Goal: Transaction & Acquisition: Purchase product/service

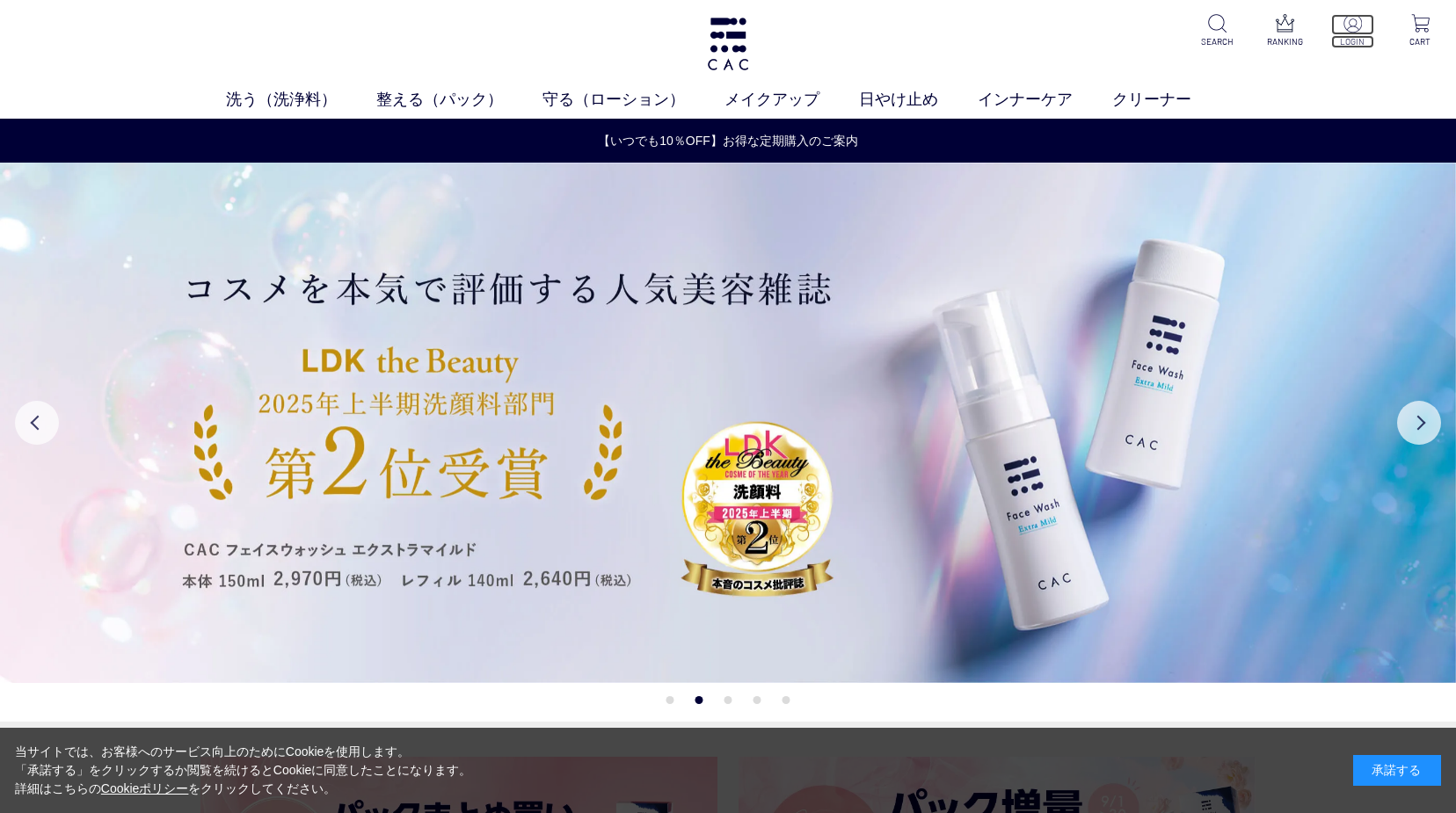
click at [1356, 20] on img at bounding box center [1352, 22] width 18 height 18
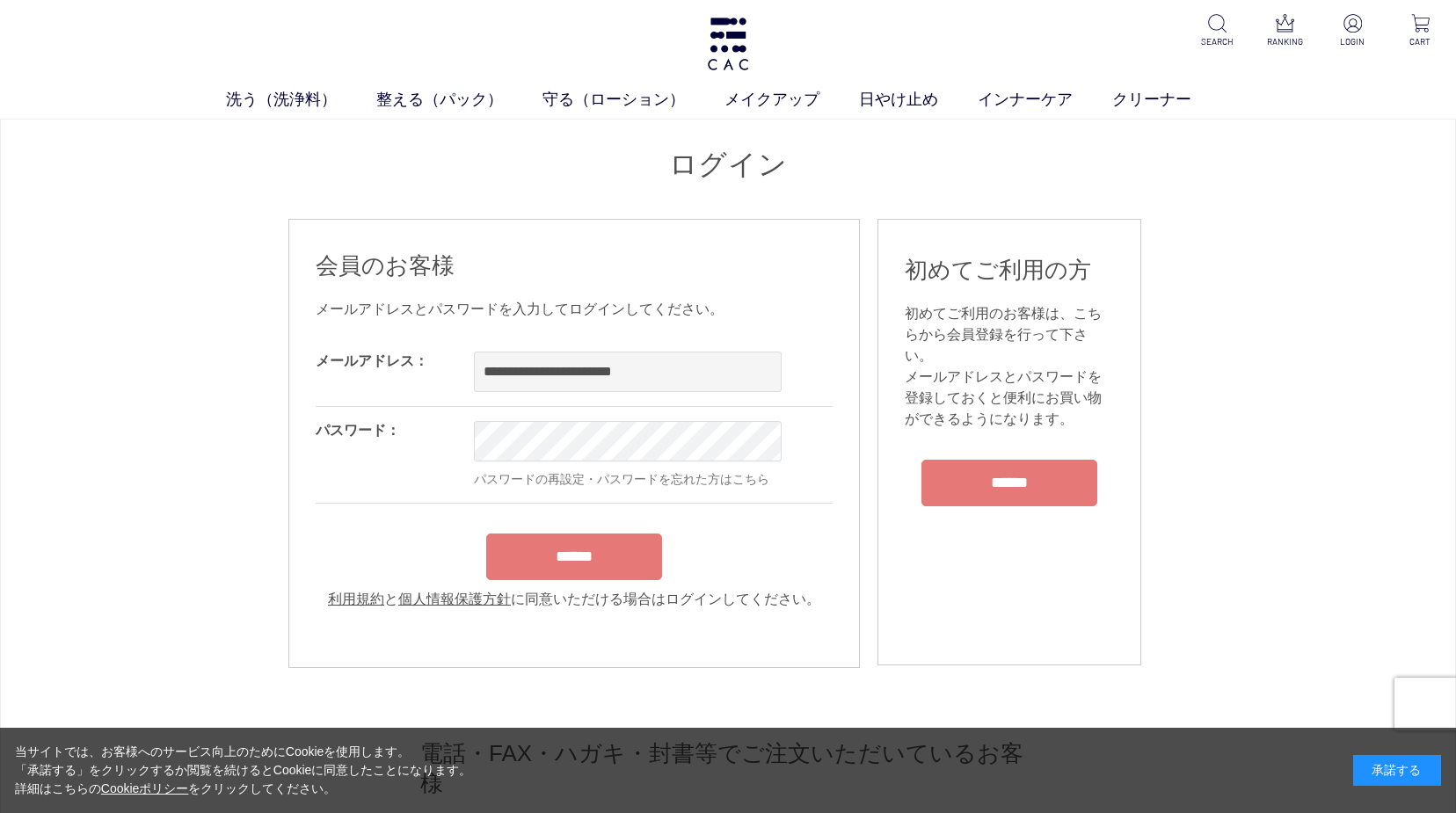
click at [575, 557] on input "******" at bounding box center [574, 557] width 176 height 47
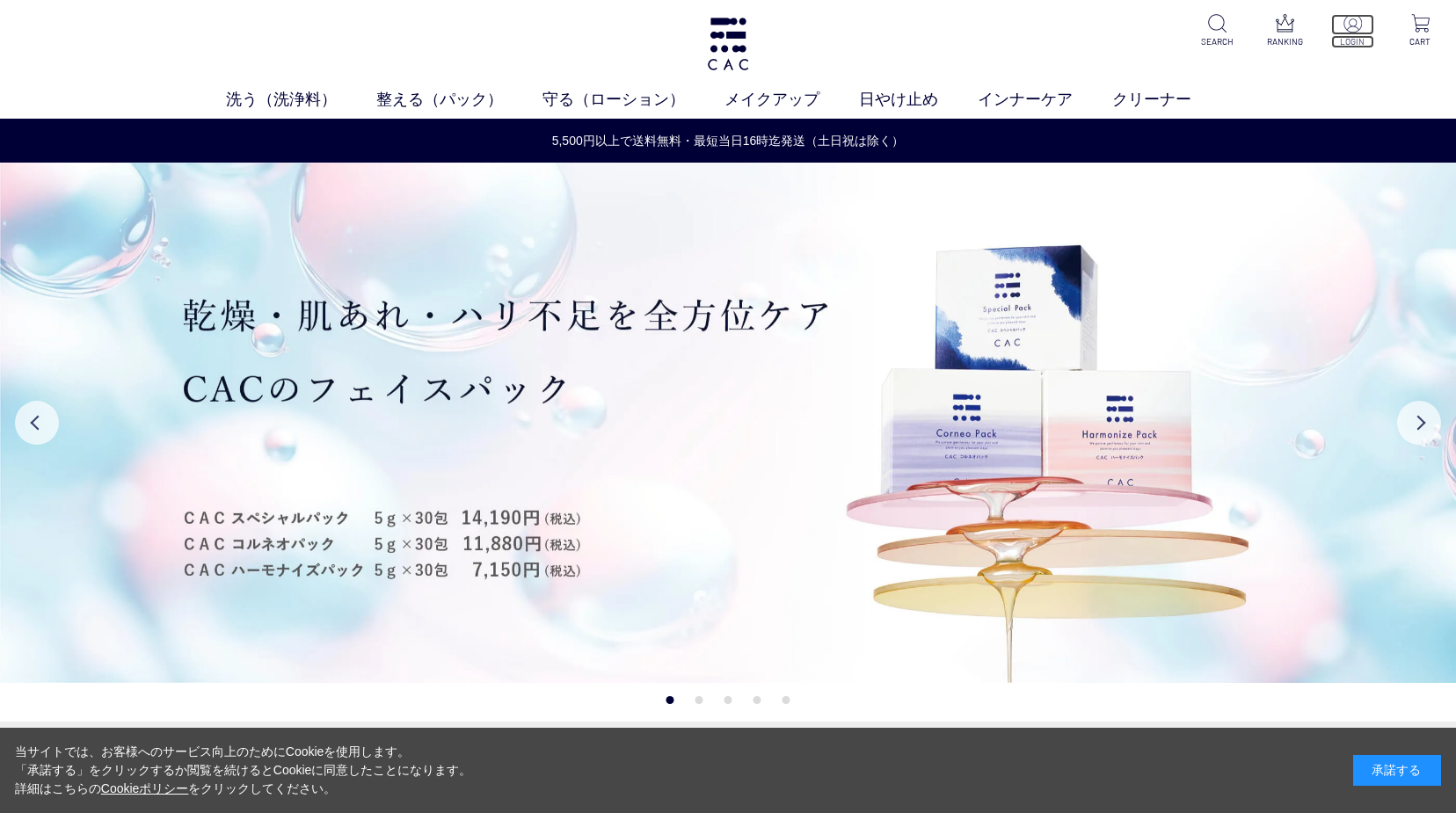
click at [1359, 34] on p at bounding box center [1353, 24] width 43 height 21
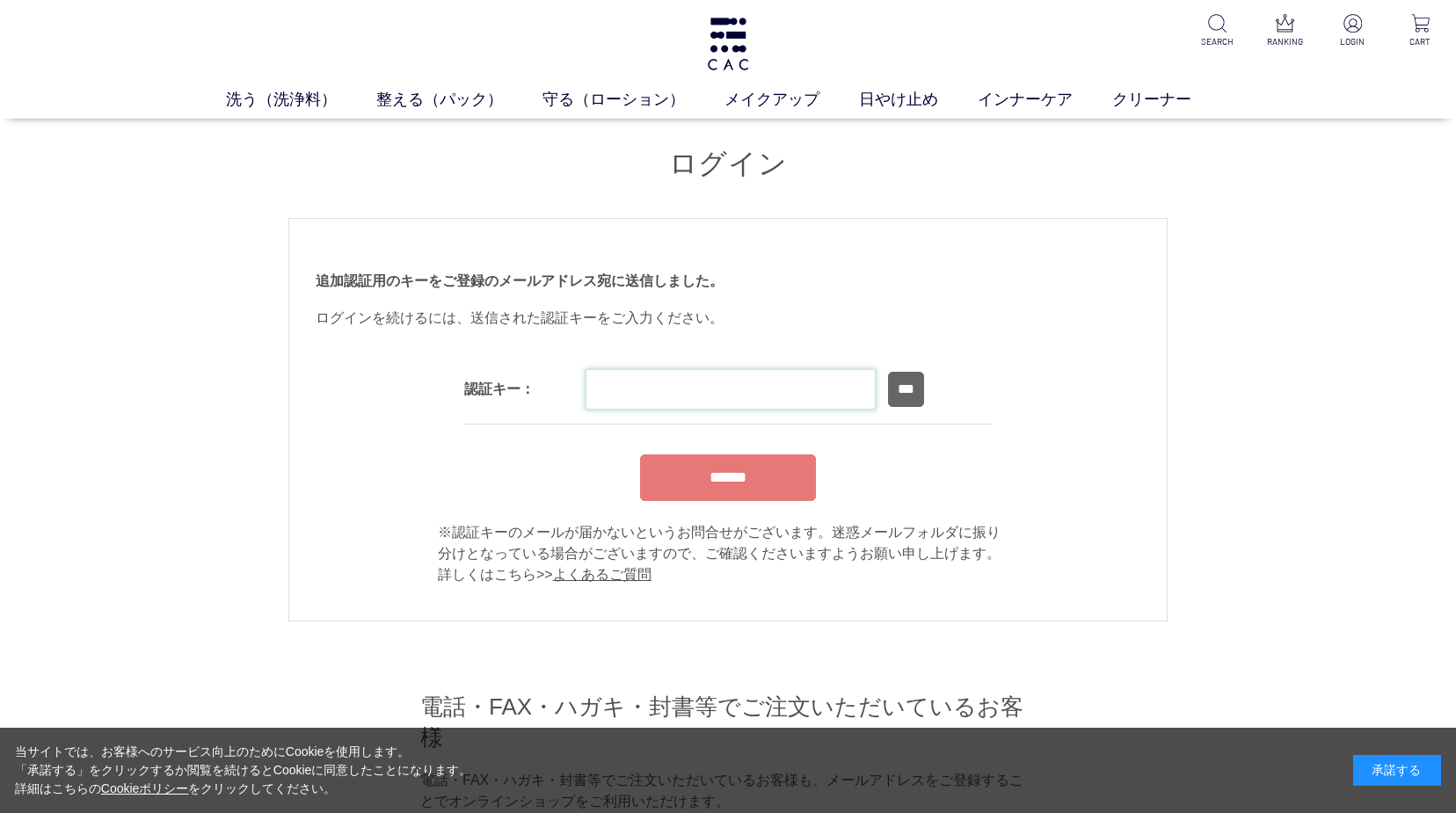
click at [675, 389] on input "text" at bounding box center [730, 390] width 290 height 41
type input "******"
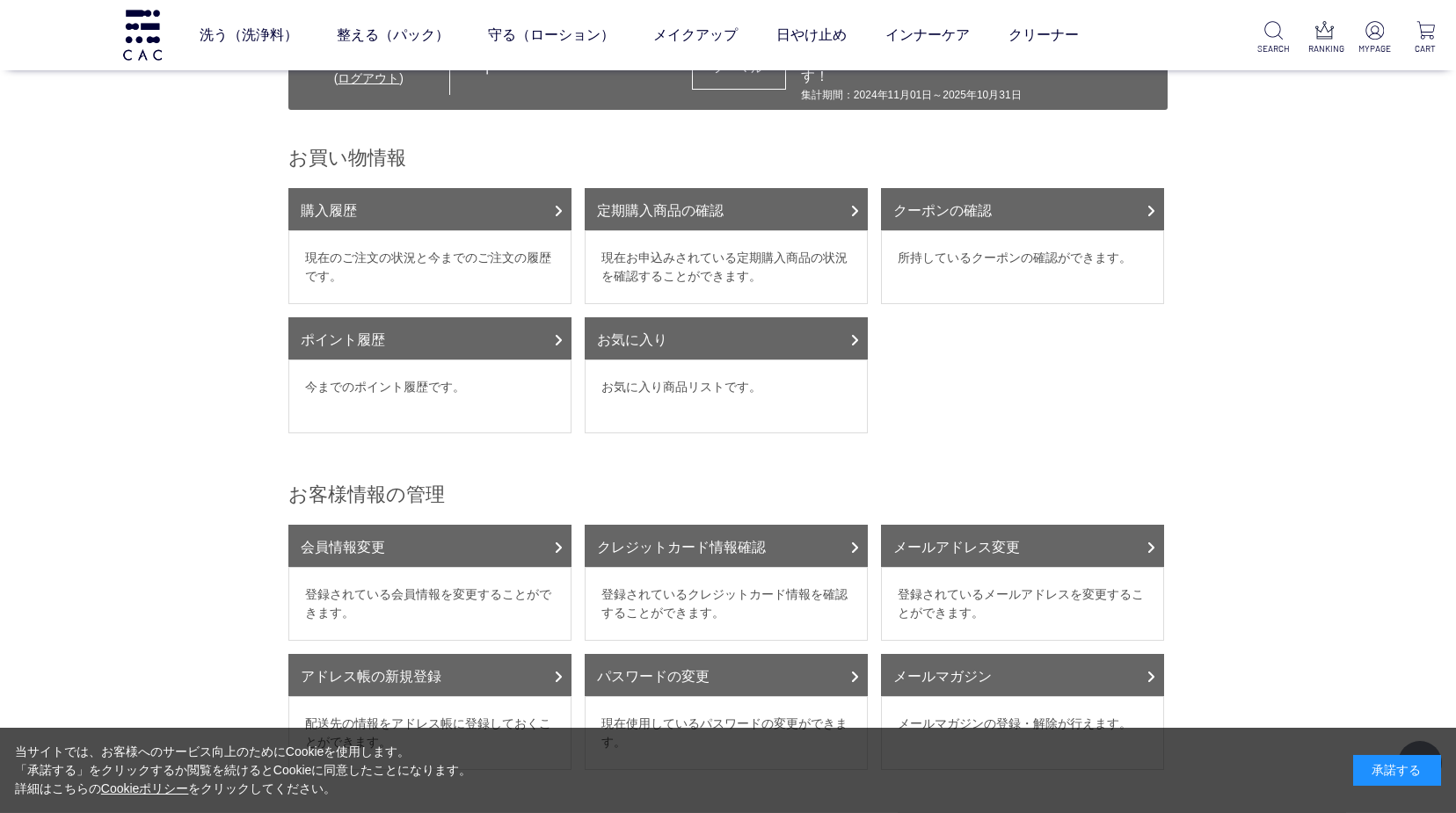
scroll to position [179, 0]
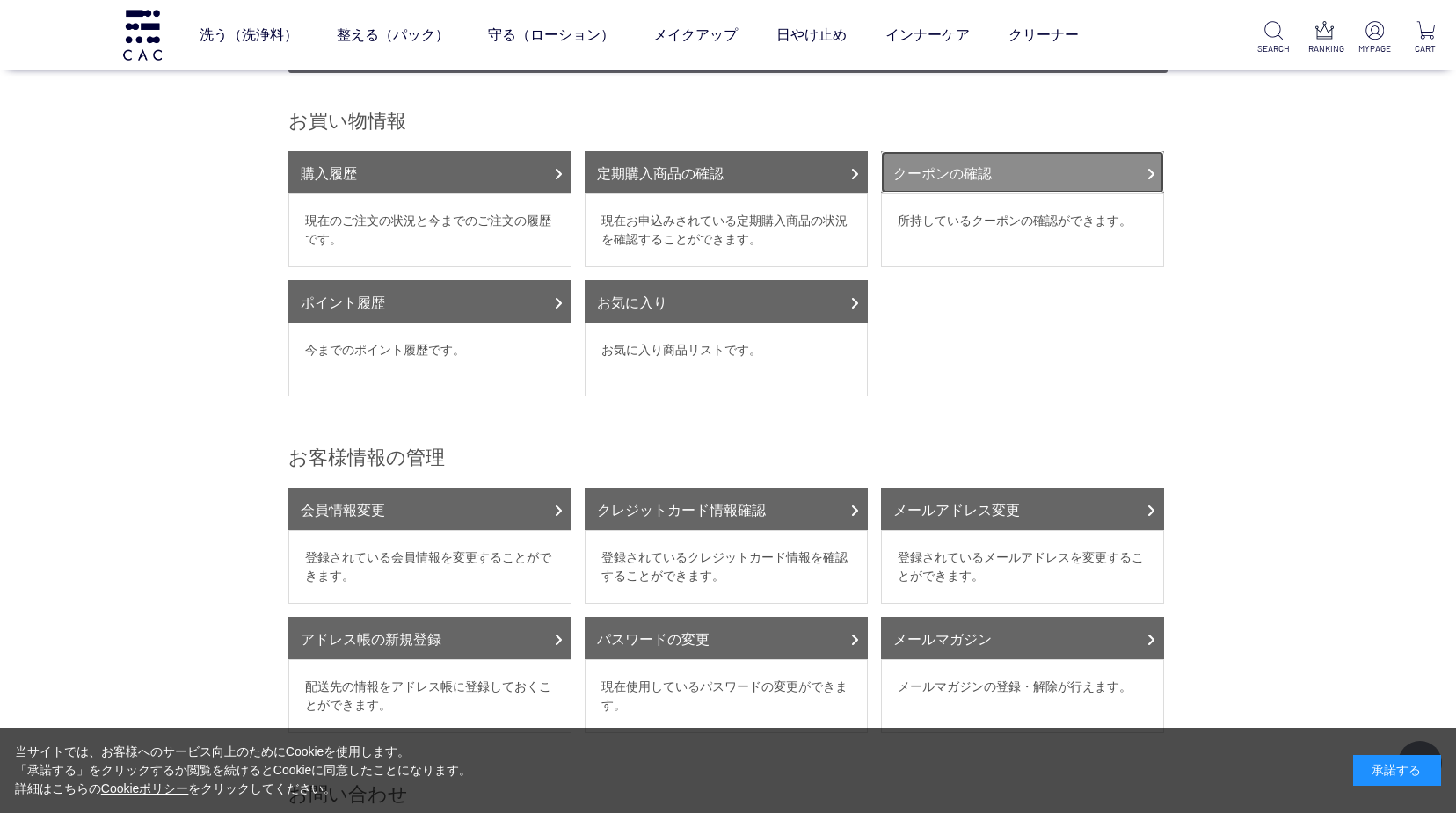
click at [1150, 167] on icon at bounding box center [1150, 174] width 9 height 14
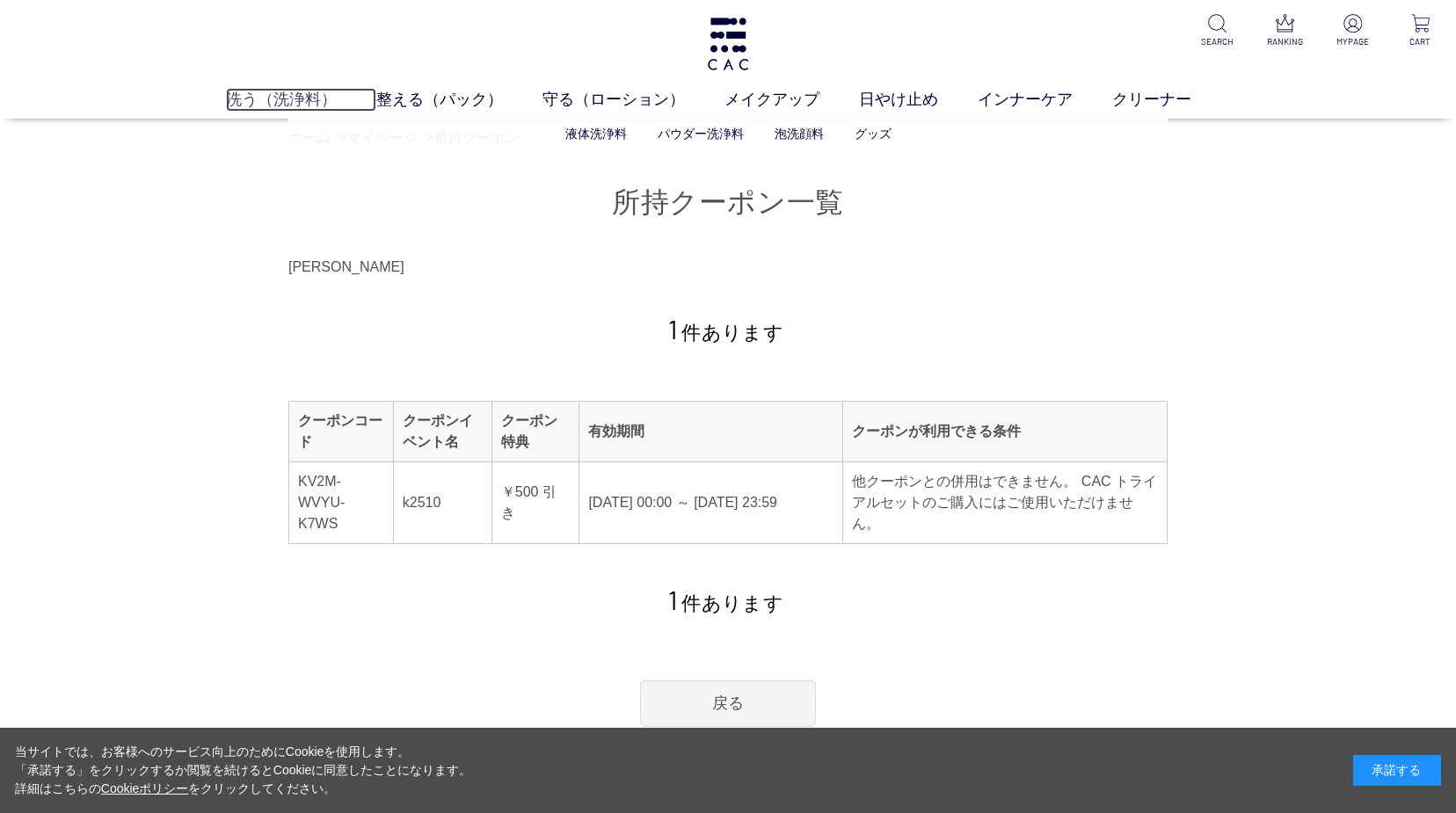
click at [319, 93] on link "洗う（洗浄料）" at bounding box center [301, 100] width 150 height 23
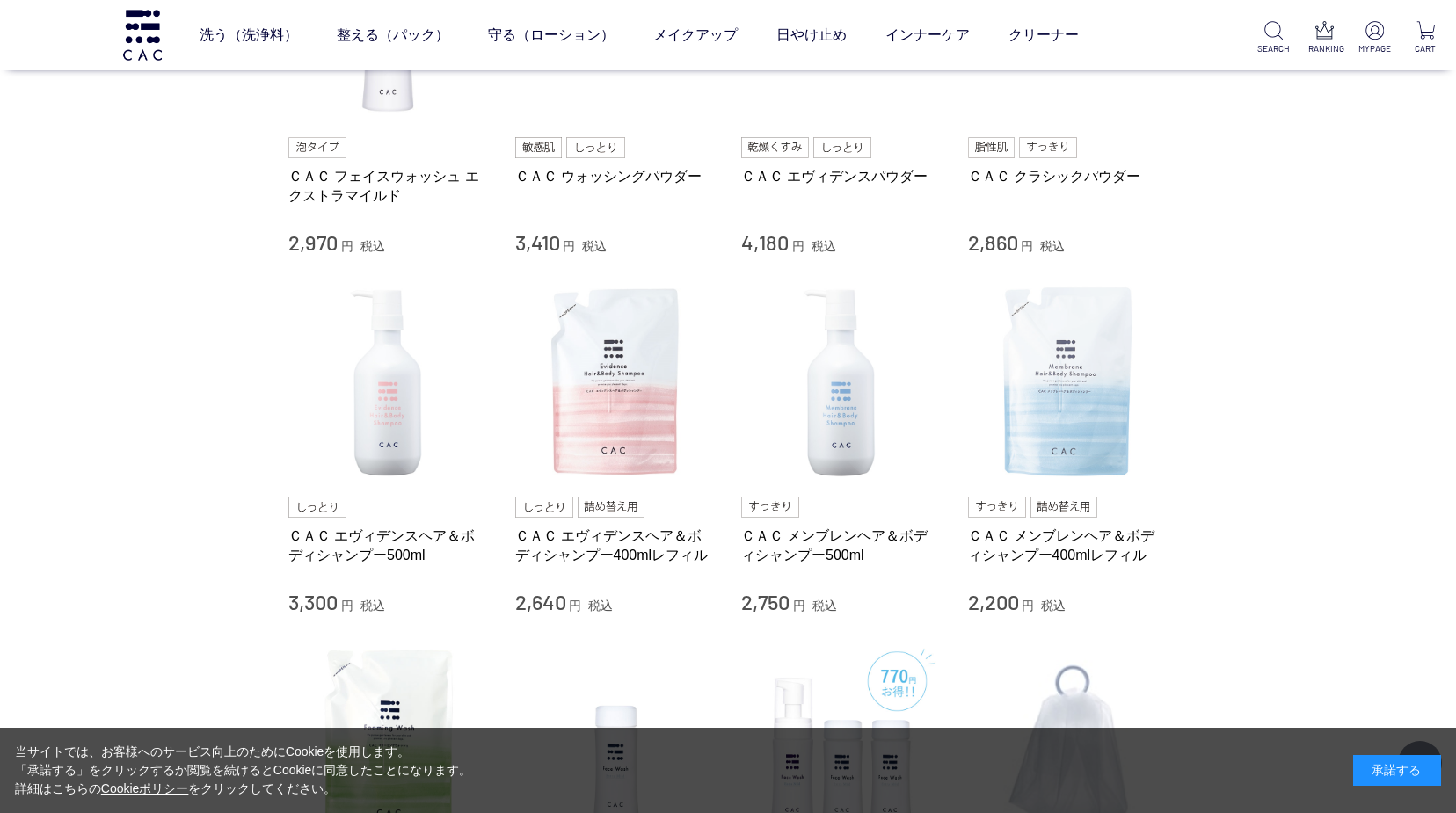
scroll to position [448, 0]
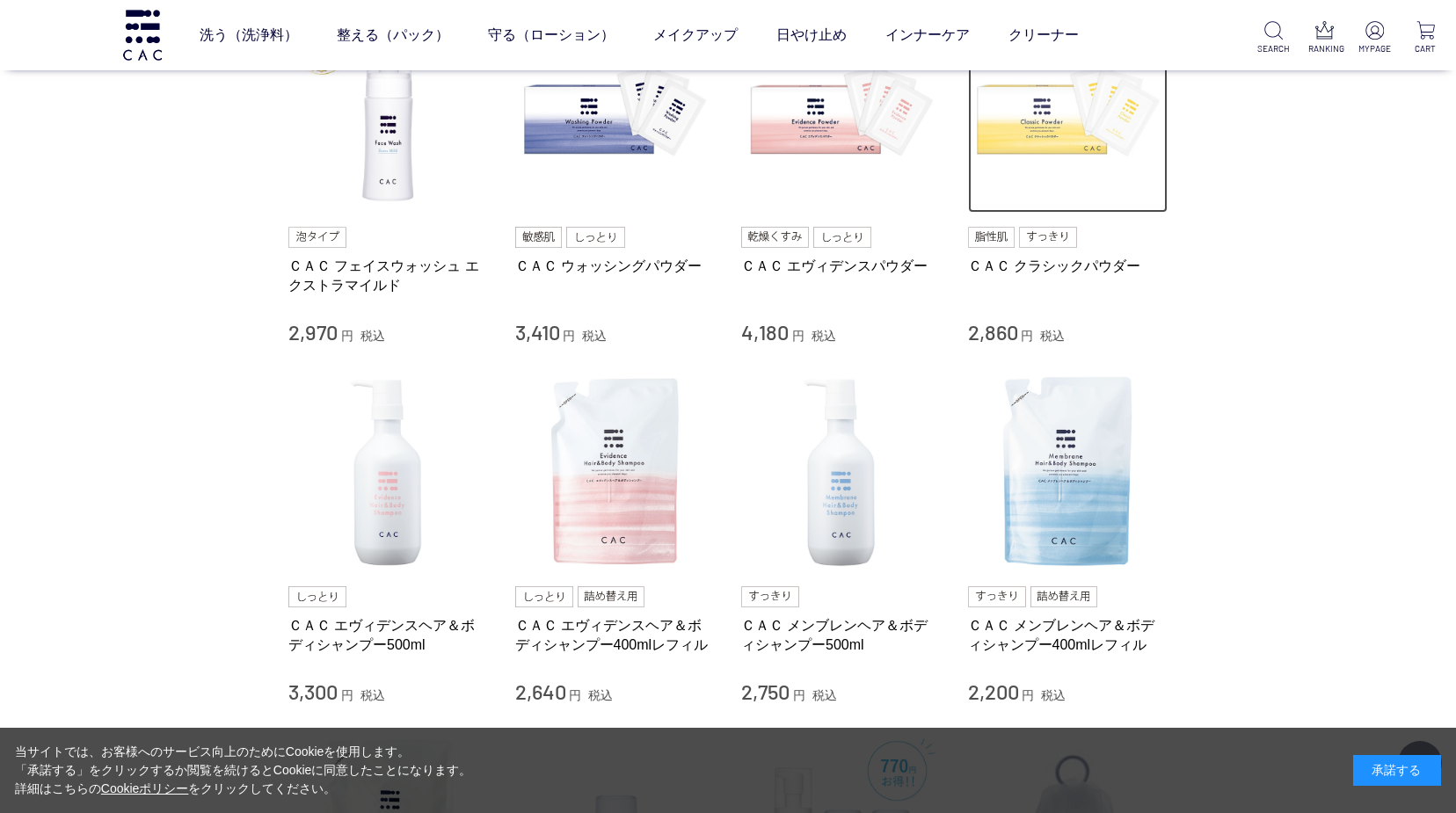
click at [1052, 141] on img at bounding box center [1068, 114] width 201 height 201
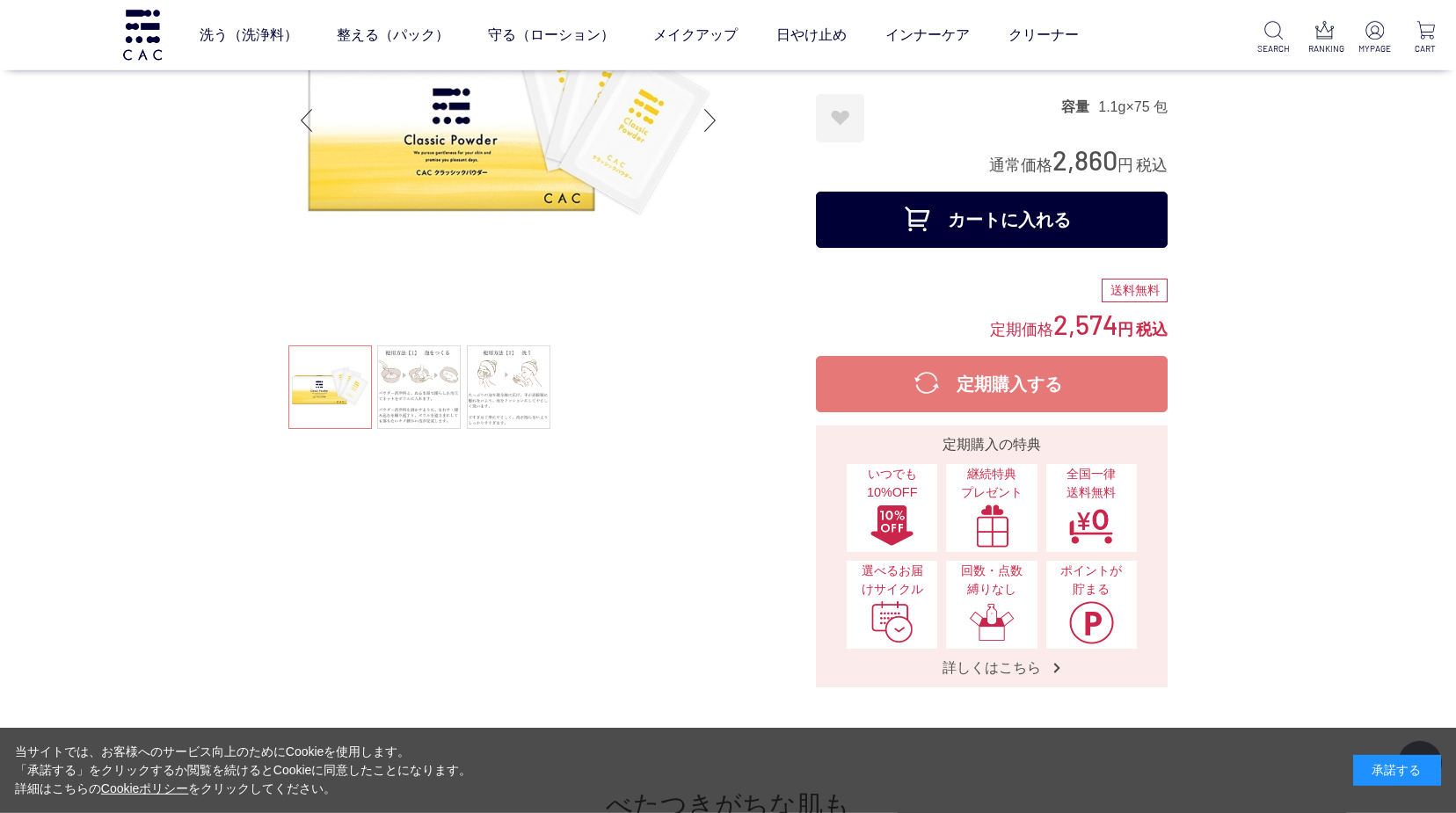
scroll to position [89, 0]
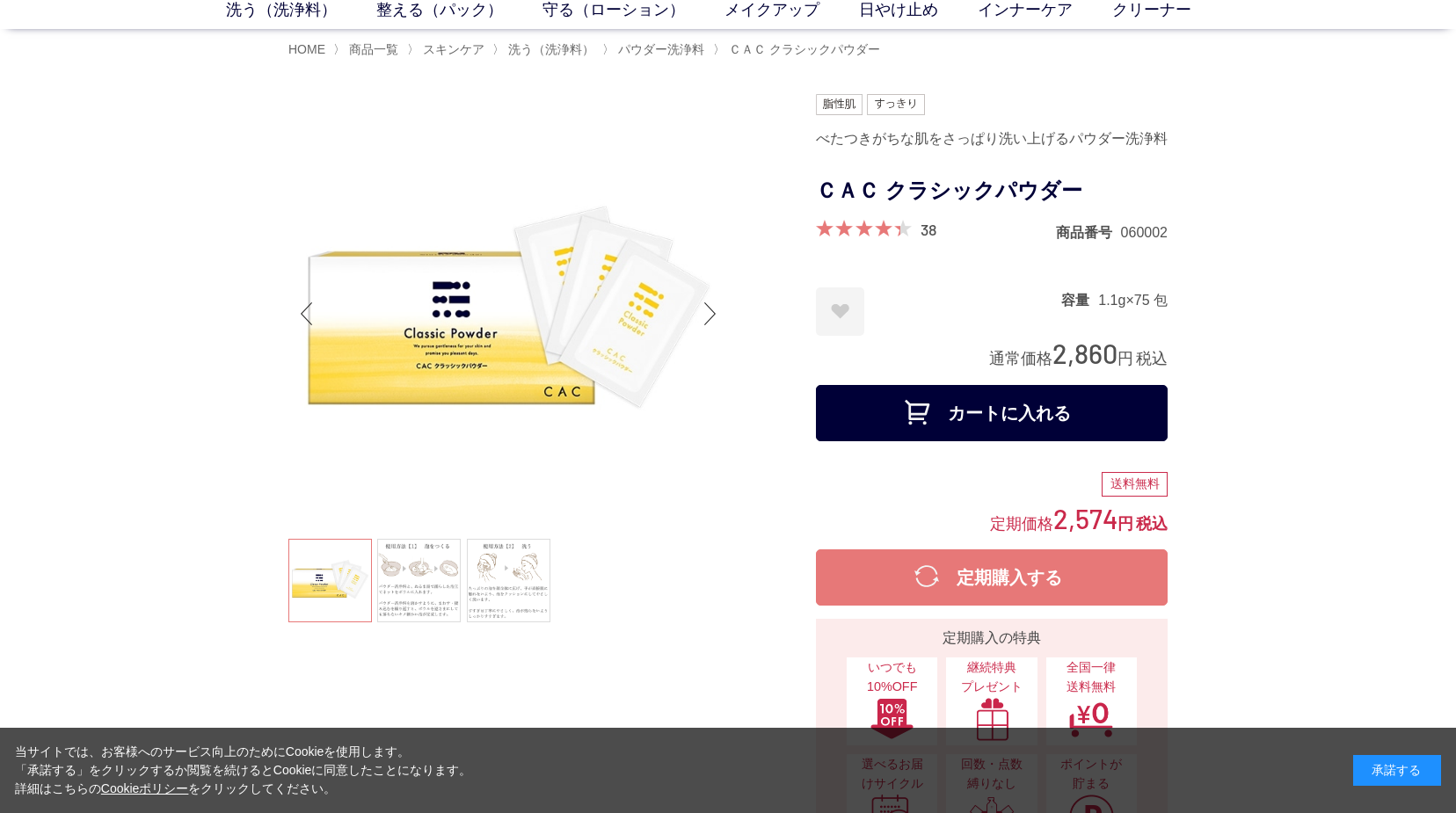
click at [936, 406] on button "カートに入れる" at bounding box center [992, 413] width 351 height 56
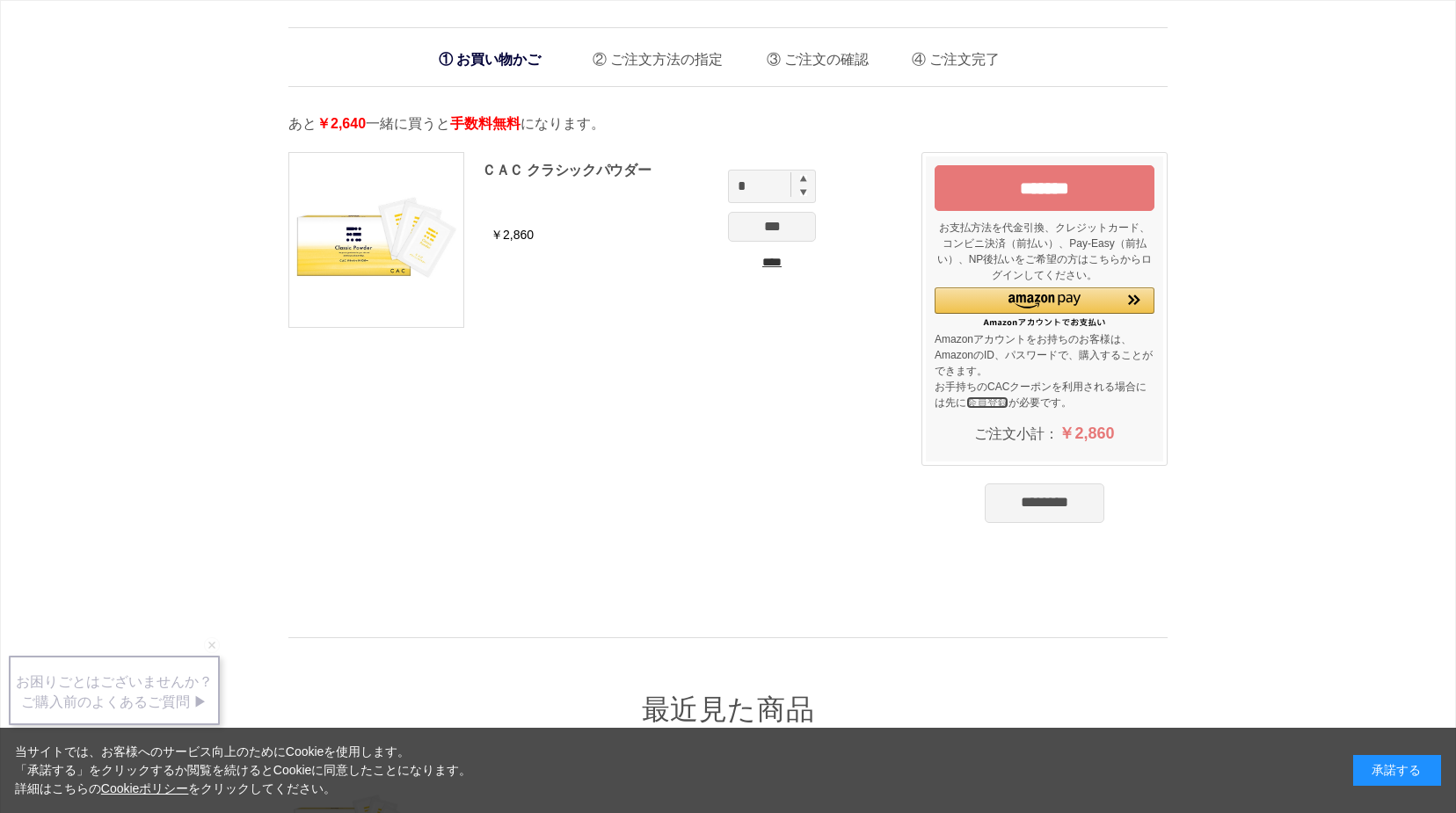
click at [977, 397] on link "会員登録" at bounding box center [987, 403] width 42 height 13
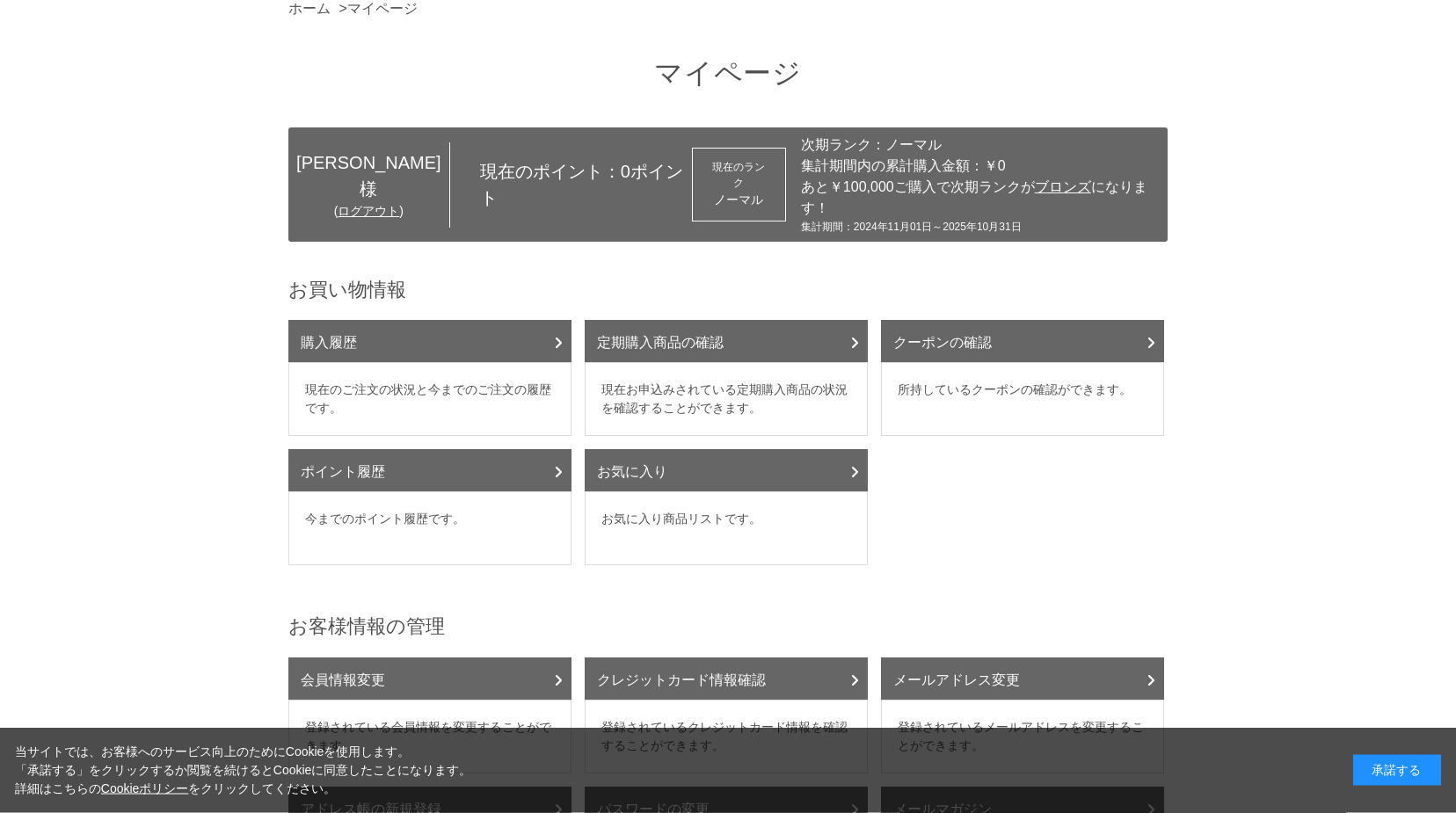
scroll to position [89, 0]
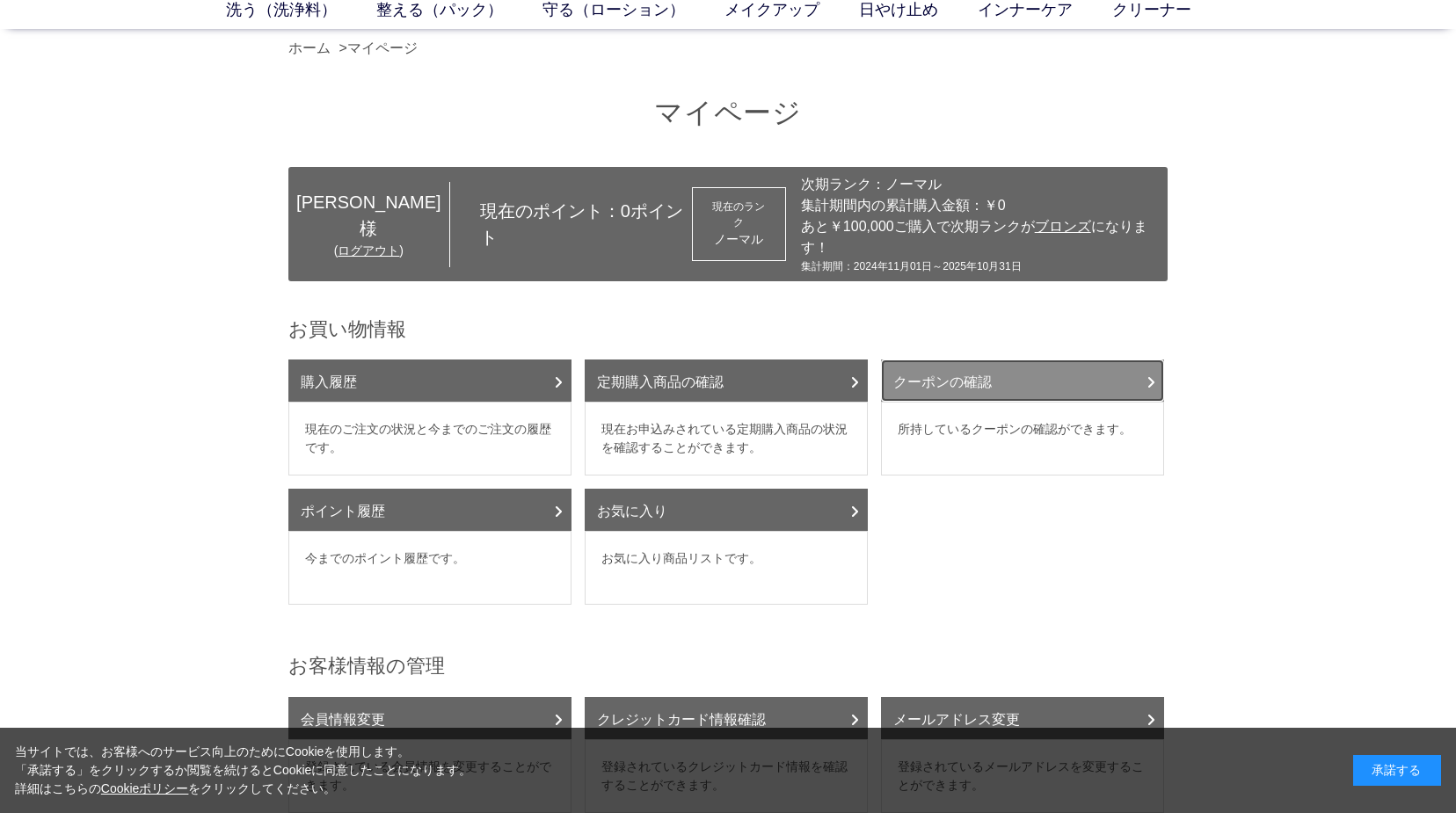
click at [986, 365] on link "クーポンの確認" at bounding box center [1023, 380] width 283 height 42
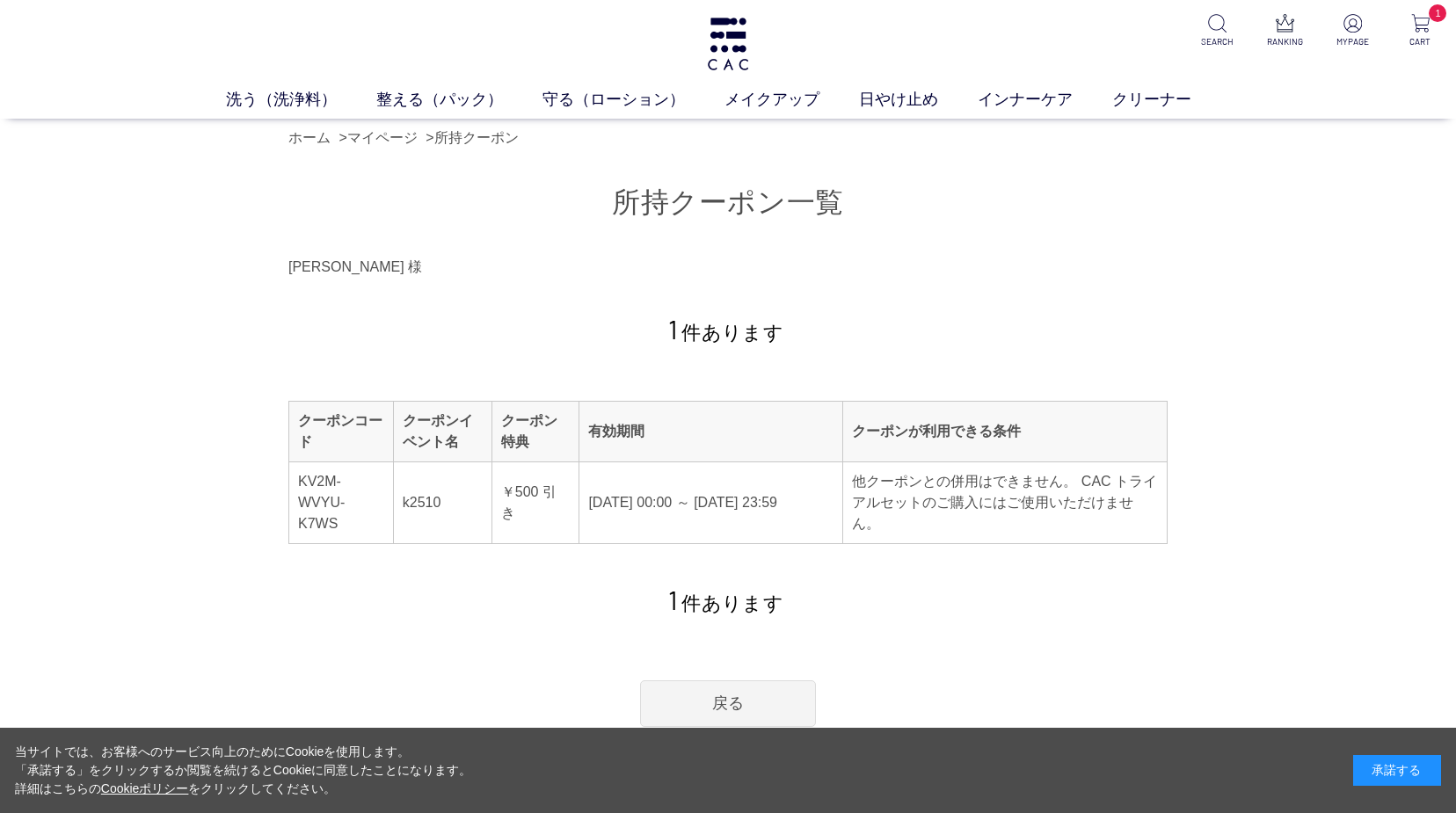
scroll to position [89, 0]
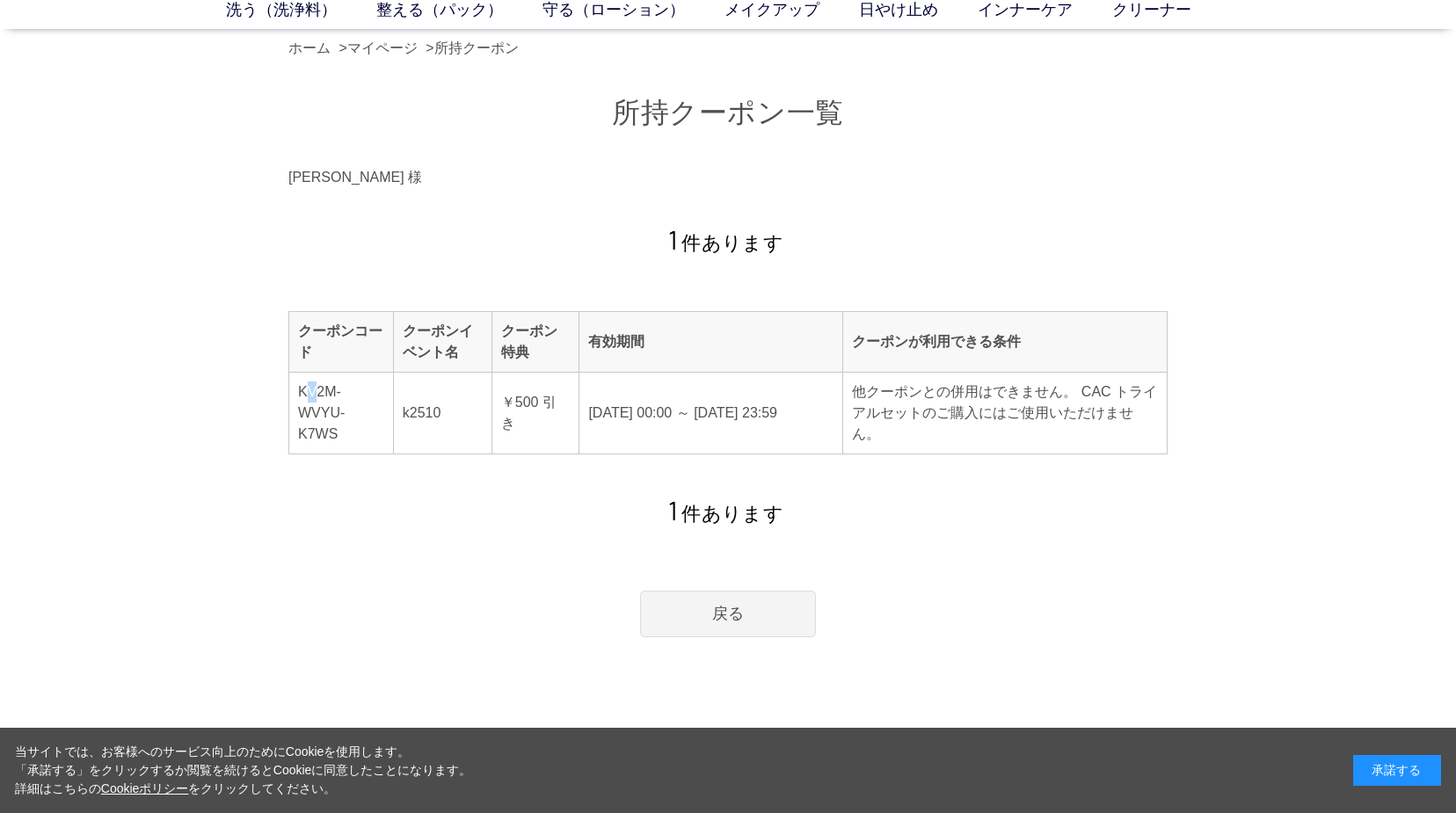
drag, startPoint x: 306, startPoint y: 393, endPoint x: 317, endPoint y: 401, distance: 13.6
click at [317, 401] on td "KV2M-WVYU-K7WS" at bounding box center [342, 413] width 105 height 81
drag, startPoint x: 299, startPoint y: 394, endPoint x: 385, endPoint y: 414, distance: 88.3
click at [385, 414] on td "KV2M-WVYU-K7WS" at bounding box center [342, 413] width 105 height 81
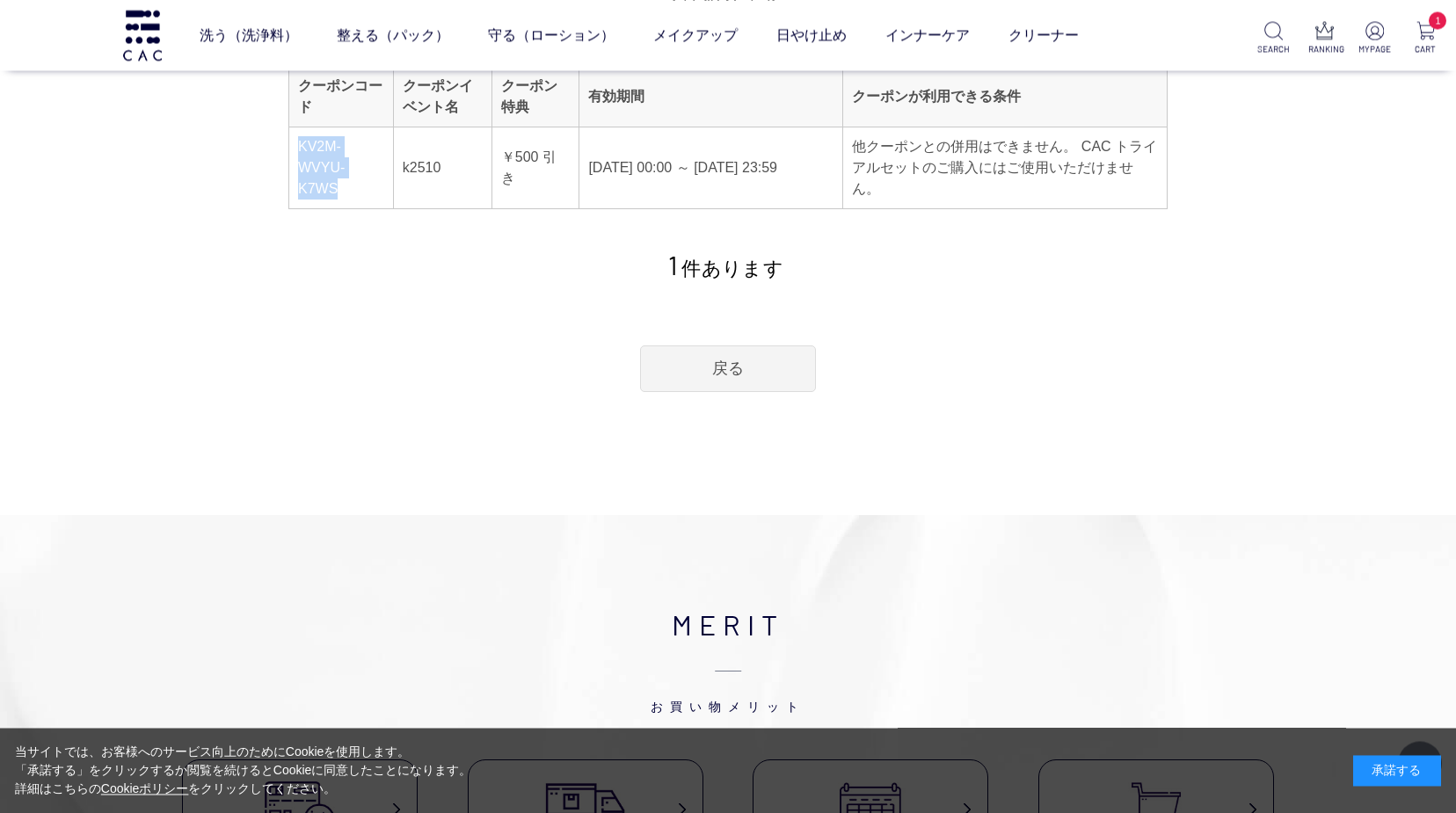
scroll to position [179, 0]
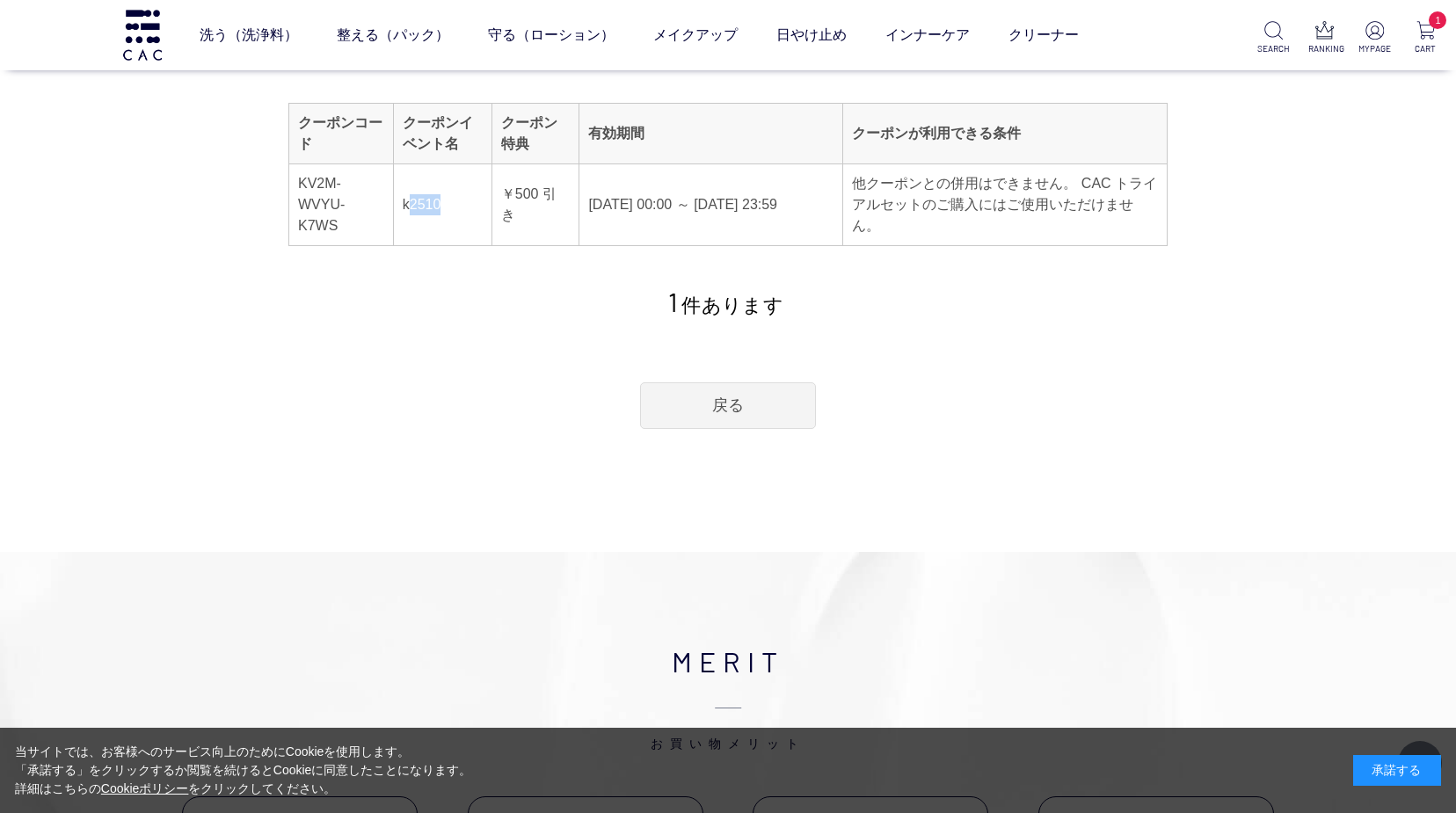
drag, startPoint x: 408, startPoint y: 191, endPoint x: 454, endPoint y: 195, distance: 46.2
click at [454, 195] on td "k2510" at bounding box center [442, 205] width 98 height 81
drag, startPoint x: 403, startPoint y: 196, endPoint x: 450, endPoint y: 194, distance: 47.0
click at [450, 194] on td "k2510" at bounding box center [442, 205] width 98 height 81
copy span "k2510"
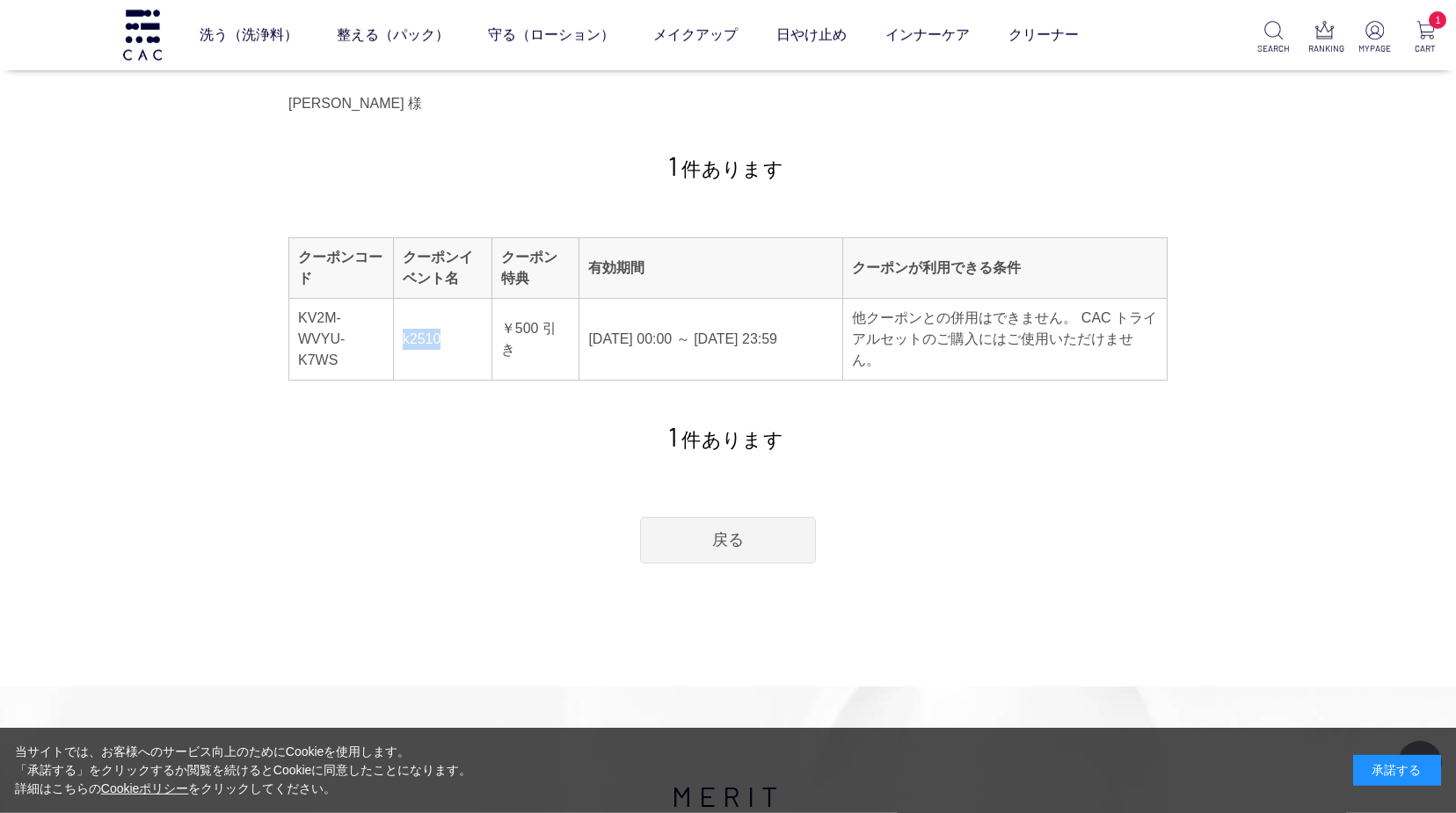
scroll to position [0, 0]
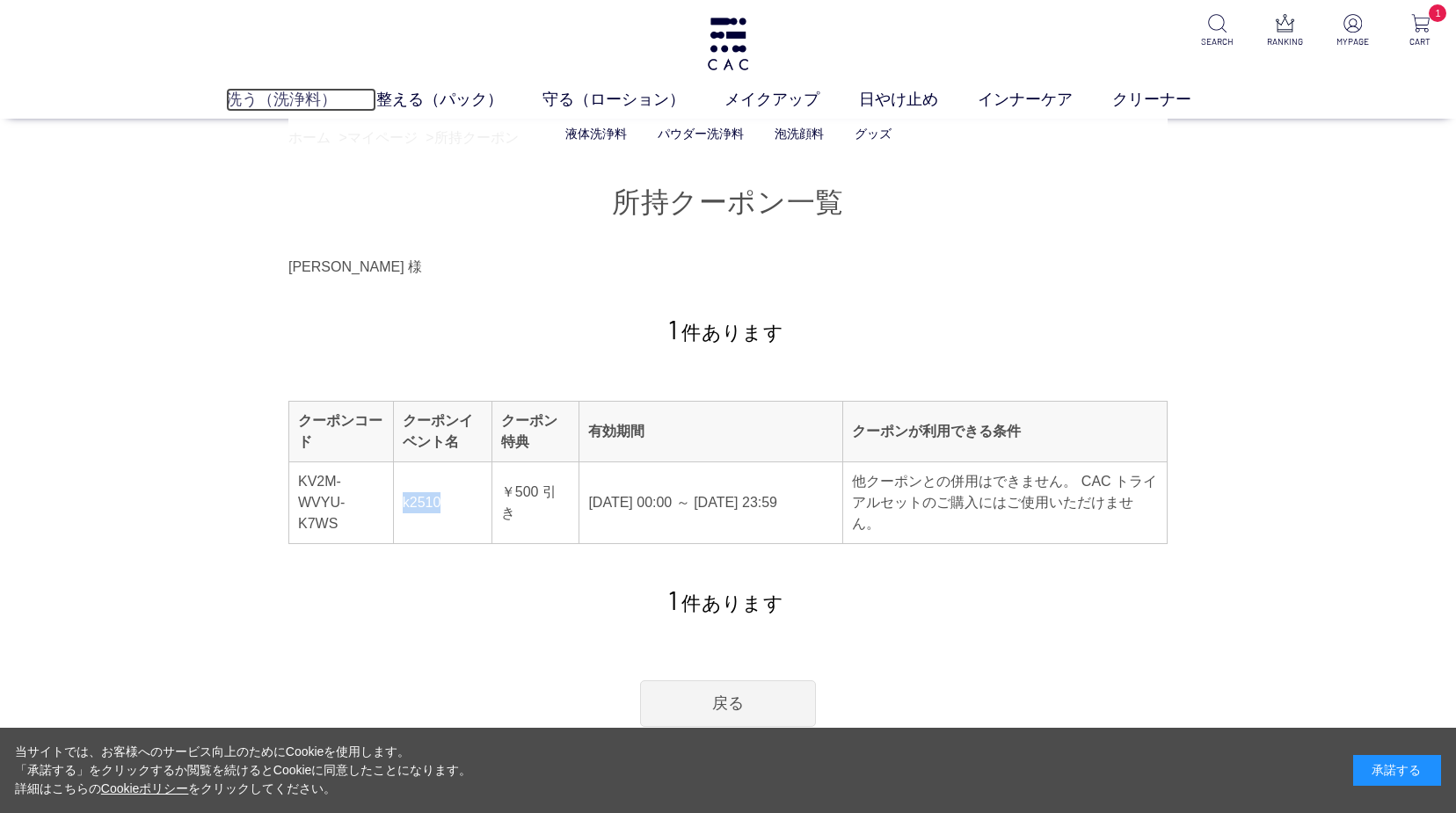
click at [343, 107] on link "洗う（洗浄料）" at bounding box center [301, 100] width 150 height 23
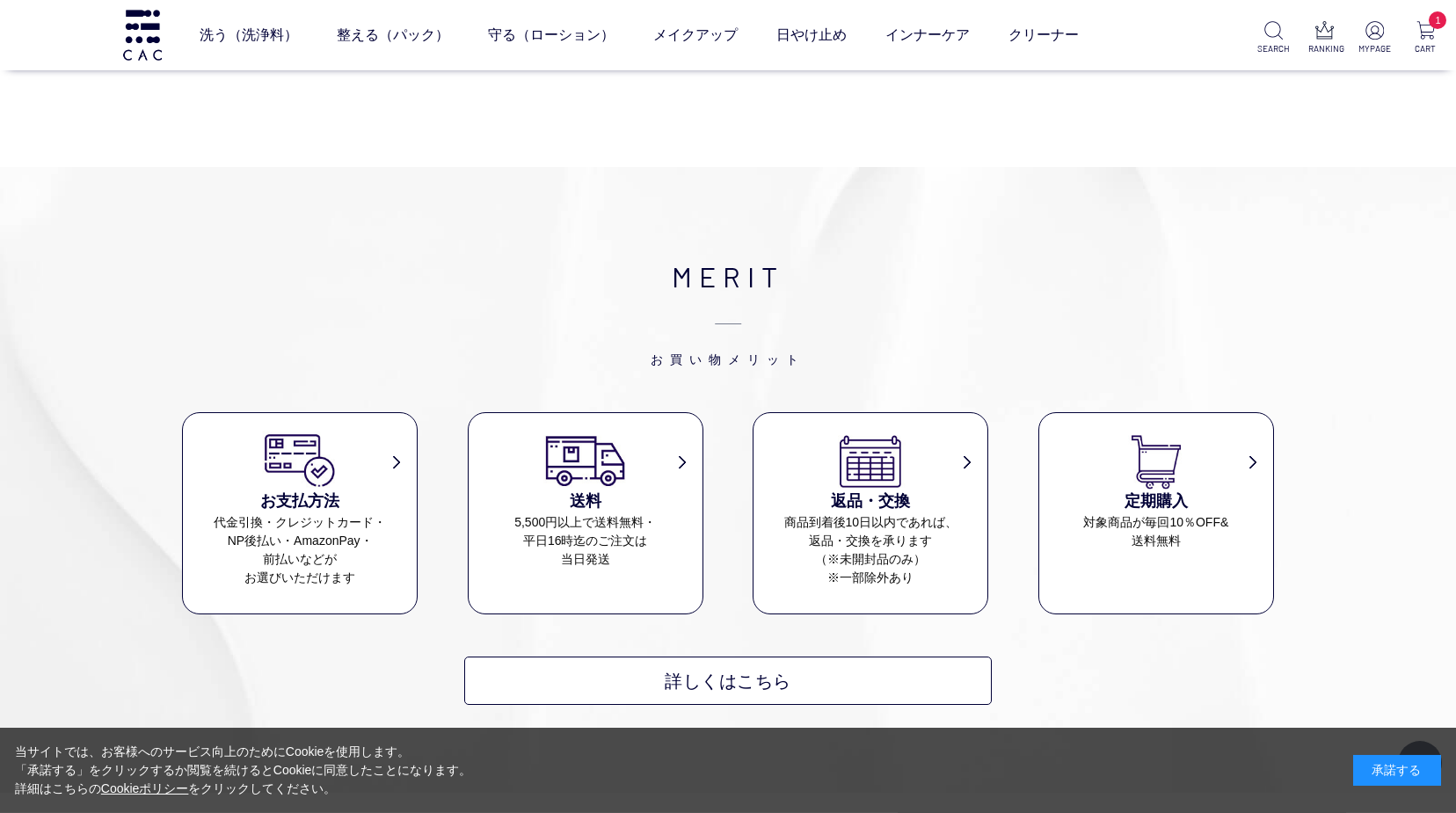
scroll to position [1793, 0]
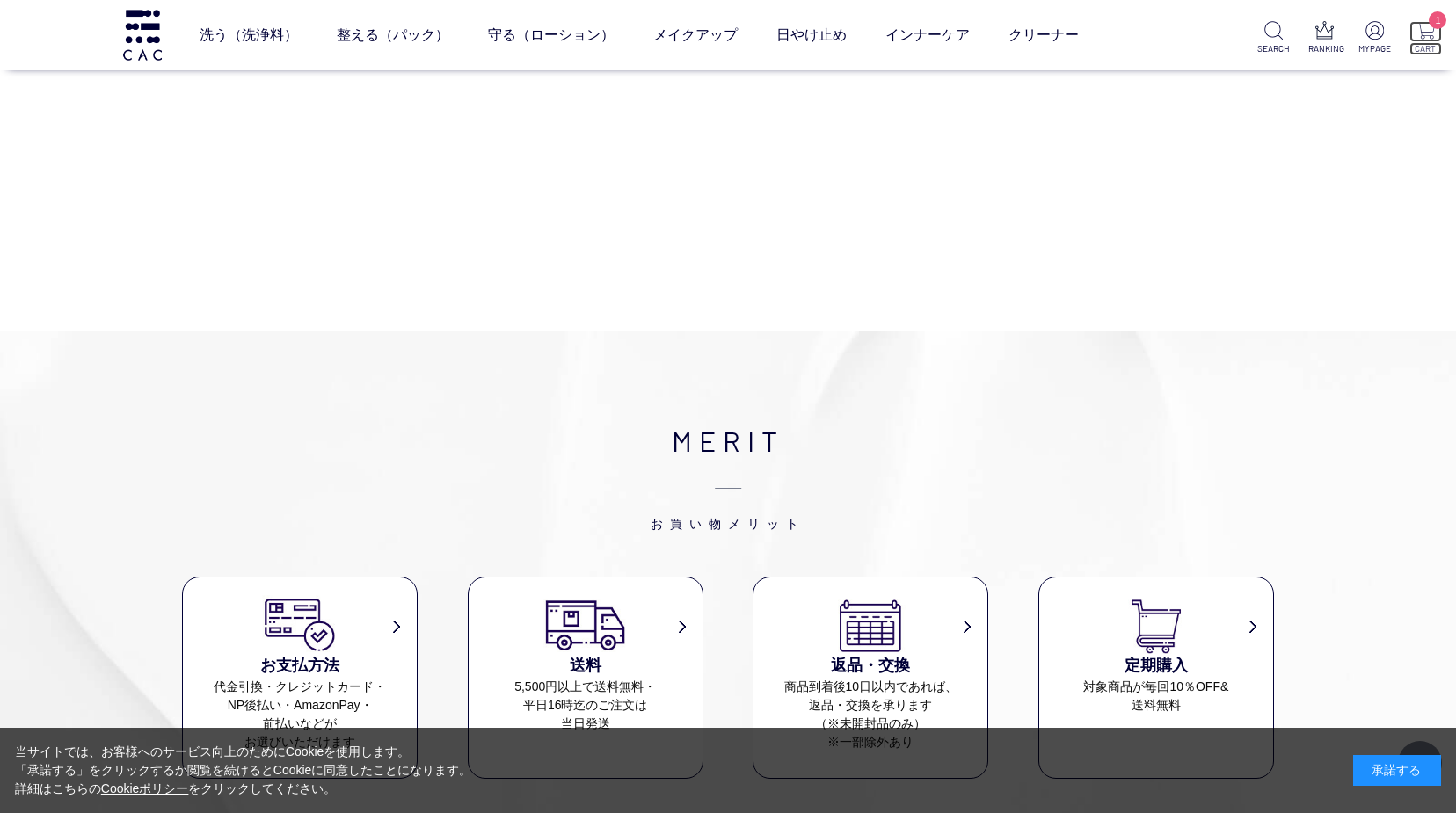
click at [1434, 32] on img at bounding box center [1425, 30] width 18 height 18
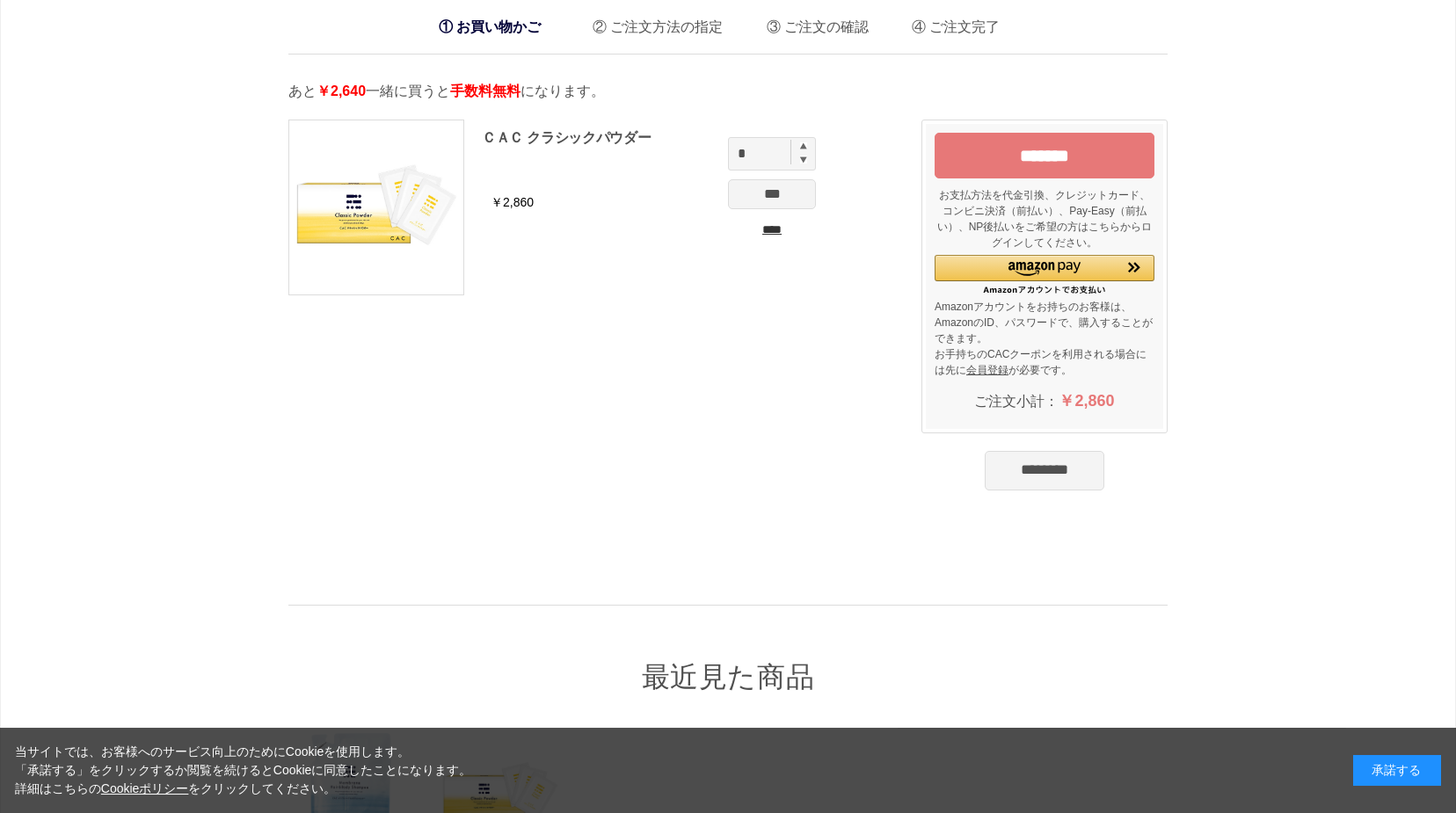
drag, startPoint x: 538, startPoint y: 313, endPoint x: 536, endPoint y: 344, distance: 31.1
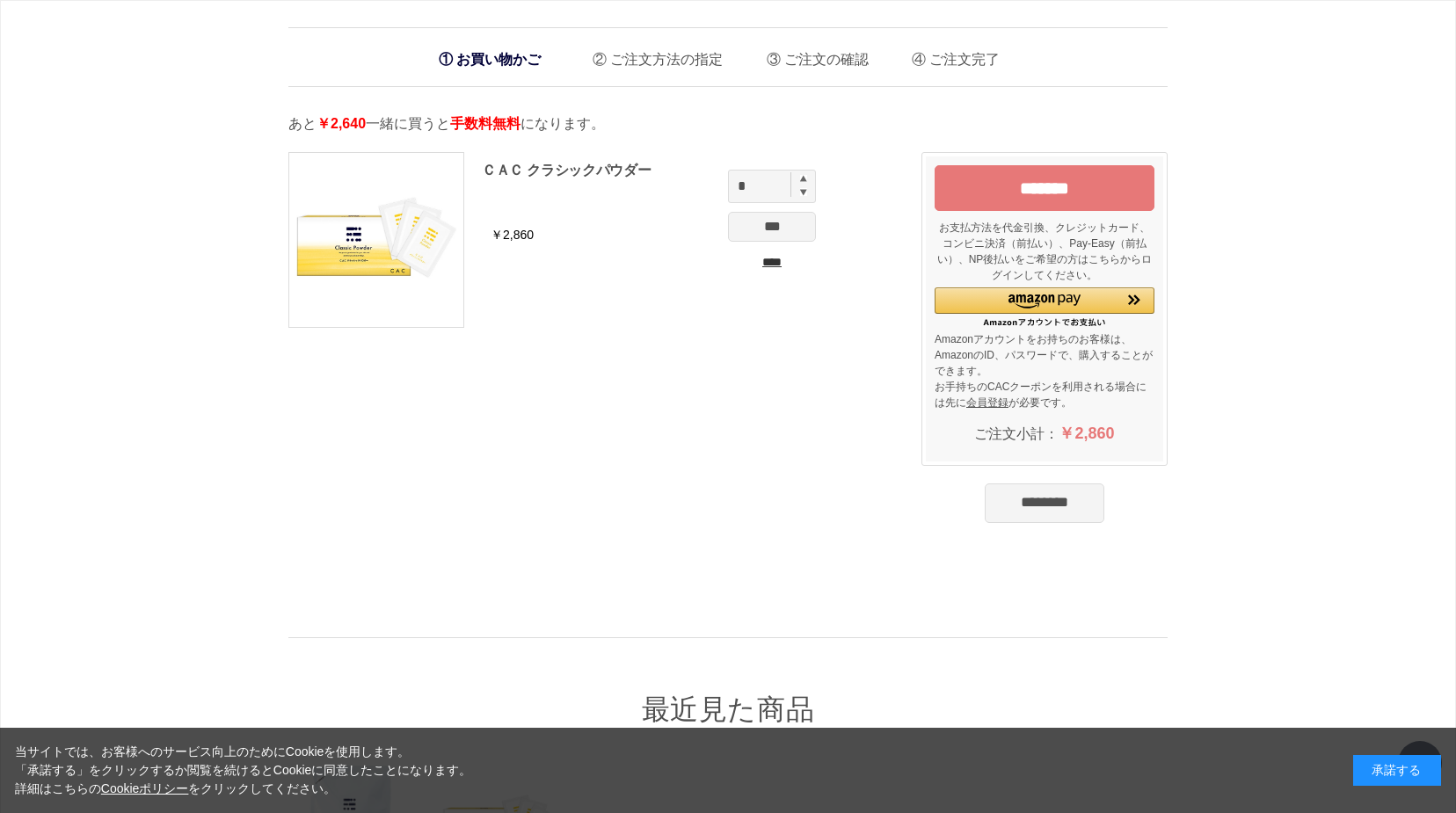
click at [804, 193] on img at bounding box center [803, 192] width 7 height 8
click at [805, 182] on input "*" at bounding box center [772, 186] width 88 height 33
click at [807, 182] on img at bounding box center [803, 178] width 7 height 7
click at [805, 182] on img at bounding box center [803, 178] width 7 height 7
type input "*"
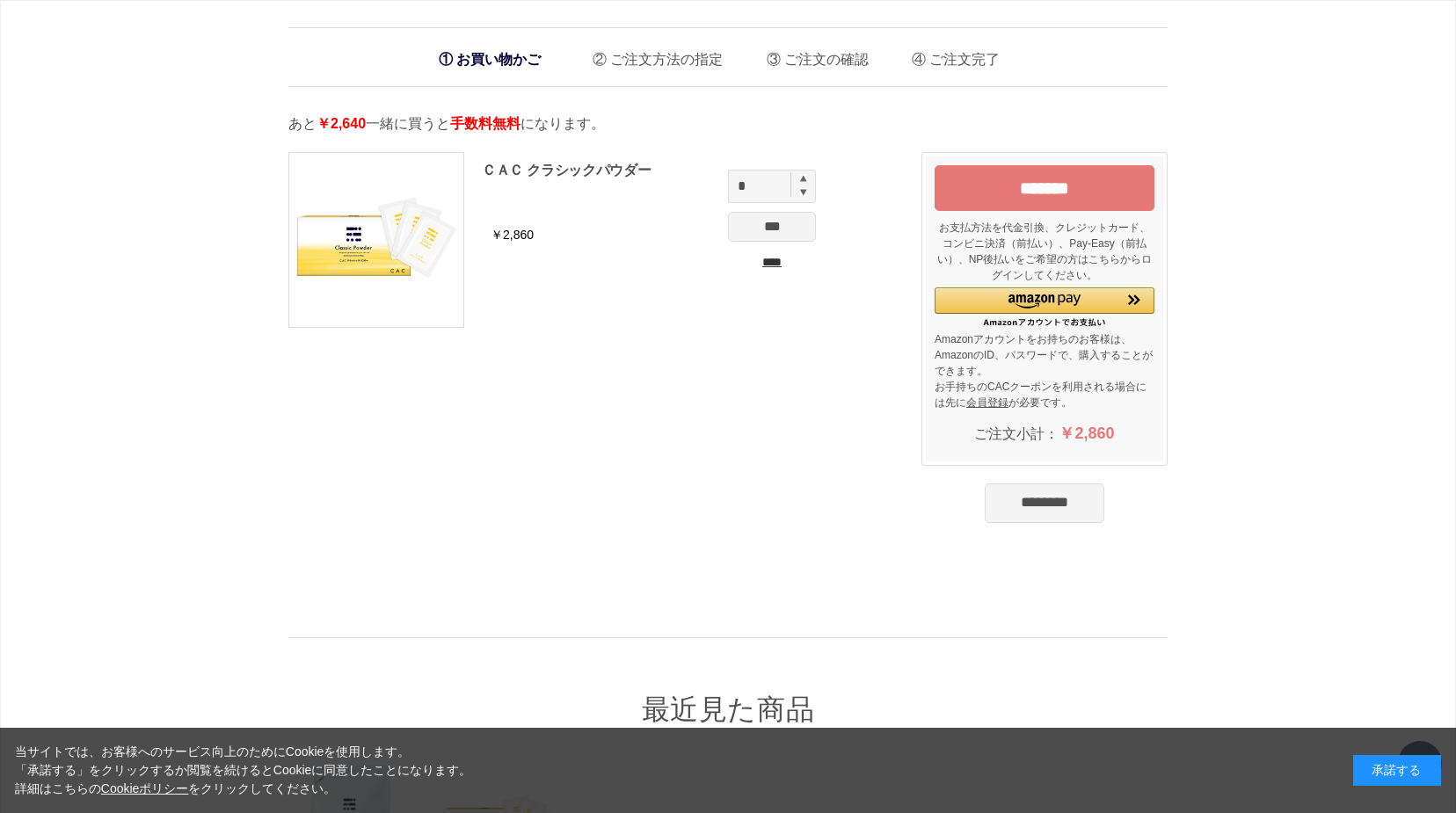
click at [784, 229] on input "***" at bounding box center [772, 226] width 88 height 30
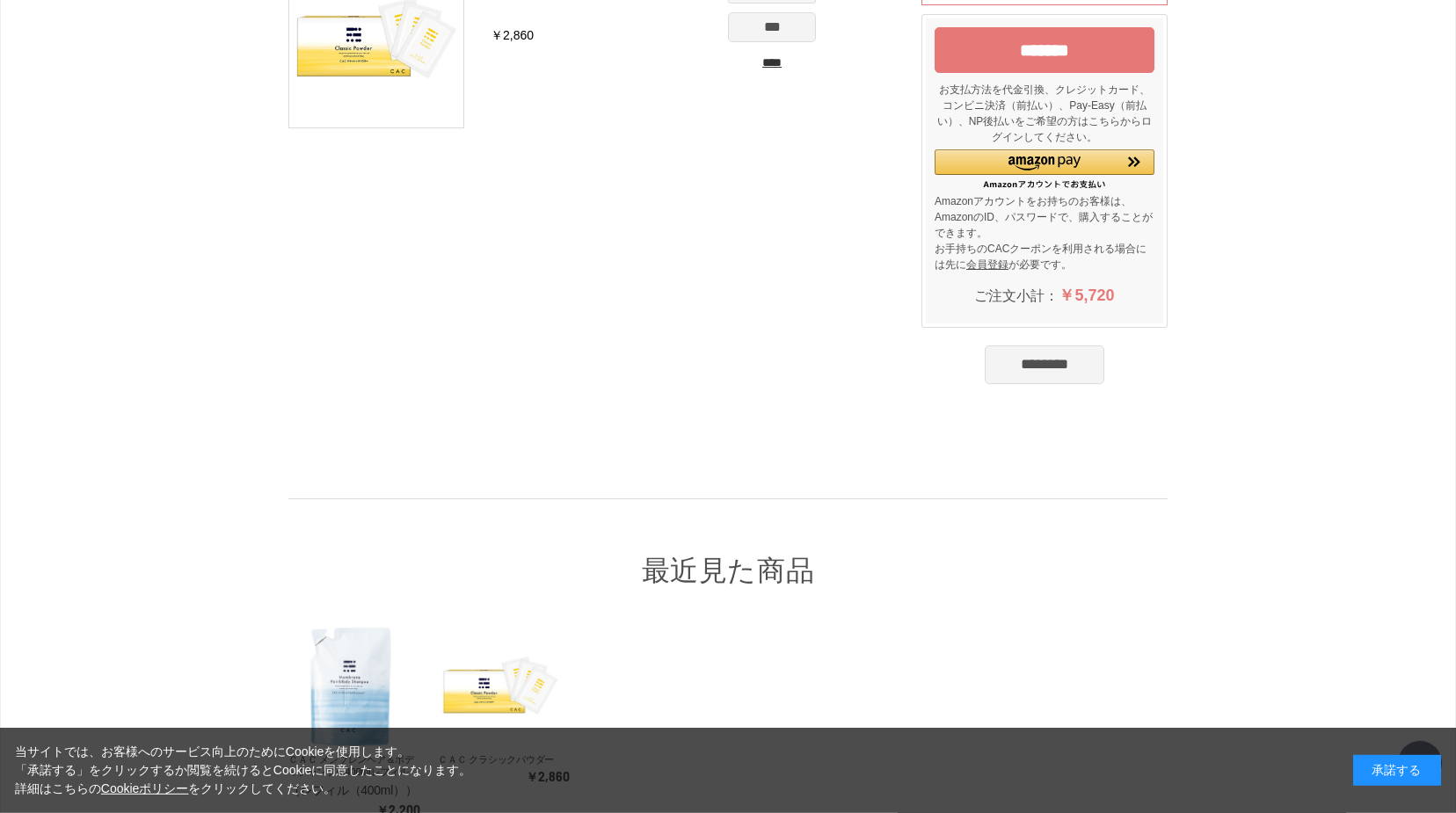
scroll to position [61, 0]
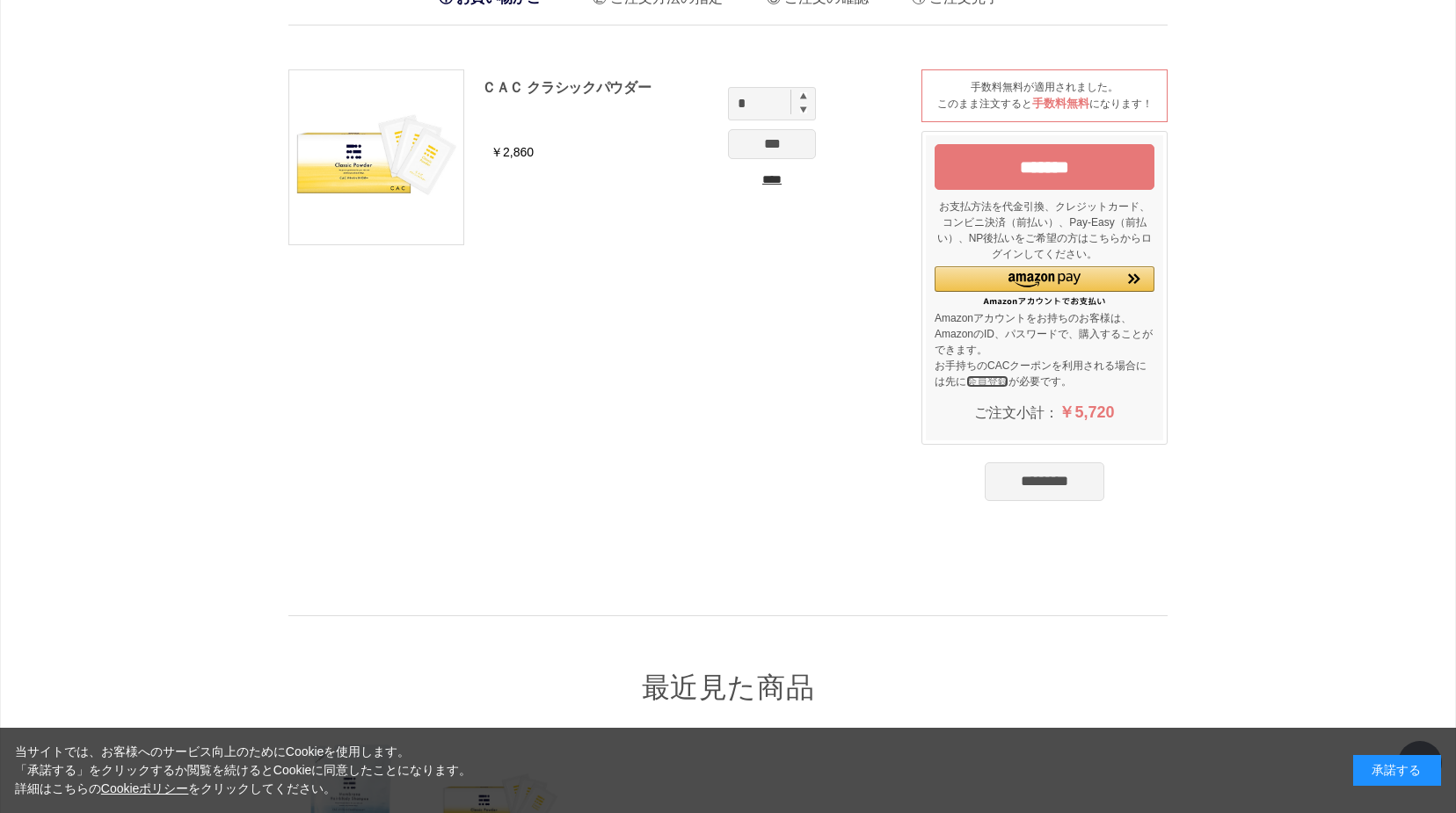
click at [980, 375] on link "会員登録" at bounding box center [987, 381] width 42 height 13
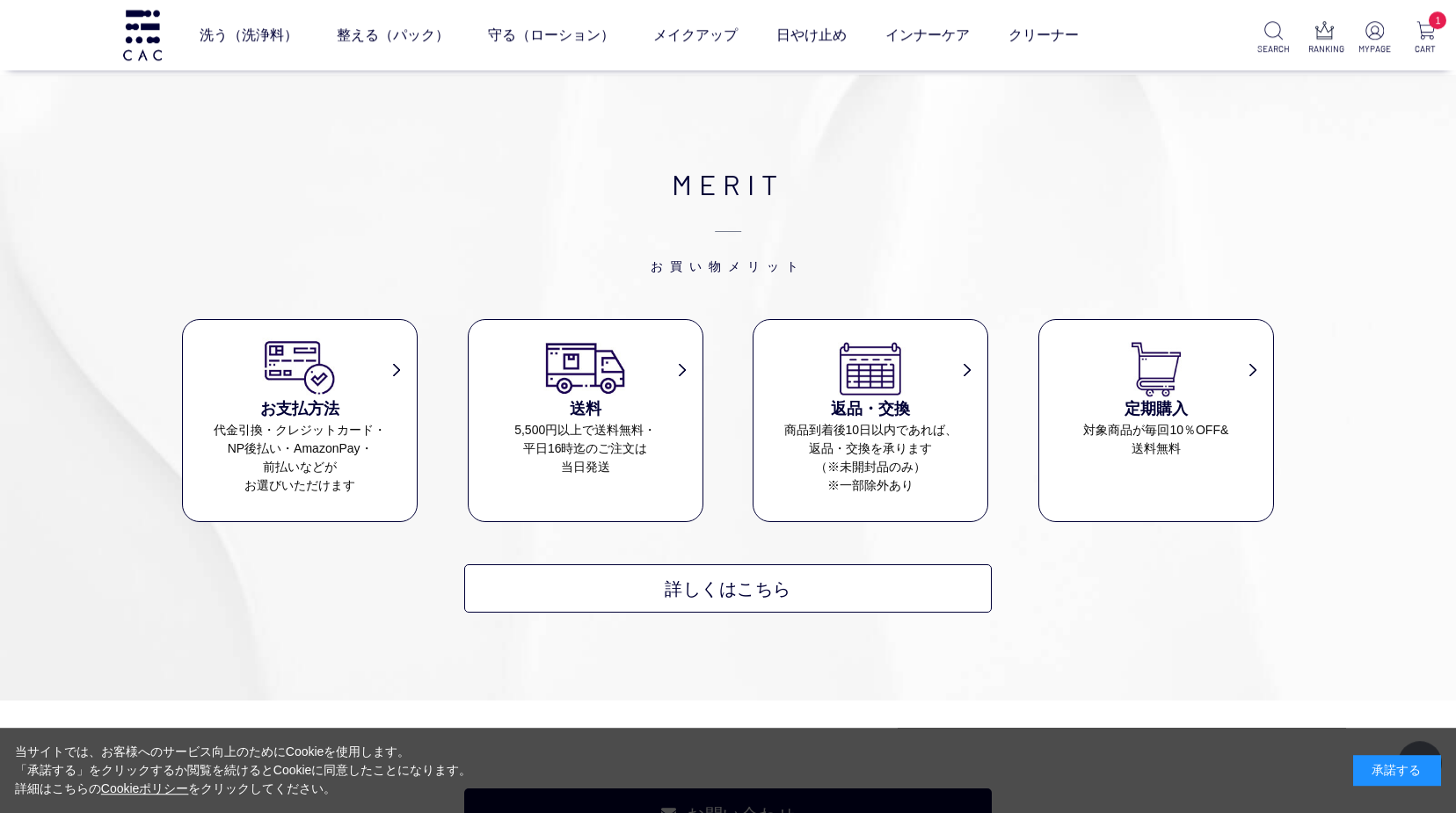
scroll to position [1255, 0]
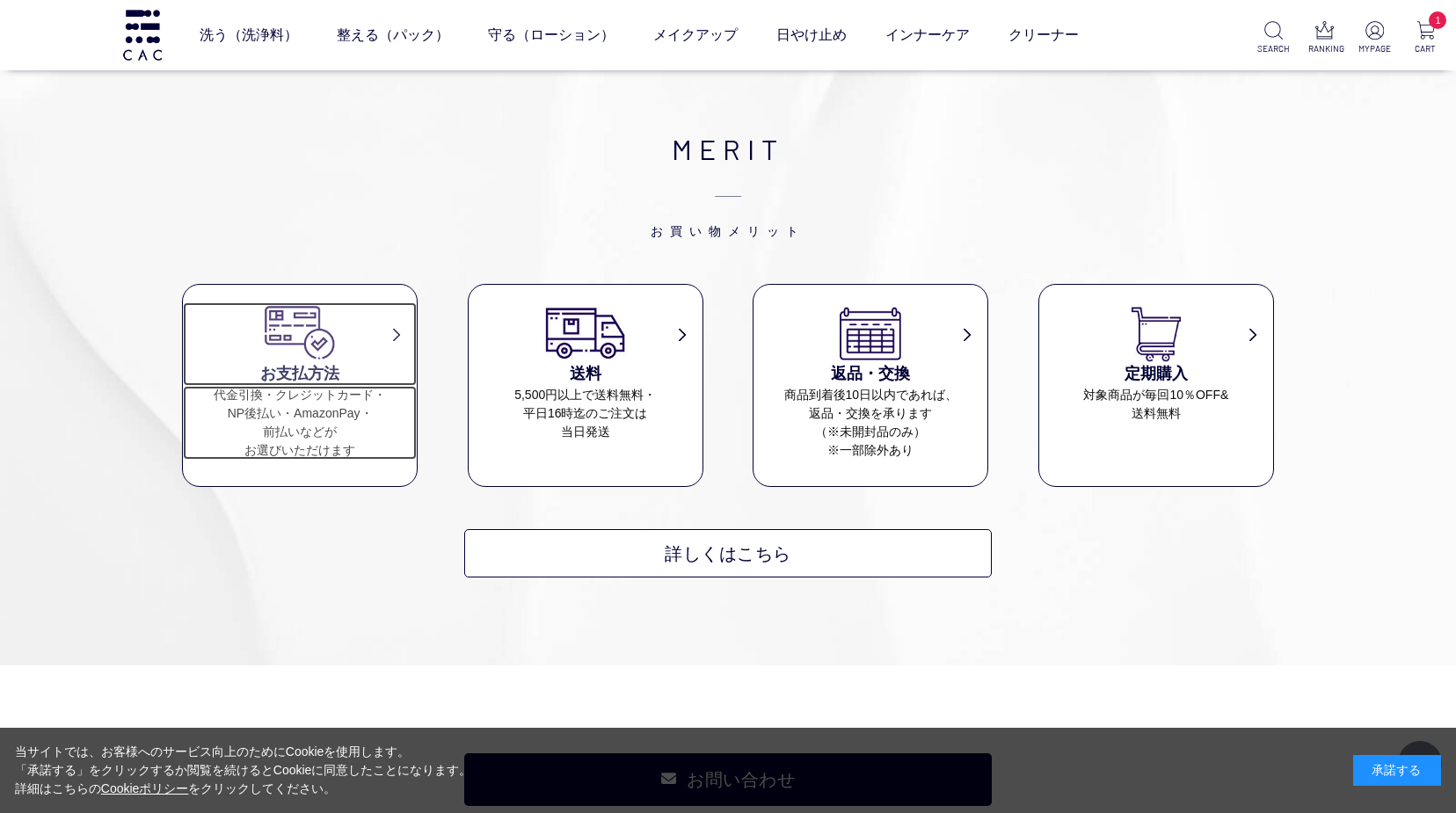
click at [334, 362] on h3 "お支払方法" at bounding box center [299, 374] width 234 height 23
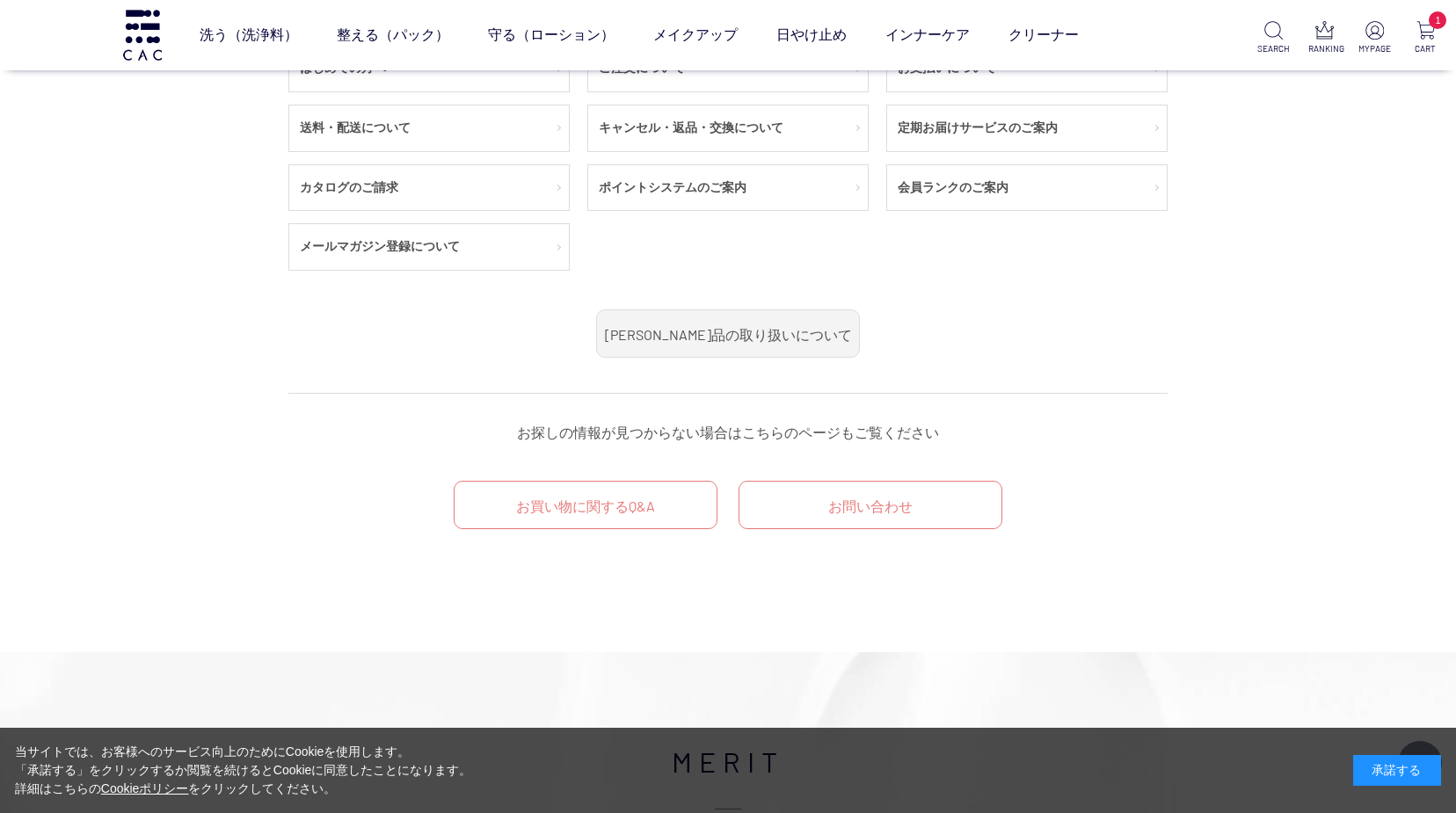
scroll to position [2195, 0]
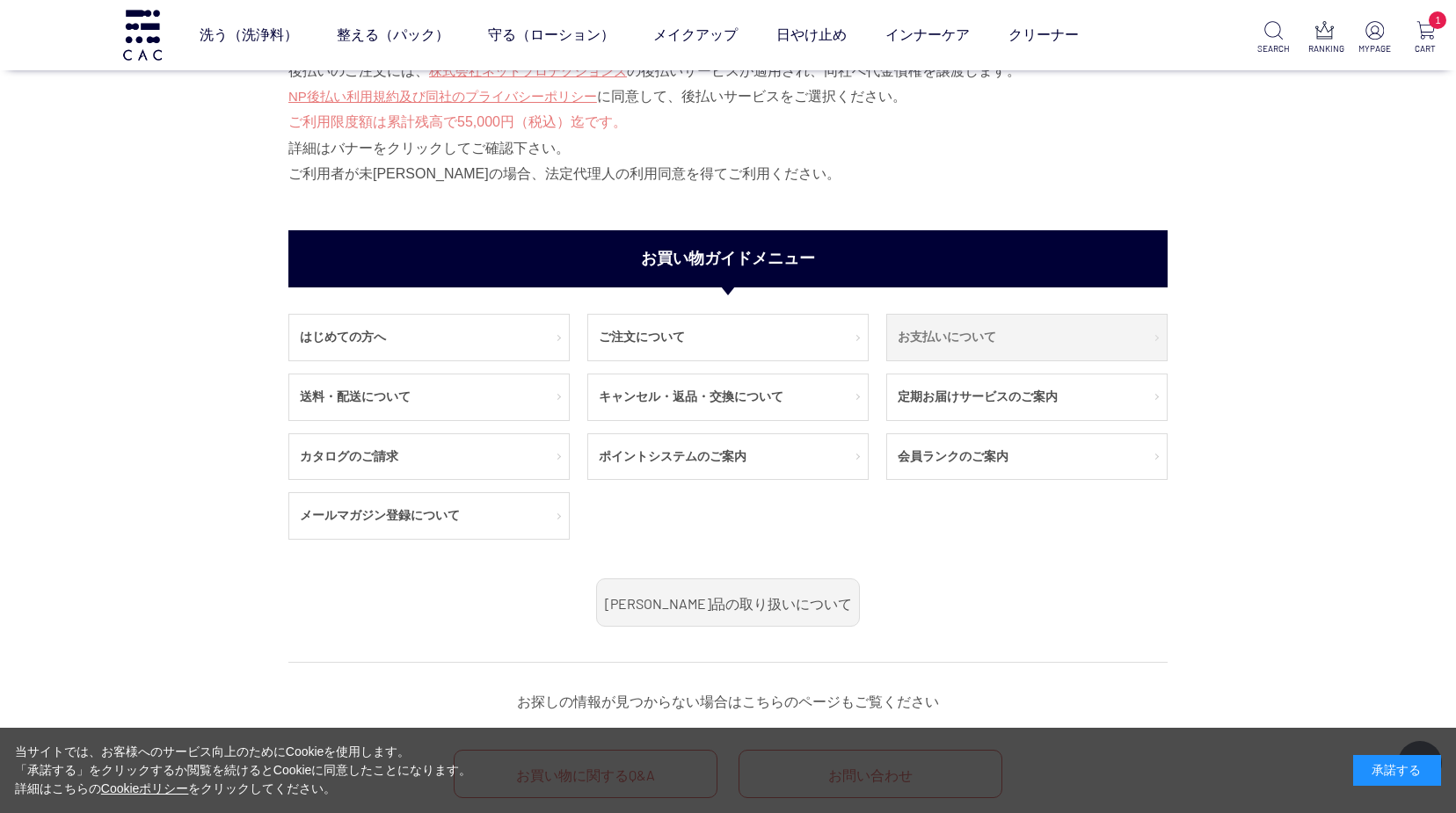
click at [919, 314] on link "お支払いについて" at bounding box center [1027, 337] width 280 height 46
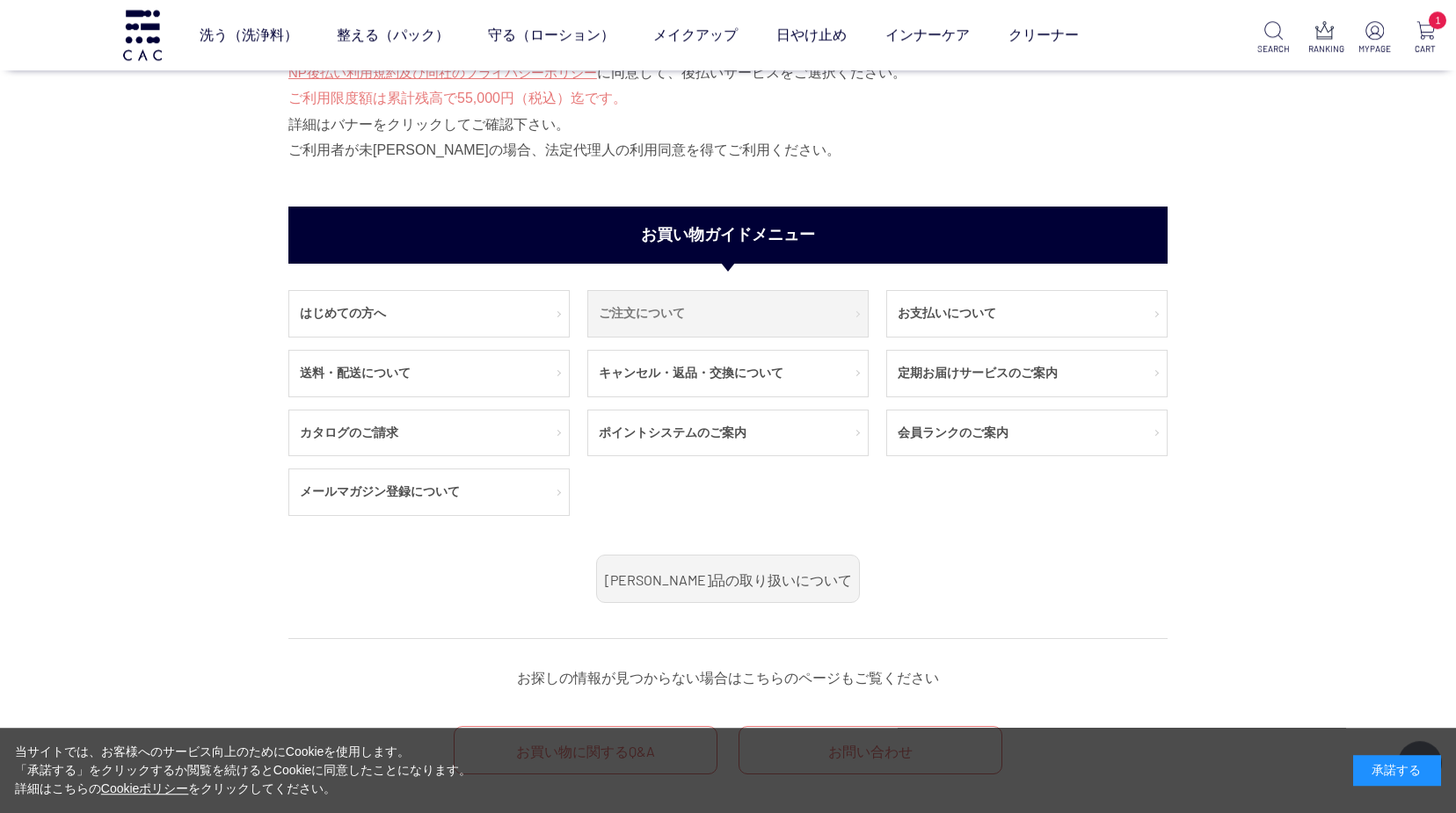
scroll to position [2241, 0]
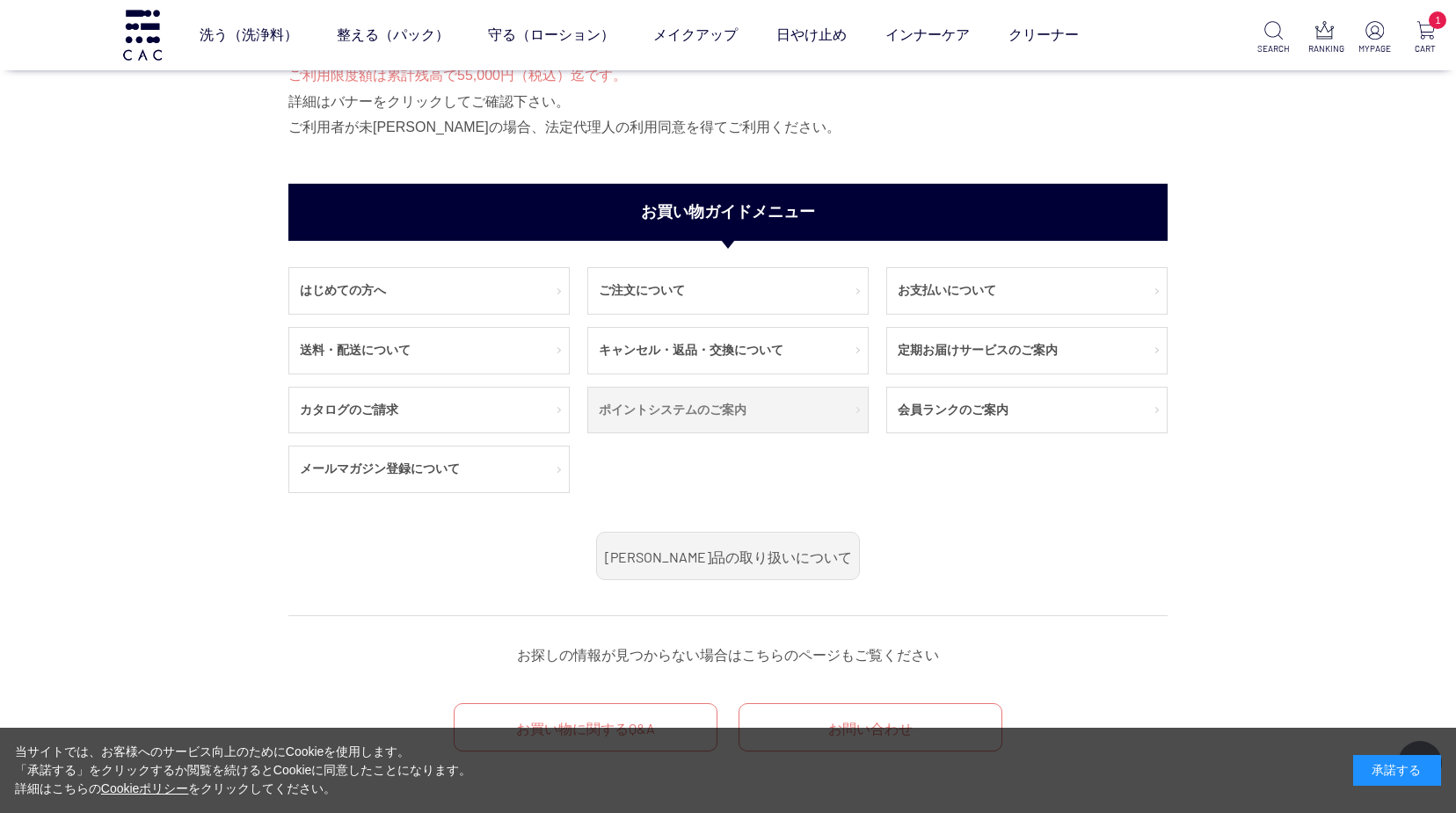
click at [697, 388] on link "ポイントシステムのご案内" at bounding box center [728, 410] width 280 height 46
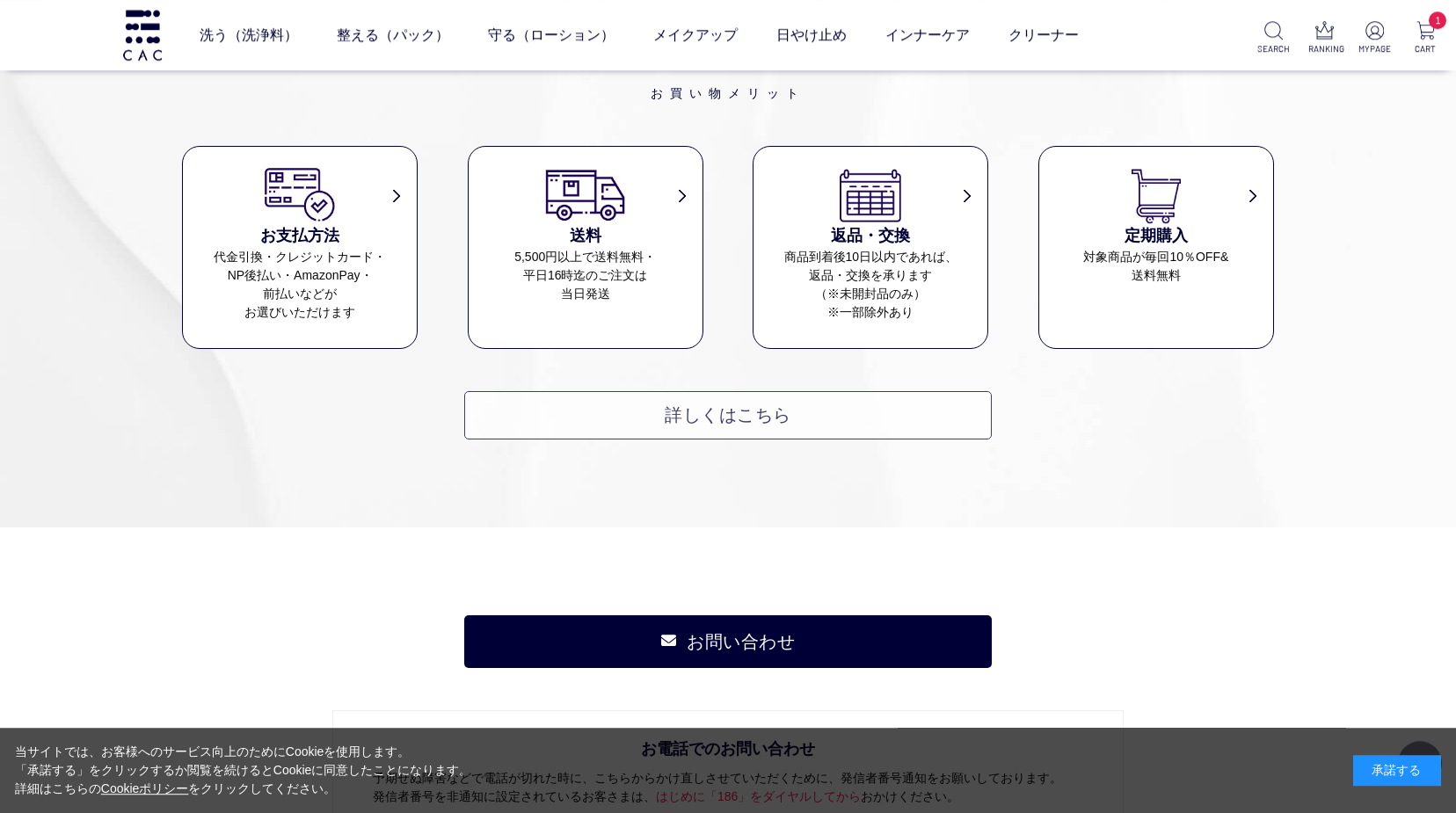
scroll to position [2062, 0]
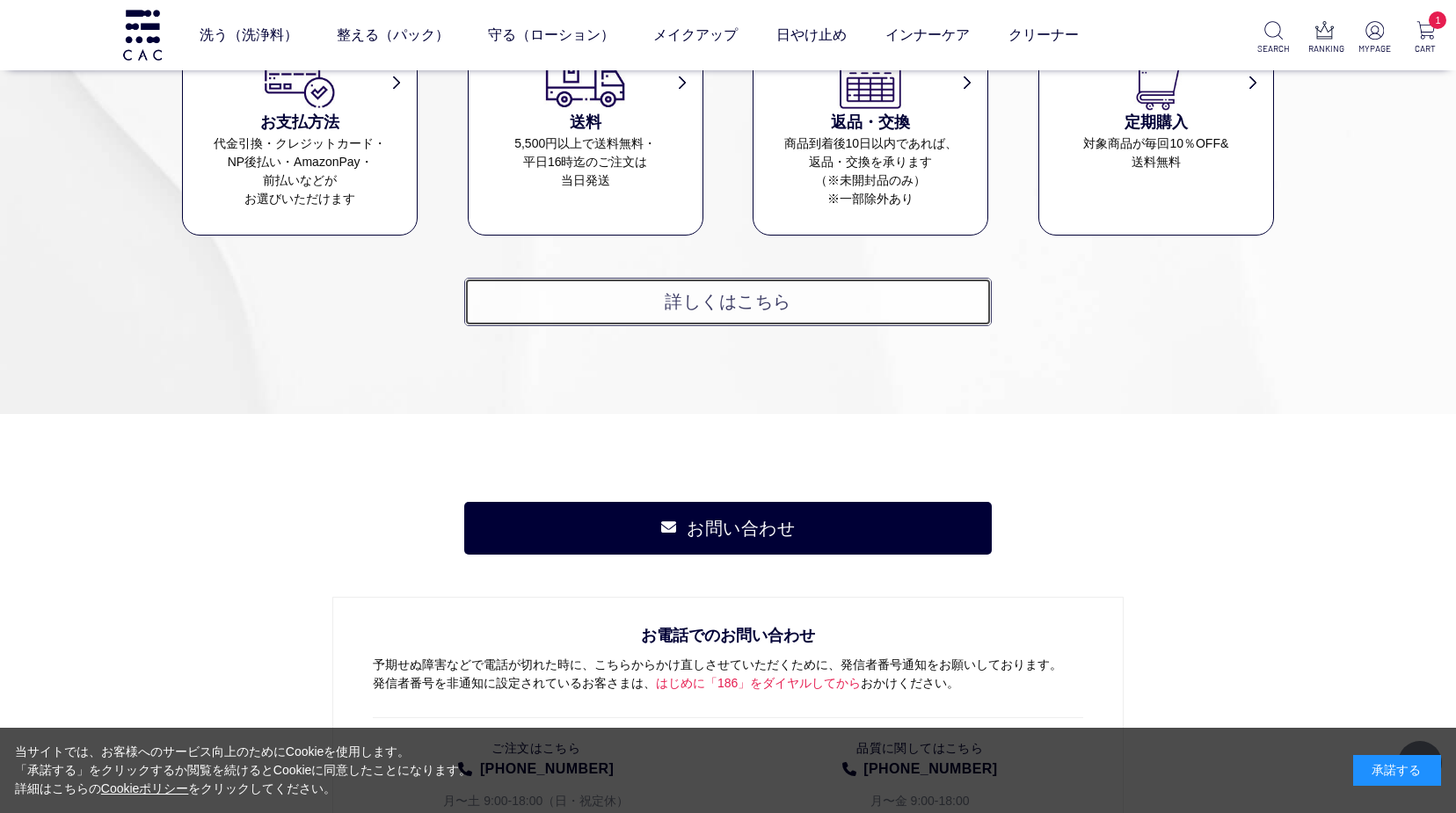
click at [676, 280] on link "詳しくはこちら" at bounding box center [728, 302] width 528 height 49
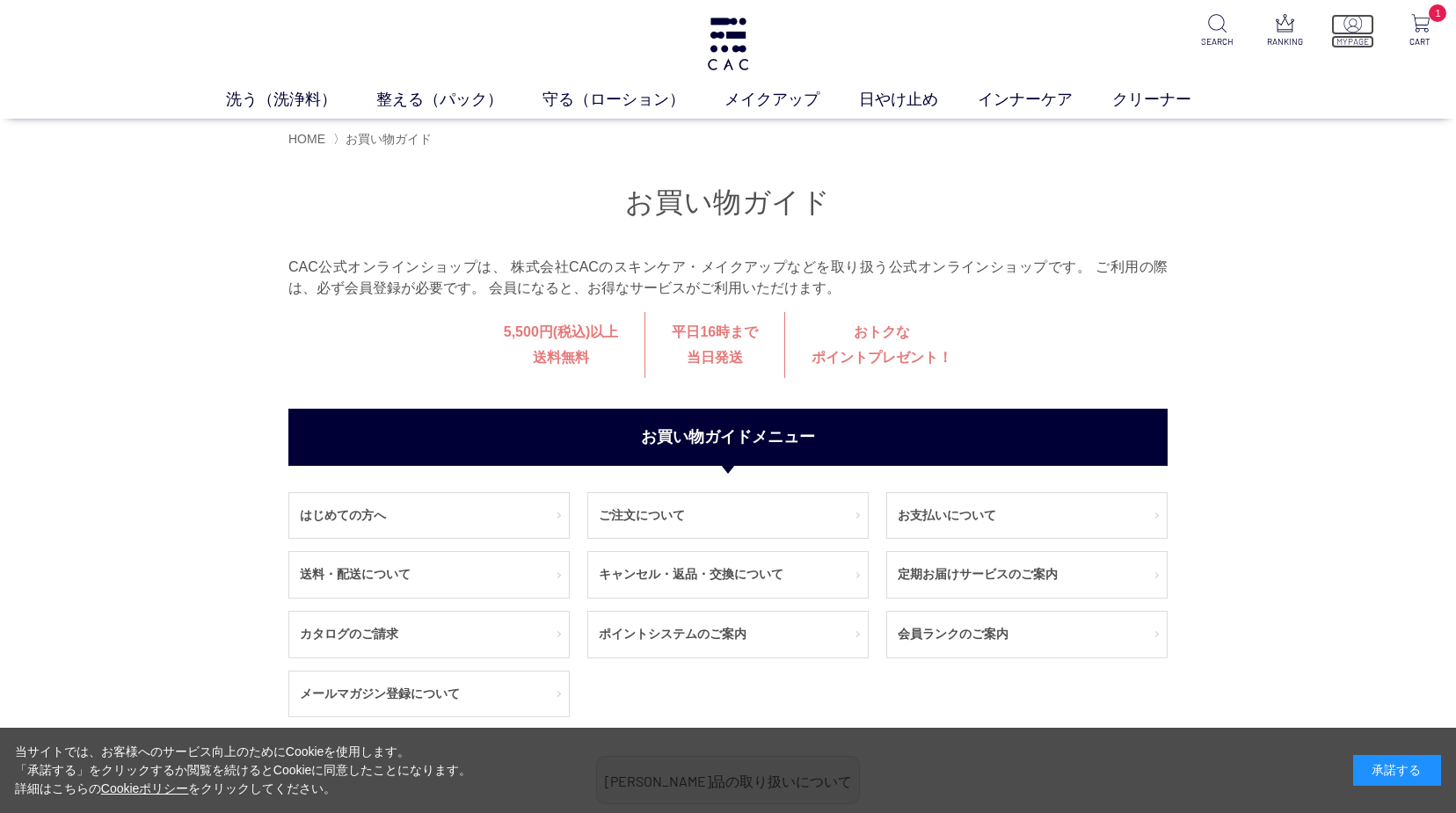
click at [1350, 29] on img at bounding box center [1352, 22] width 18 height 18
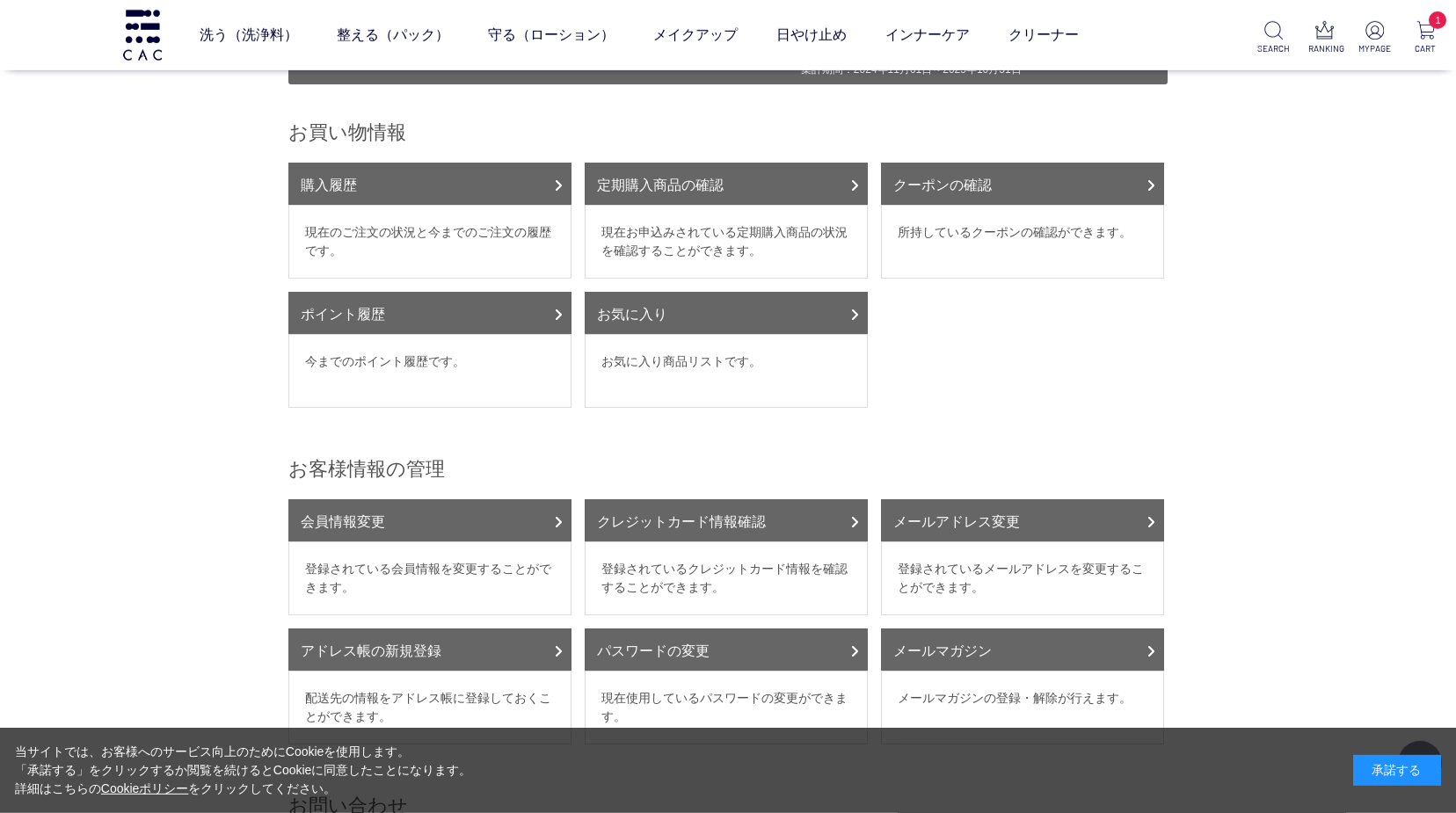
scroll to position [179, 0]
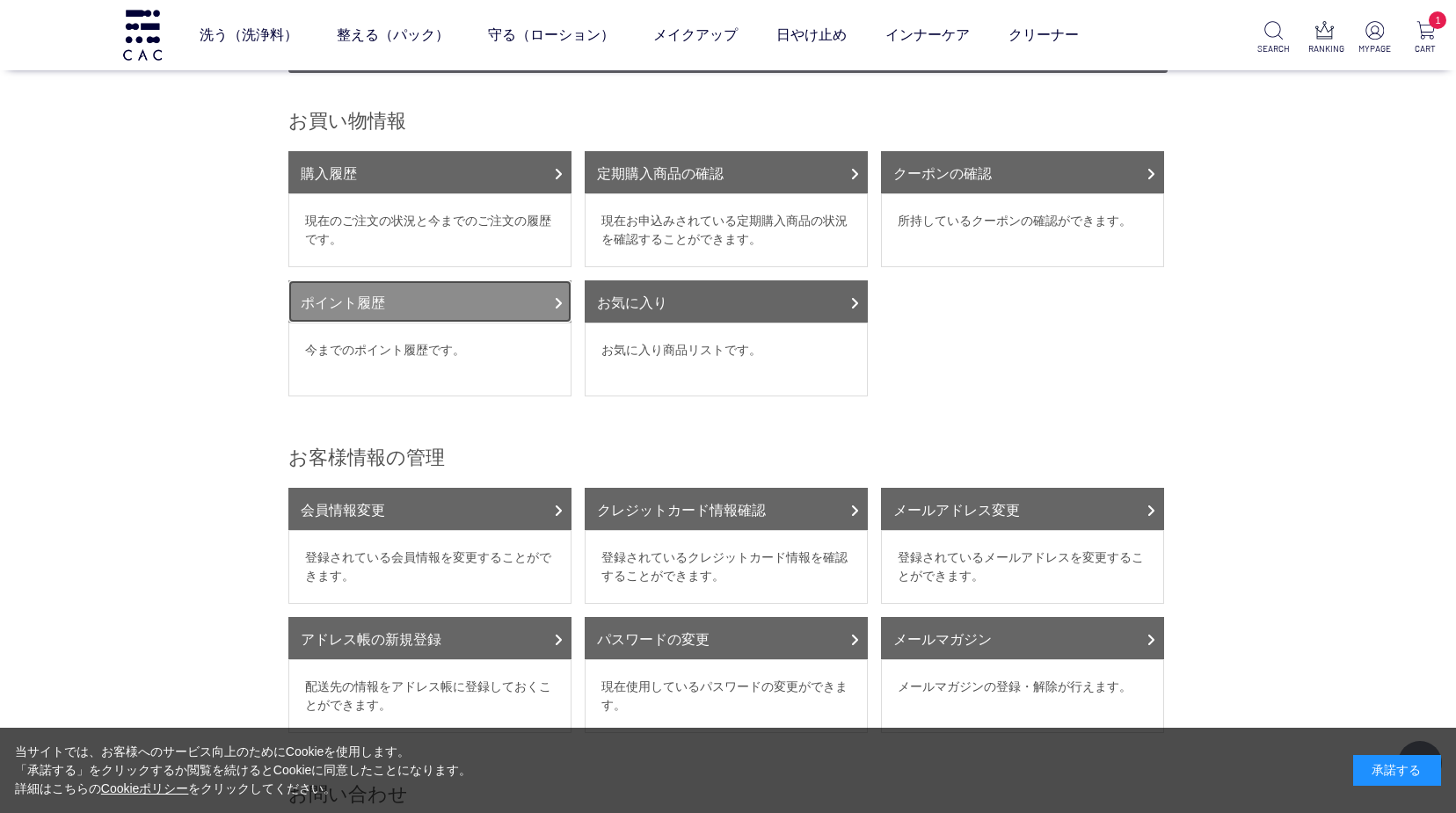
click at [546, 284] on link "ポイント履歴" at bounding box center [430, 301] width 283 height 42
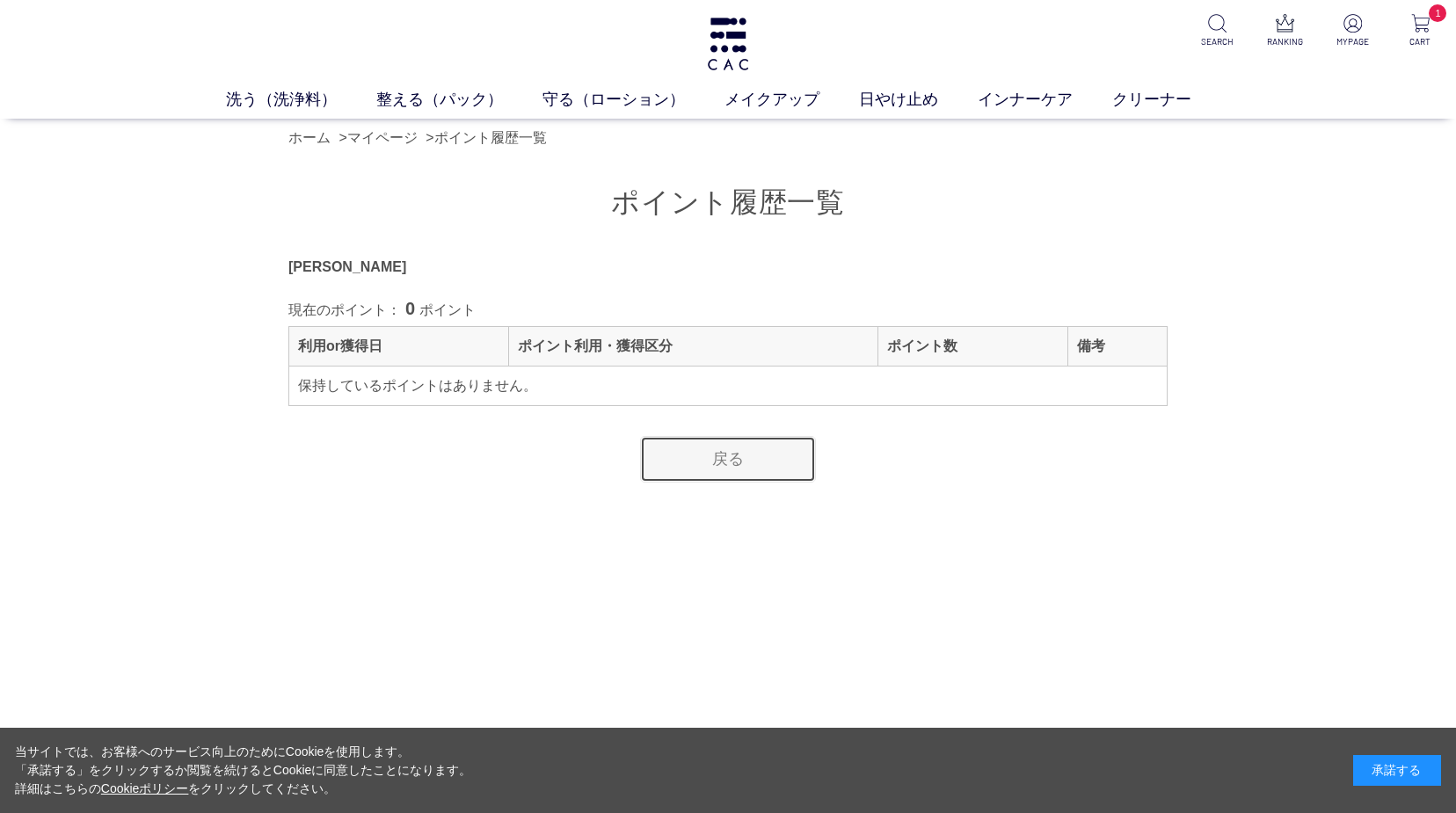
click at [768, 467] on link "戻る" at bounding box center [728, 459] width 176 height 47
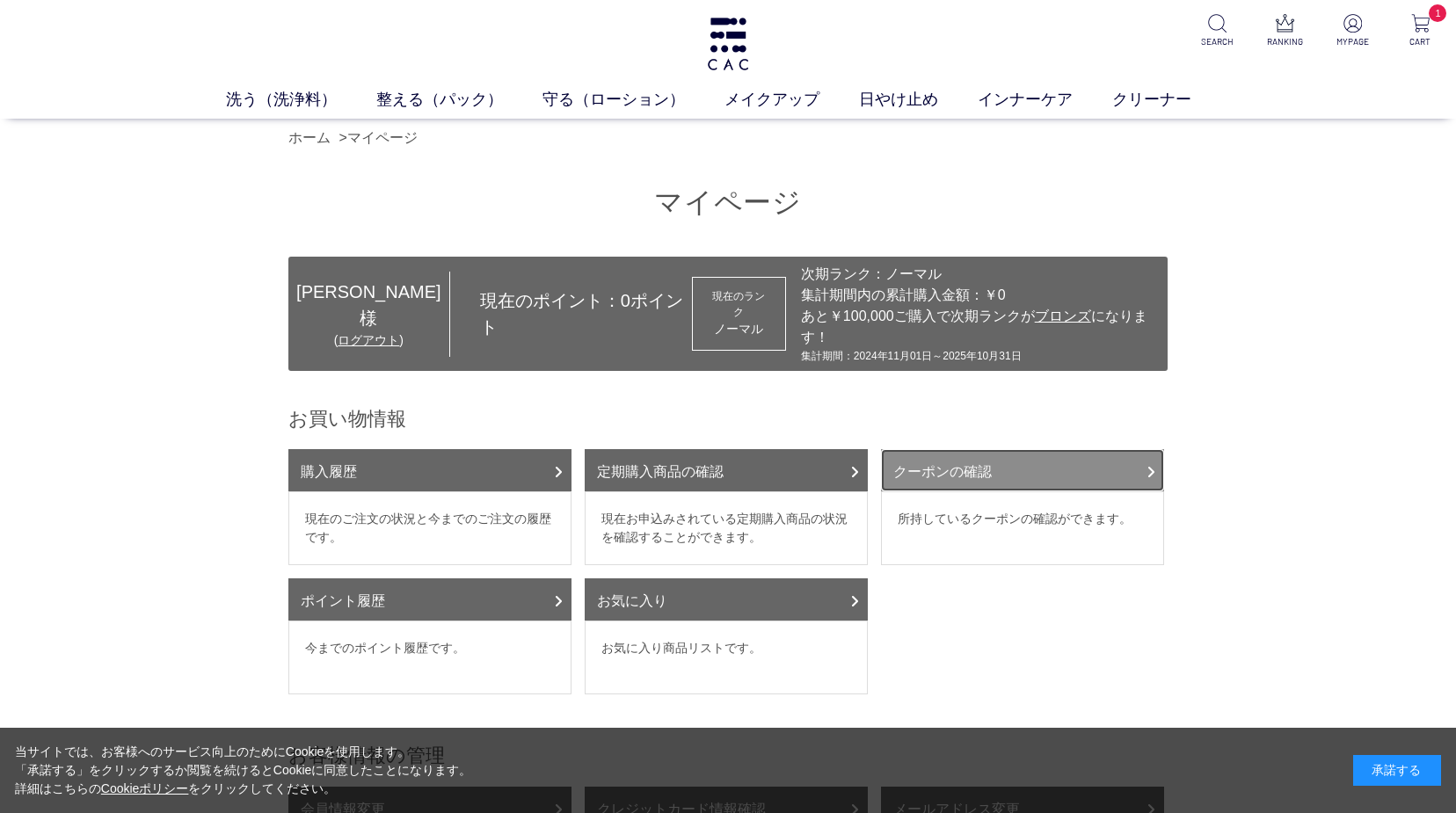
click at [970, 456] on link "クーポンの確認" at bounding box center [1023, 470] width 283 height 42
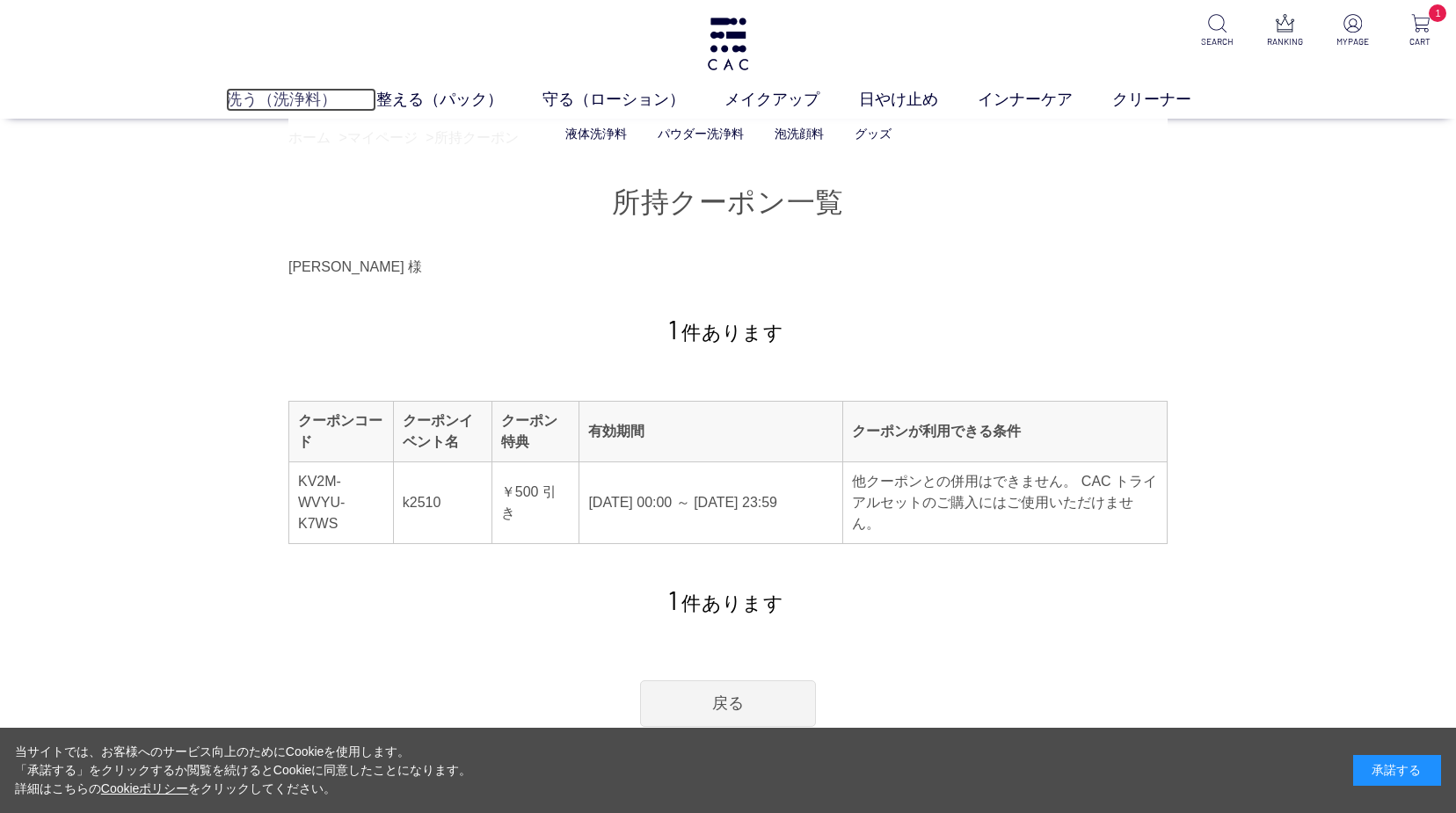
click at [376, 106] on link "洗う（洗浄料）" at bounding box center [301, 100] width 150 height 23
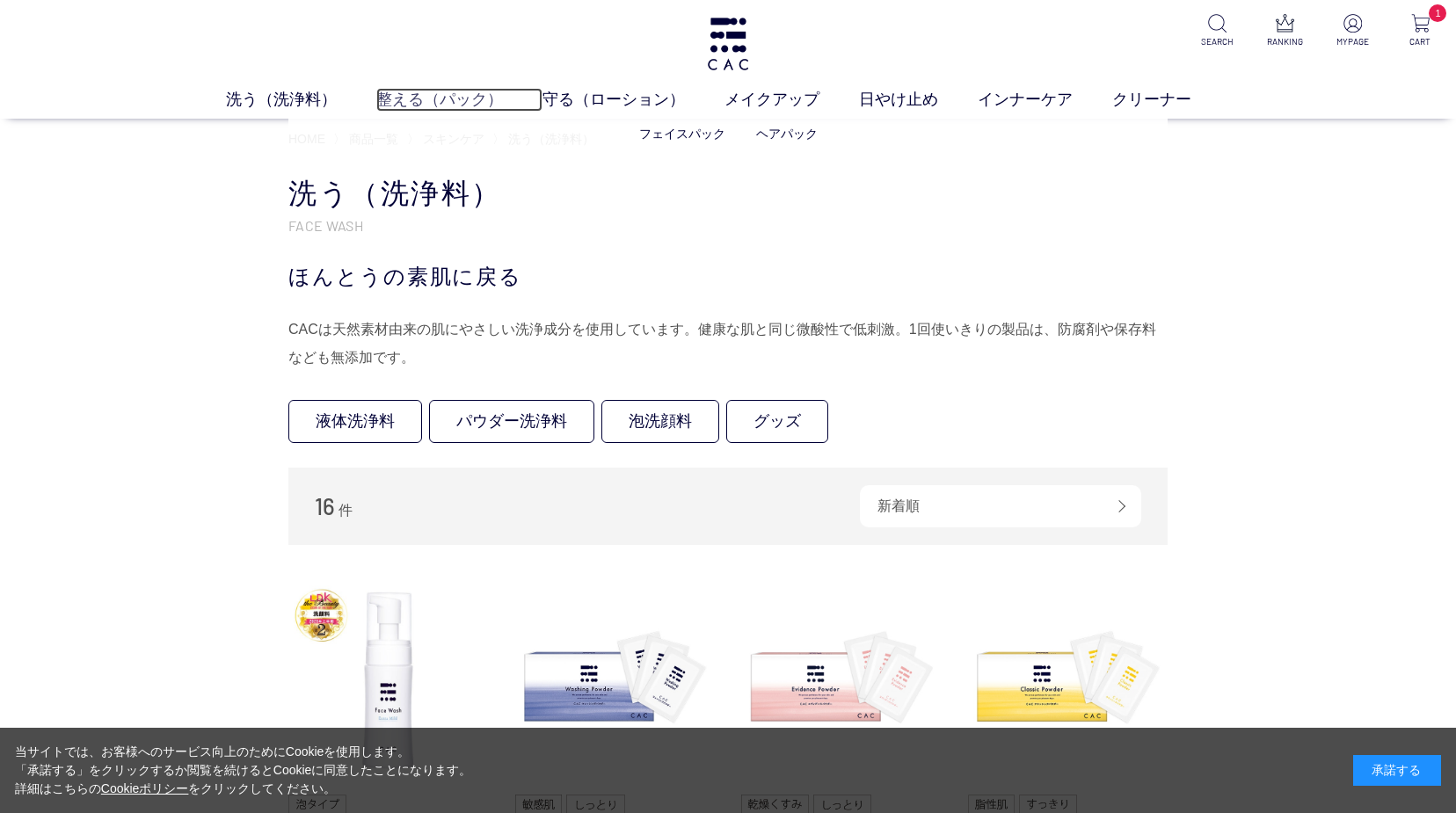
click at [479, 105] on link "整える（パック）" at bounding box center [459, 100] width 166 height 23
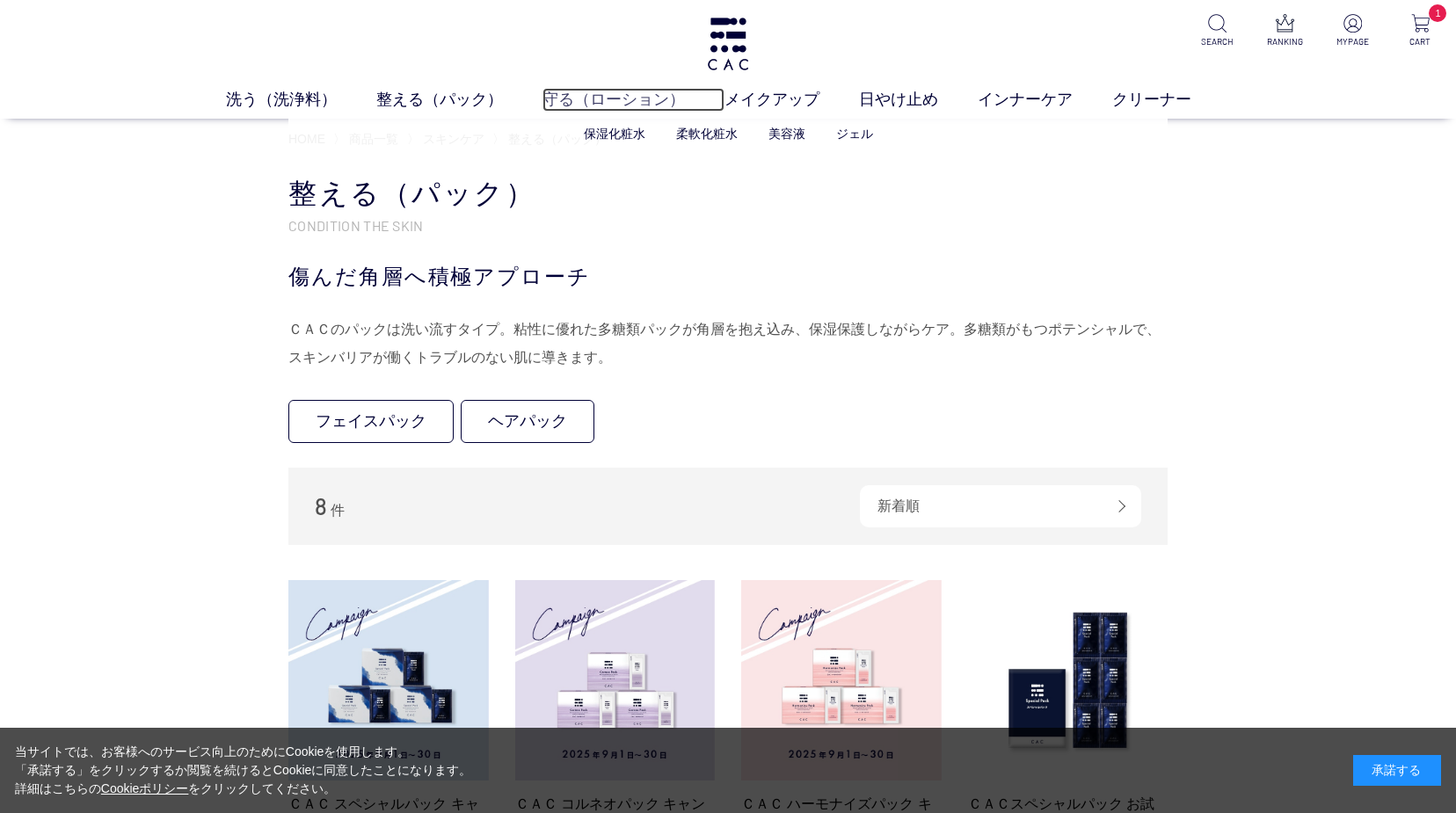
click at [645, 93] on link "守る（ローション）" at bounding box center [634, 100] width 182 height 23
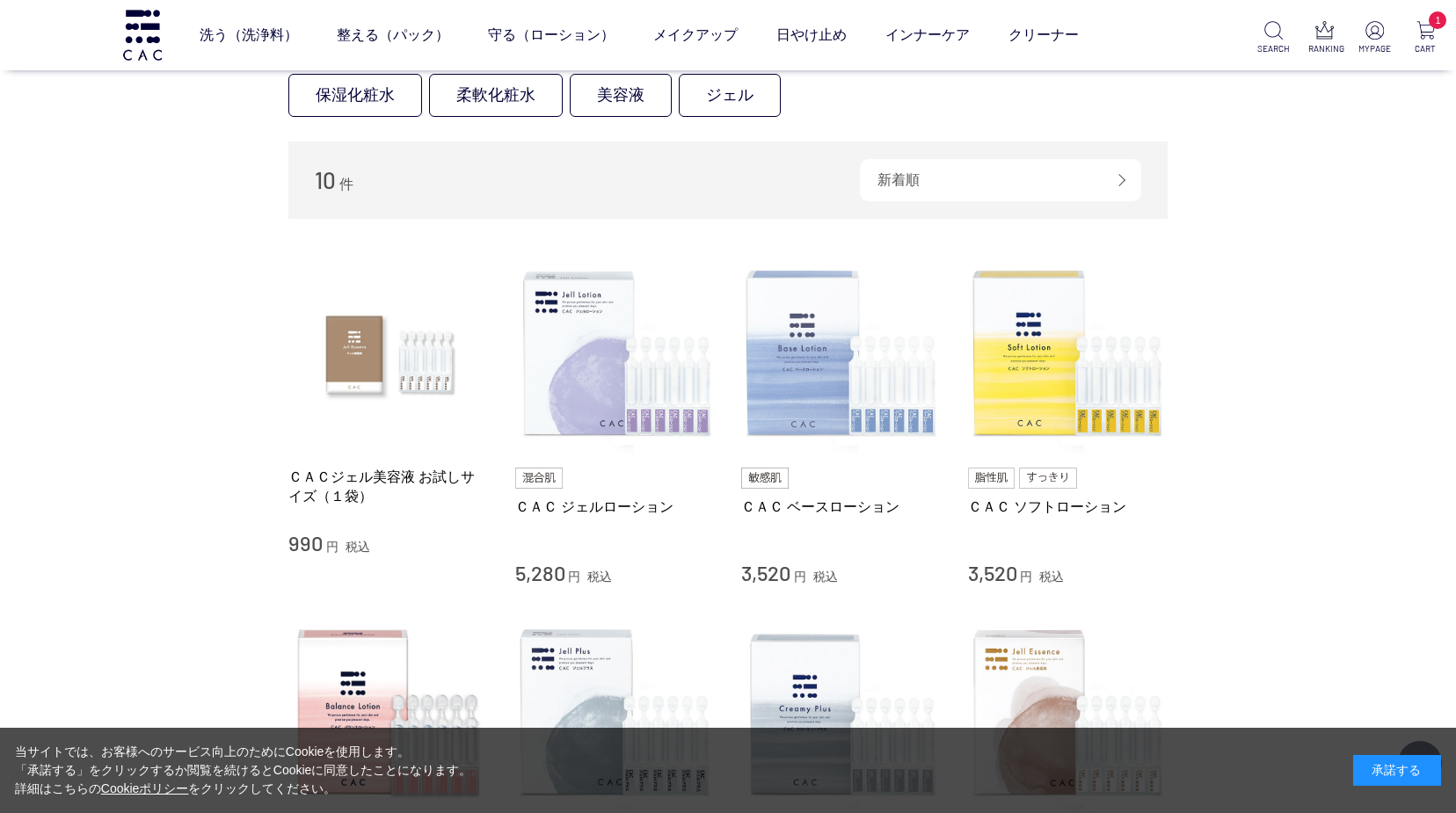
scroll to position [89, 0]
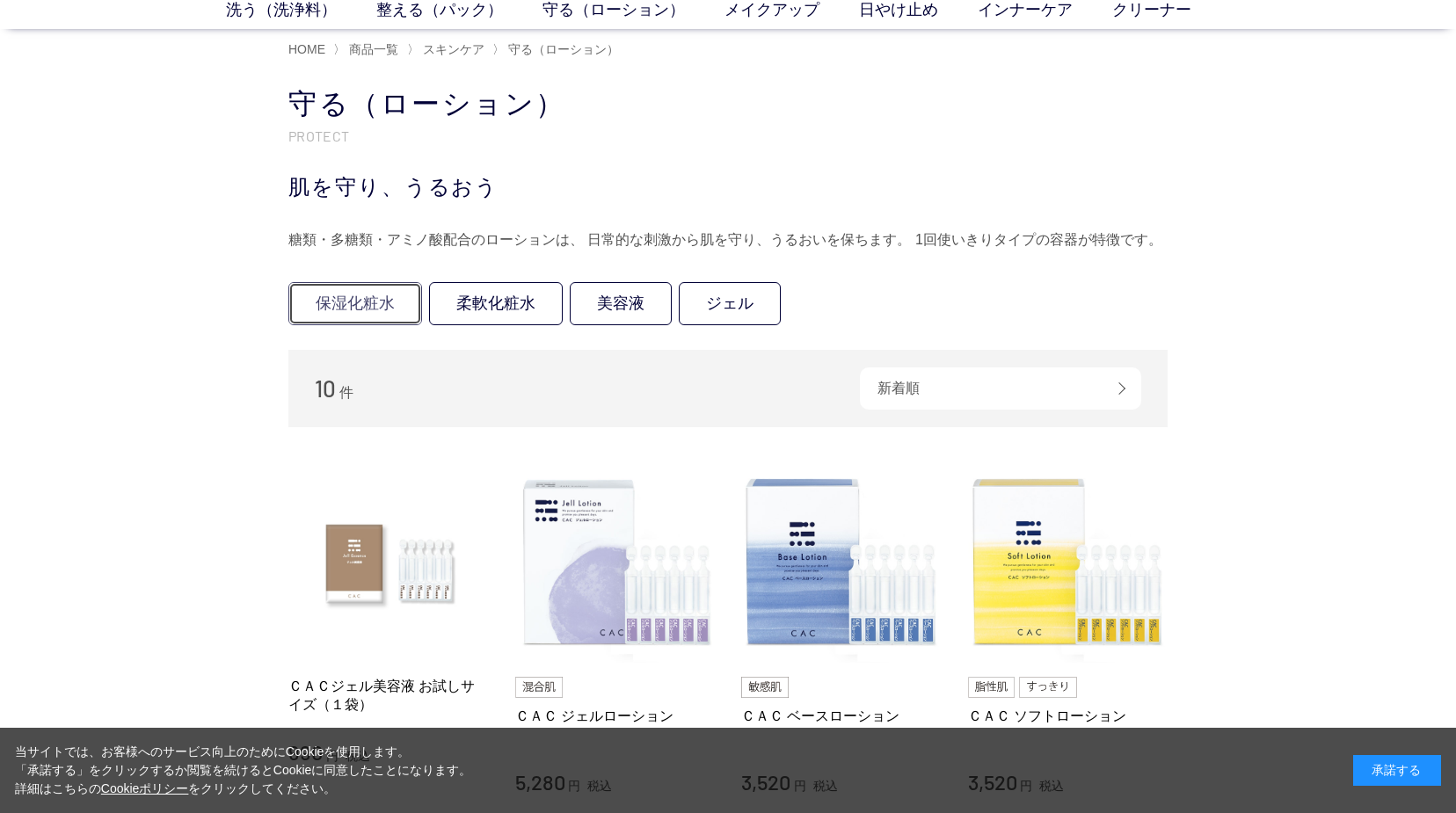
click at [358, 313] on link "保湿化粧水" at bounding box center [355, 304] width 134 height 43
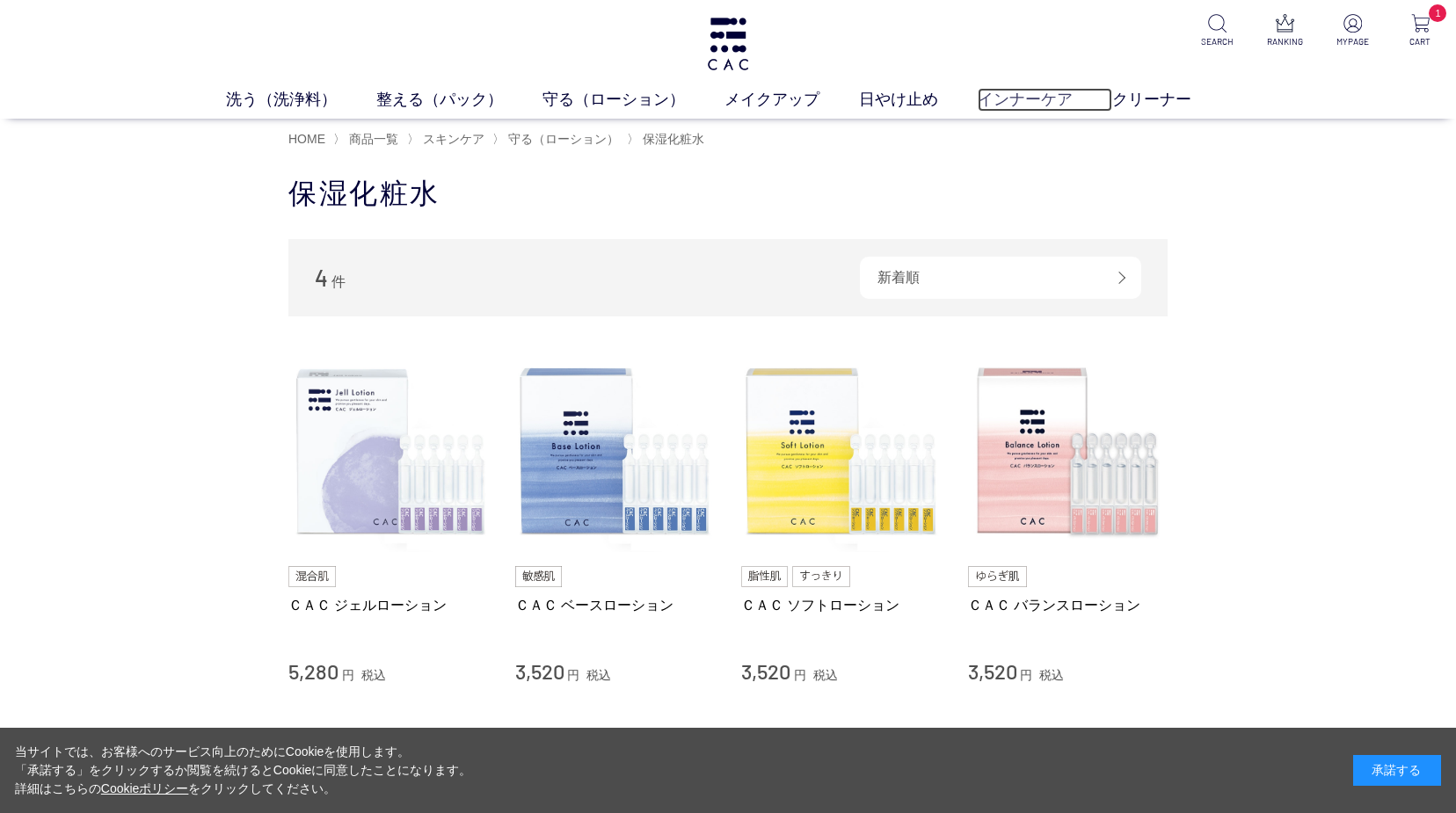
click at [977, 100] on link "インナーケア" at bounding box center [1044, 100] width 135 height 23
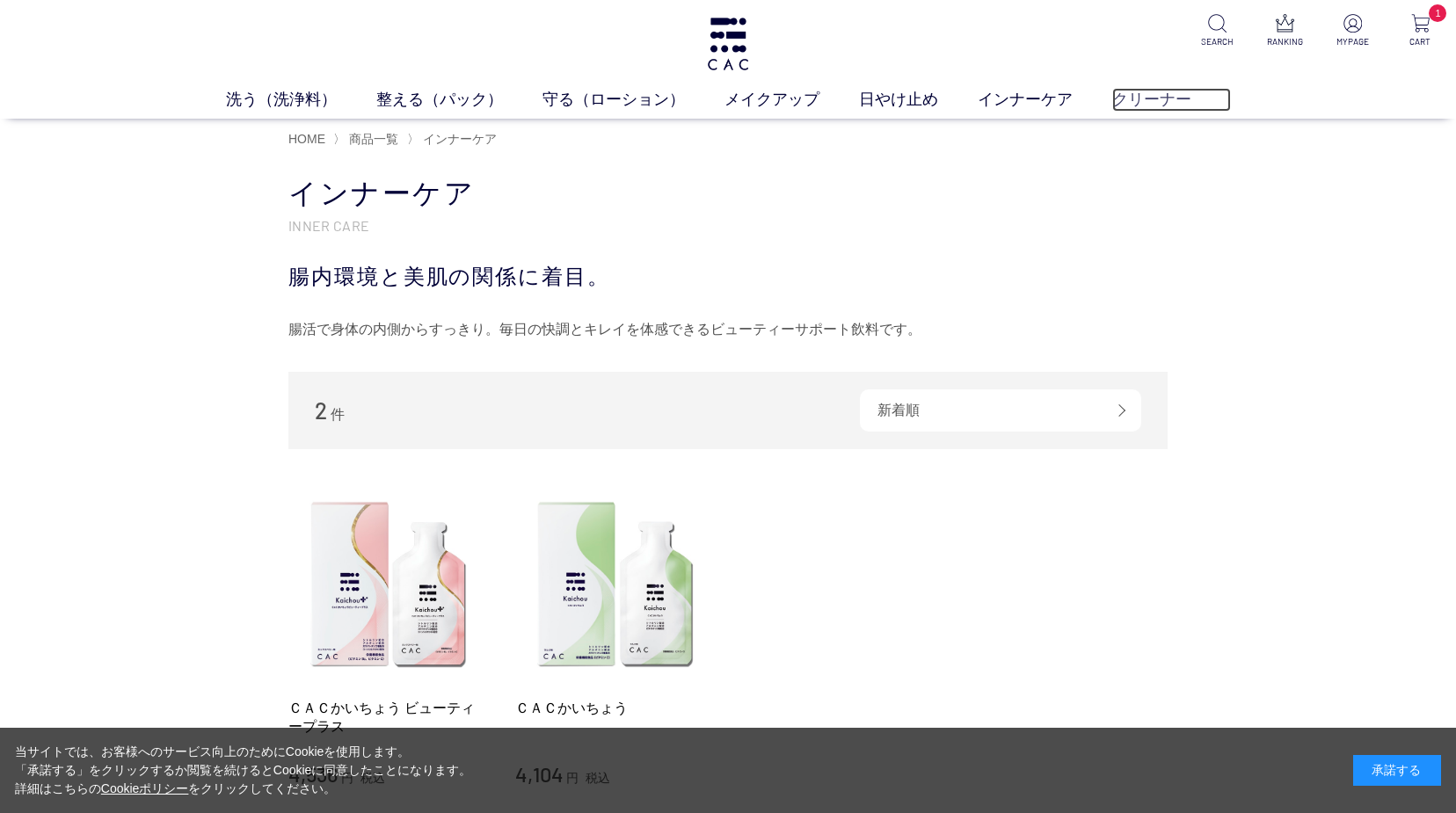
click at [1112, 103] on link "クリーナー" at bounding box center [1172, 100] width 118 height 23
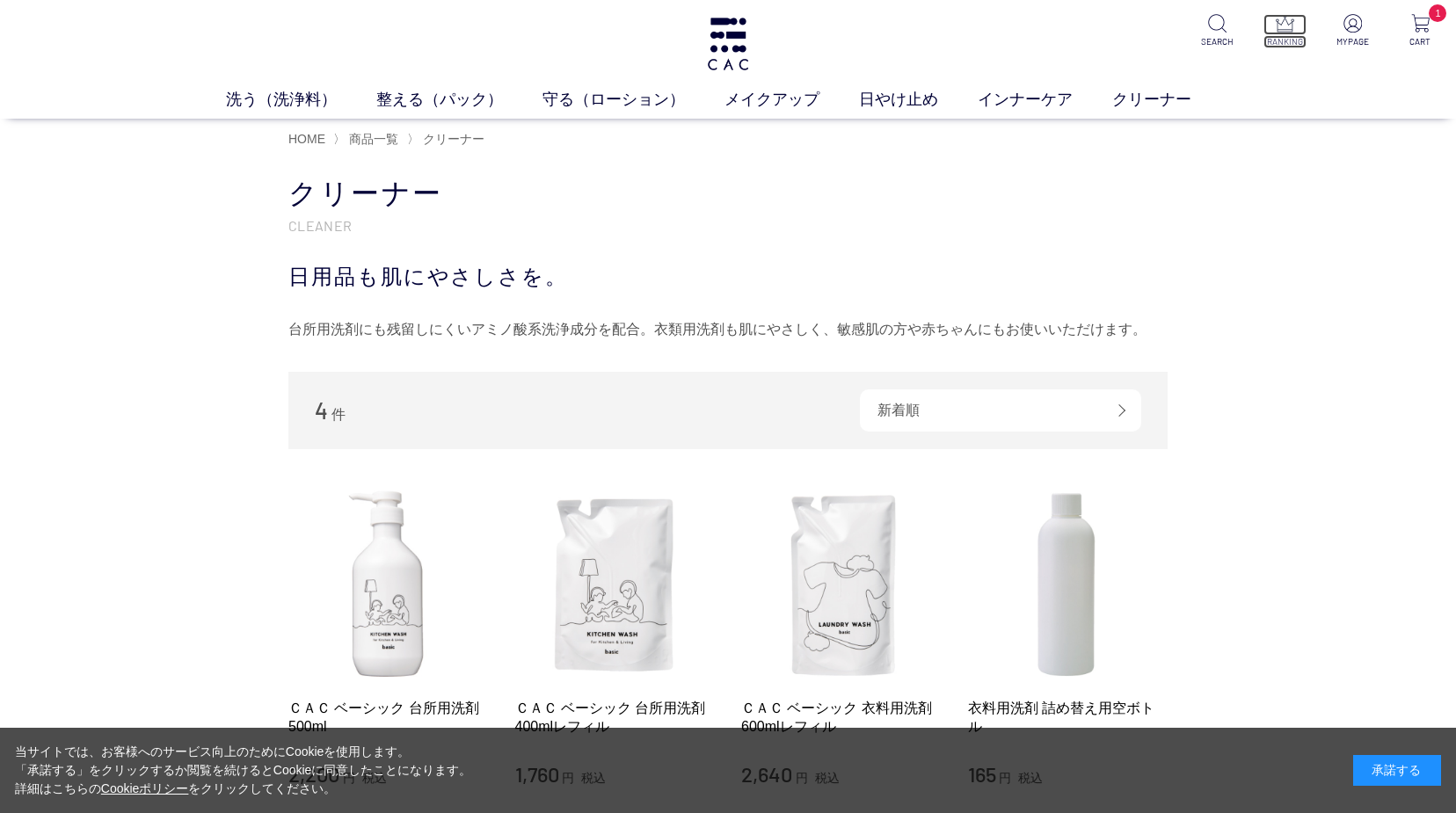
click at [1278, 38] on p "RANKING" at bounding box center [1285, 42] width 43 height 14
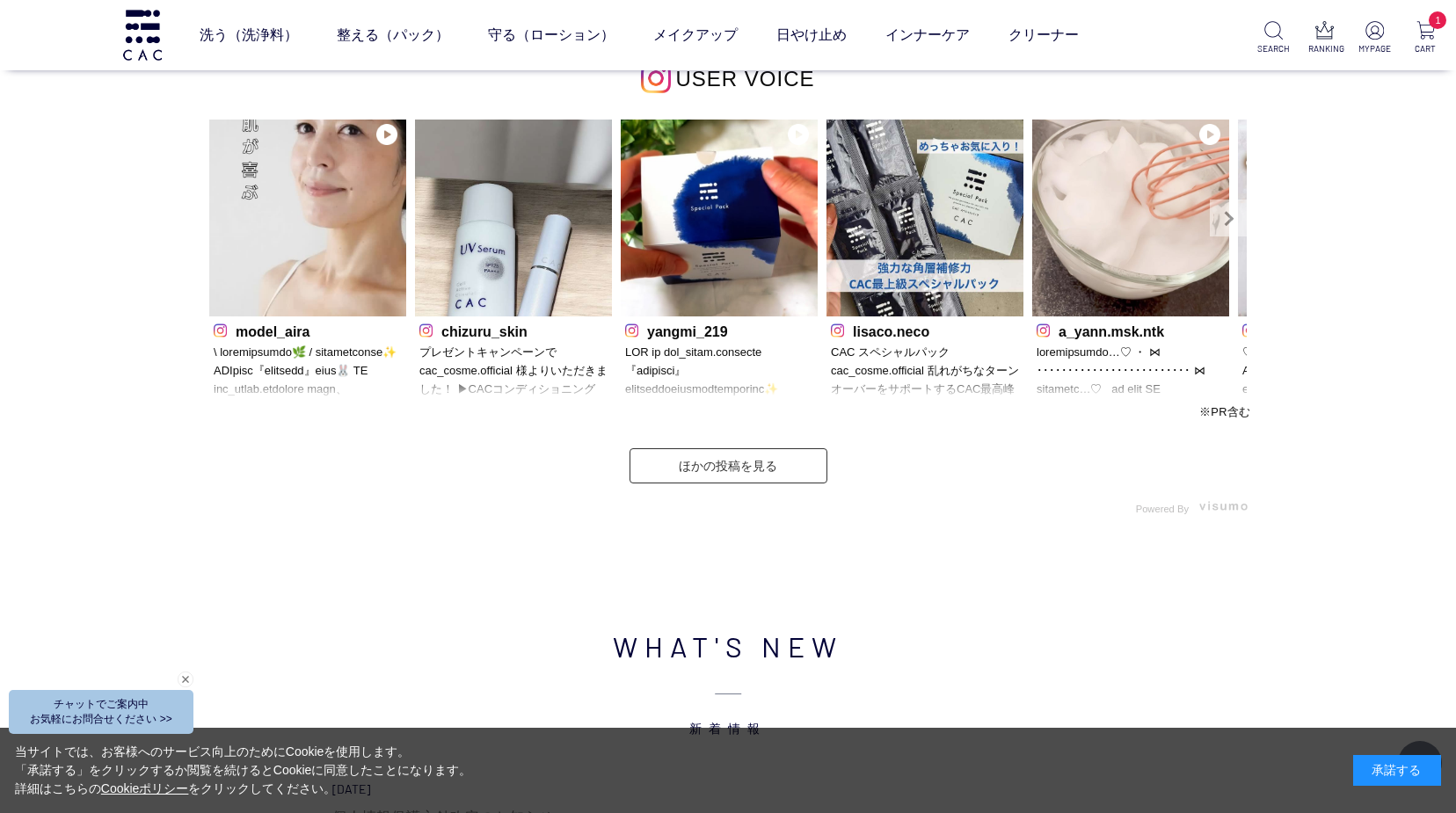
scroll to position [5535, 0]
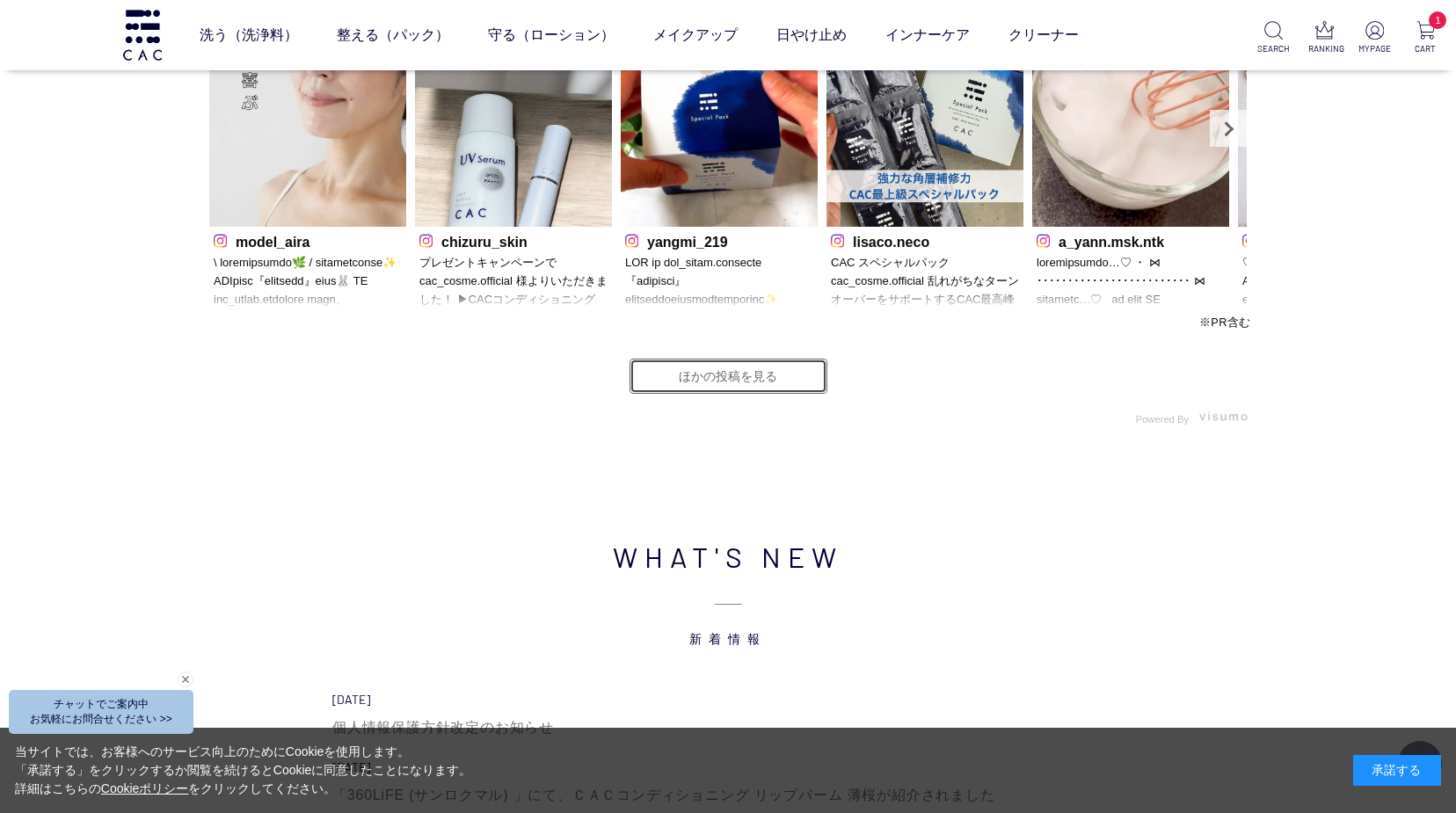
click at [762, 385] on link "ほかの投稿を見る" at bounding box center [729, 376] width 198 height 35
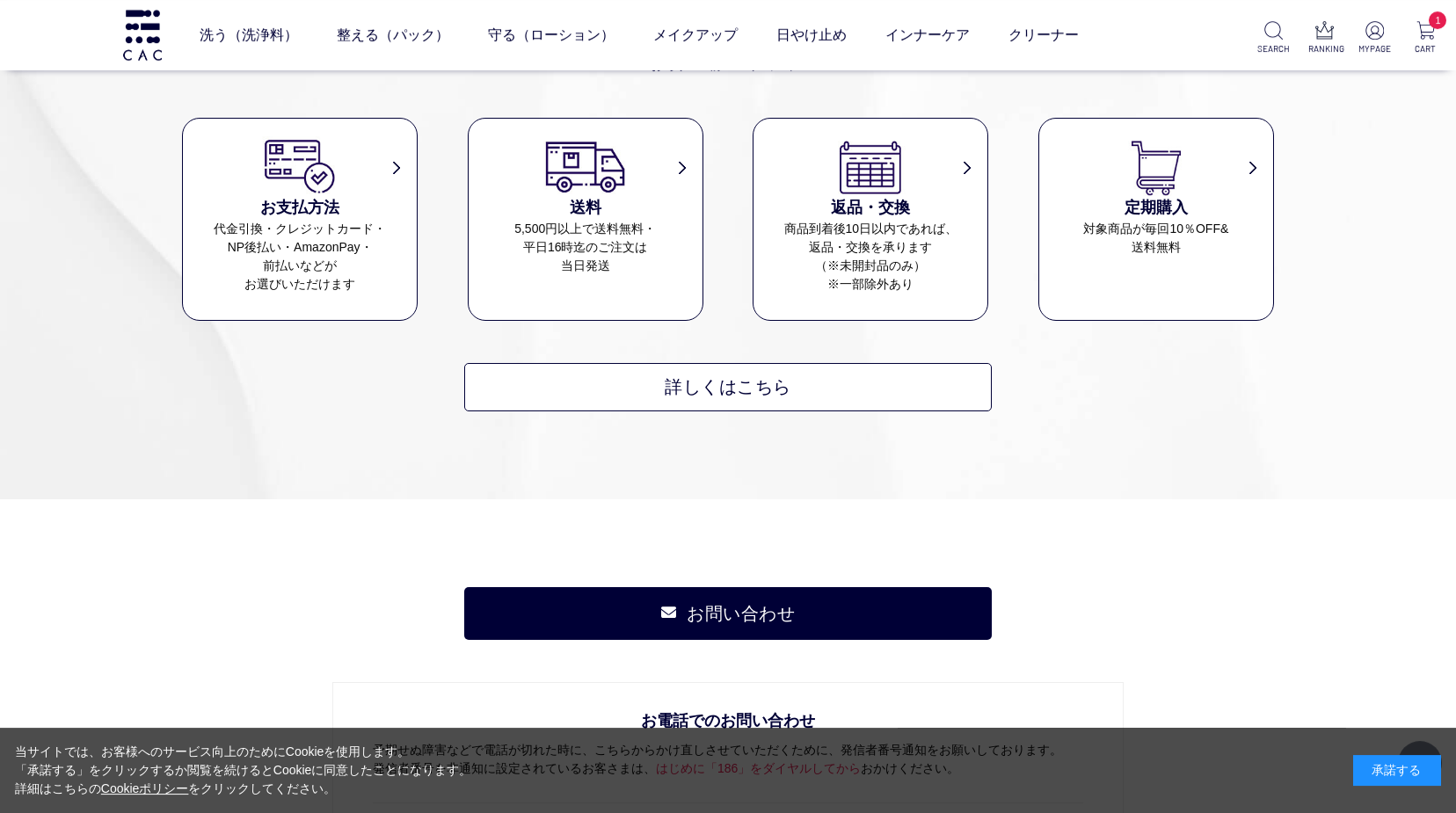
scroll to position [6813, 0]
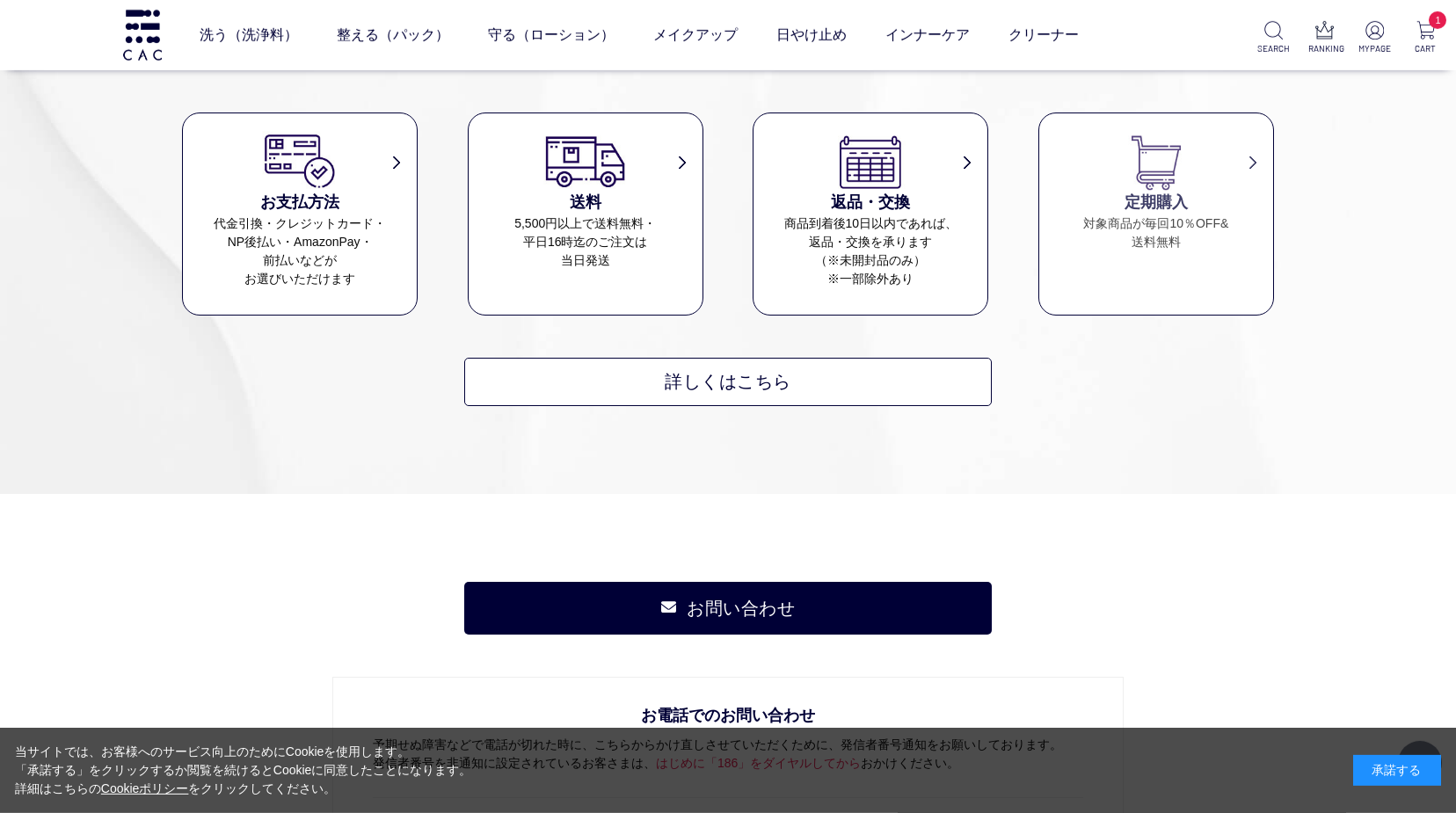
drag, startPoint x: 1248, startPoint y: 361, endPoint x: 1131, endPoint y: 351, distance: 117.4
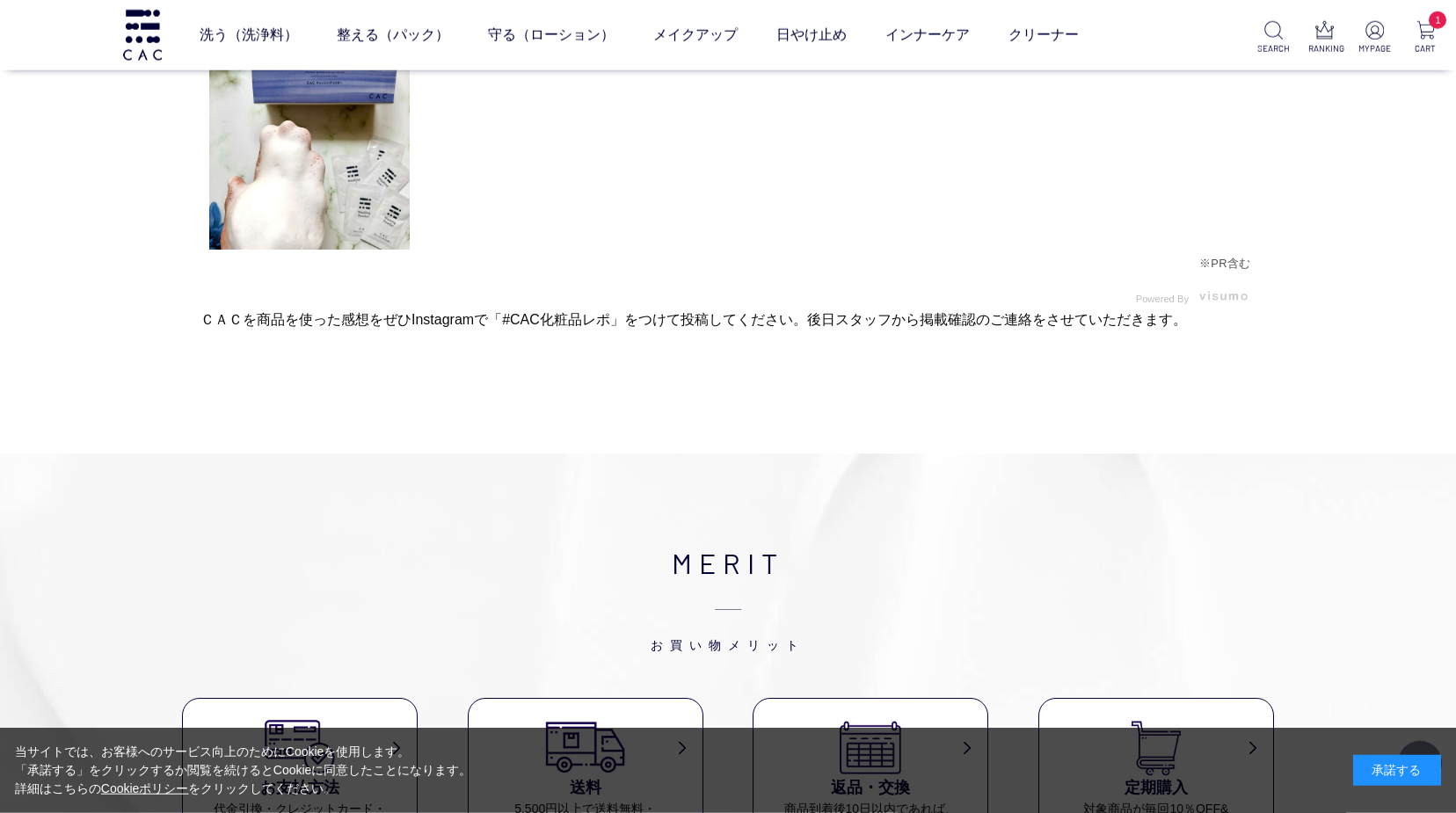
scroll to position [6097, 0]
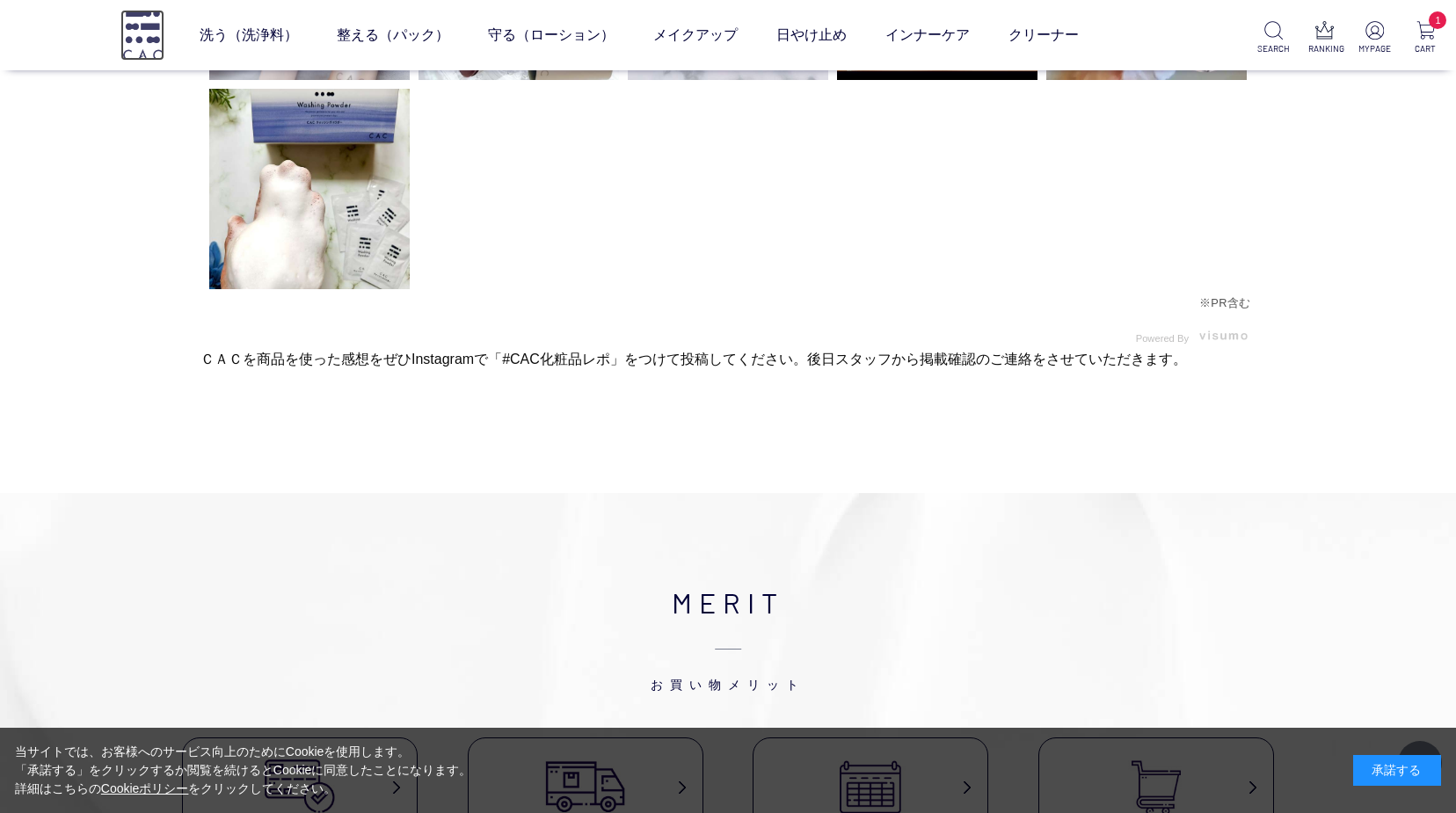
click at [154, 42] on img at bounding box center [142, 35] width 44 height 50
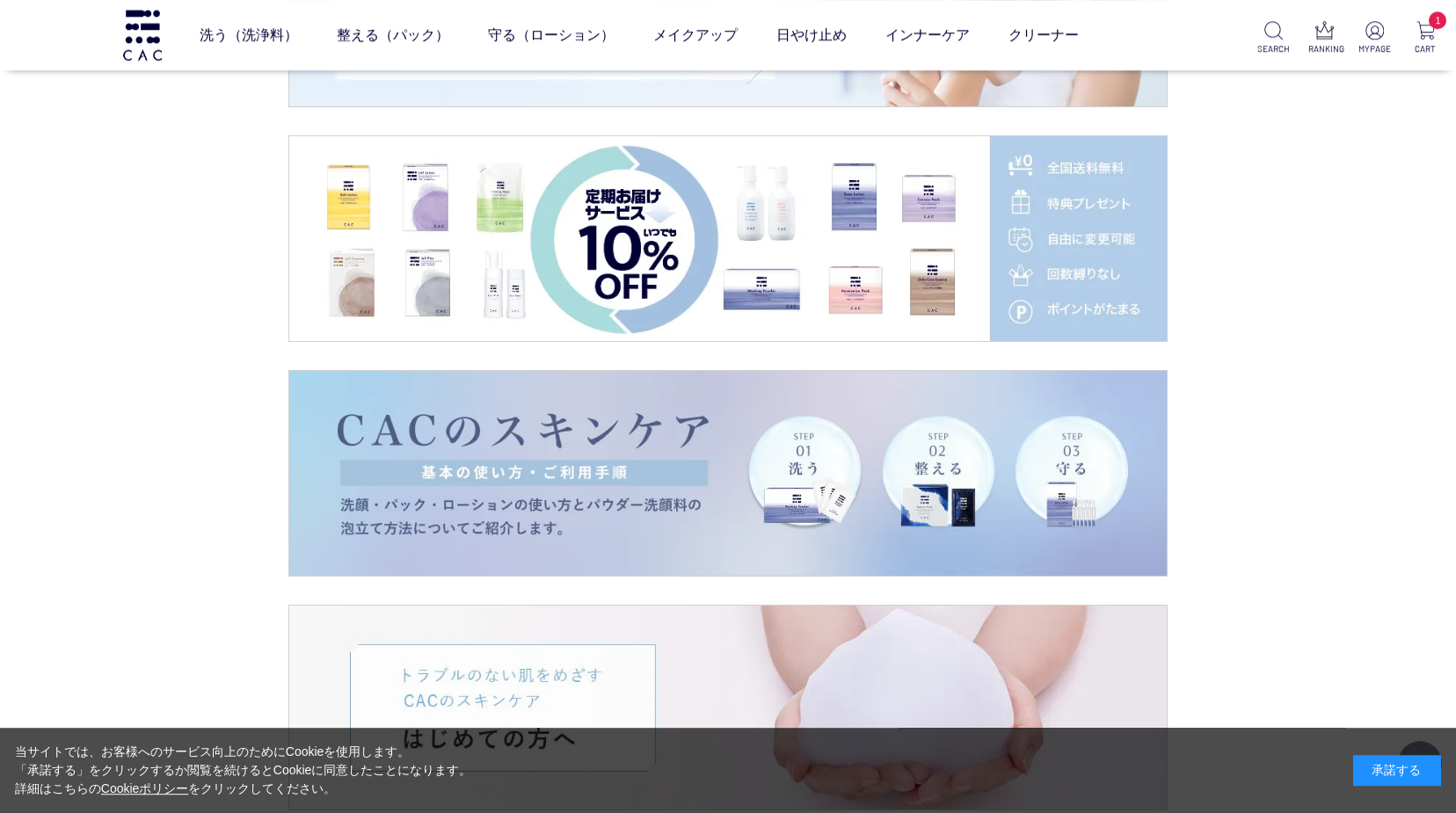
scroll to position [3048, 0]
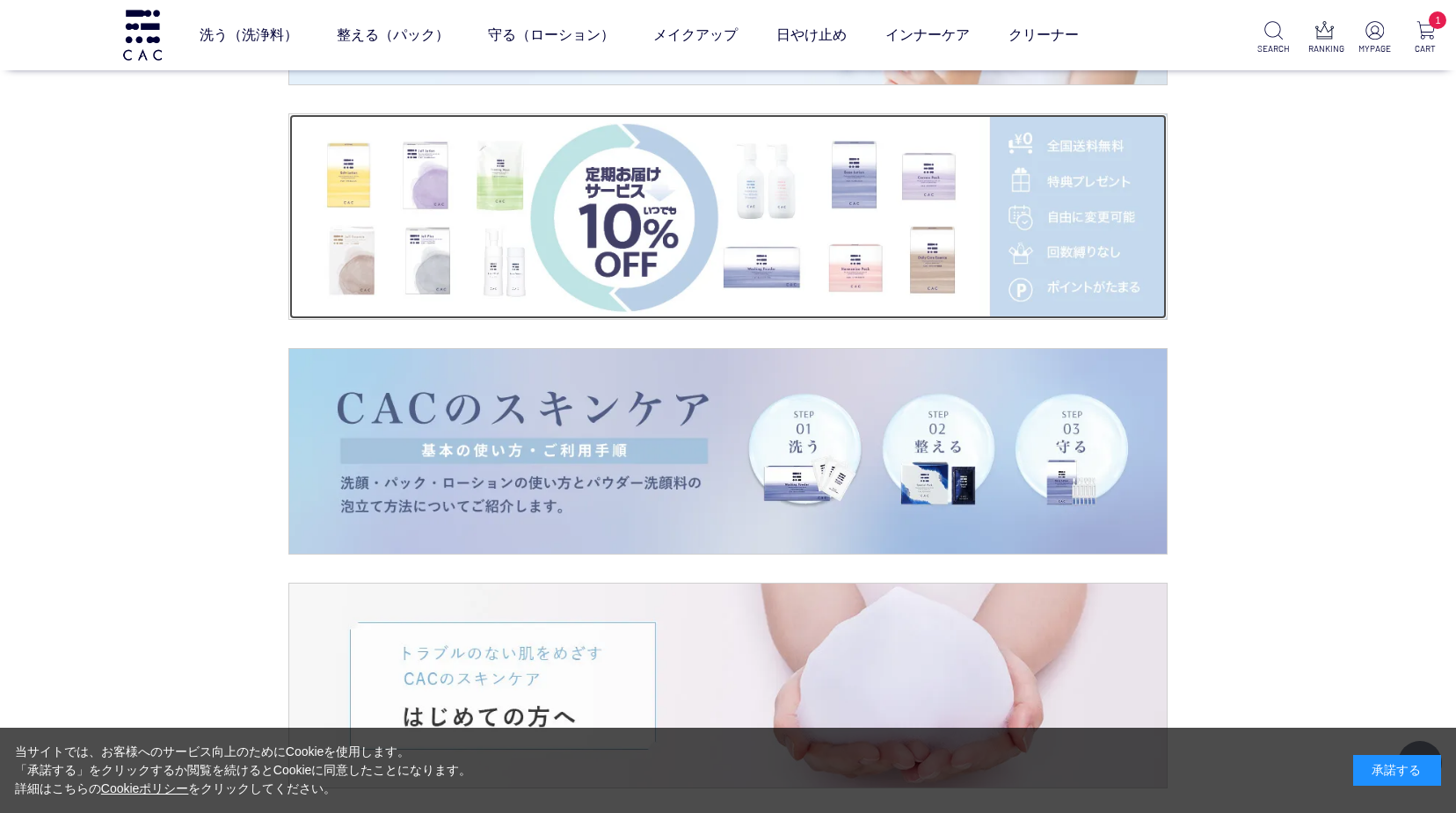
click at [1104, 184] on img at bounding box center [728, 216] width 877 height 205
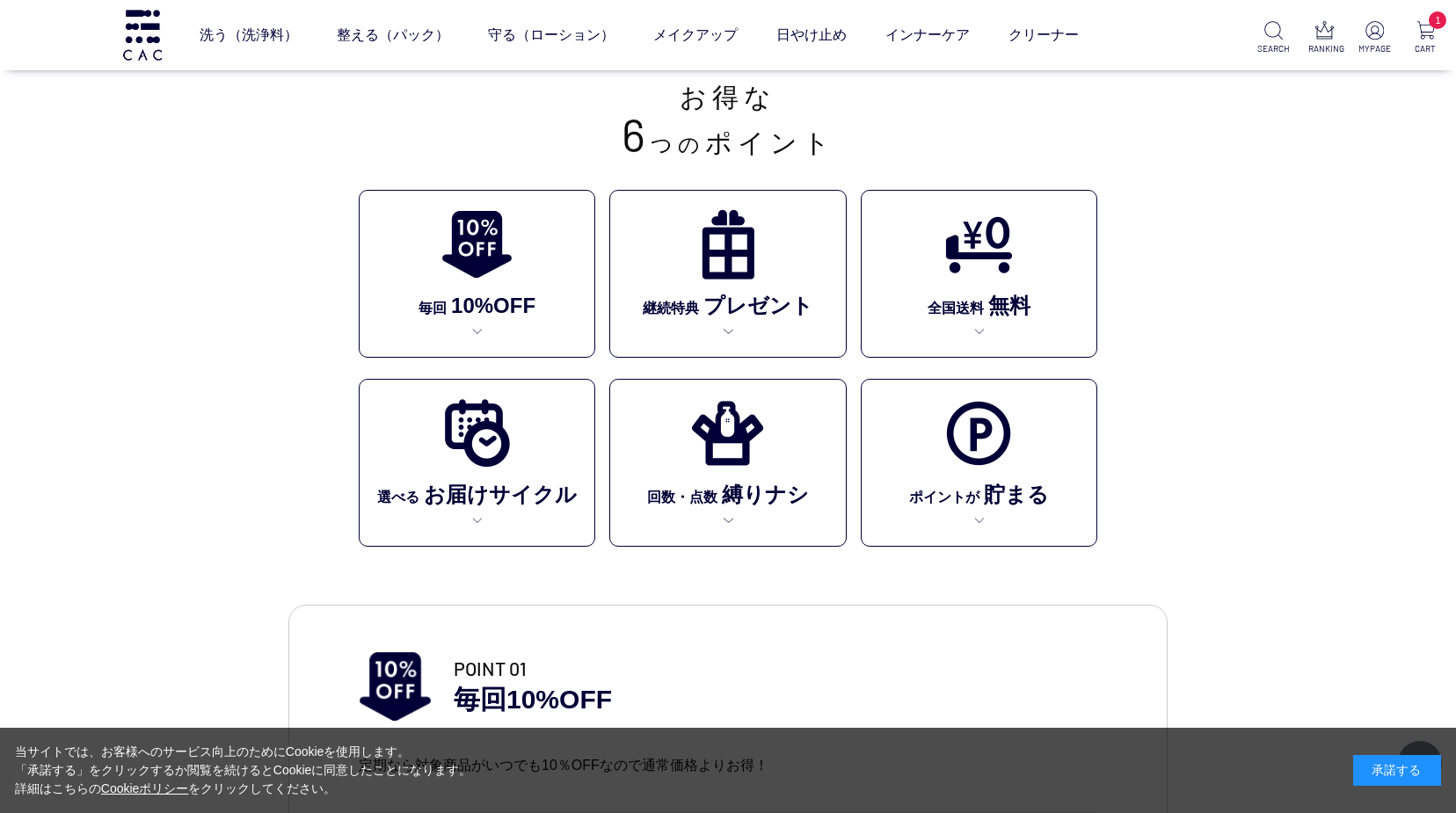
scroll to position [359, 0]
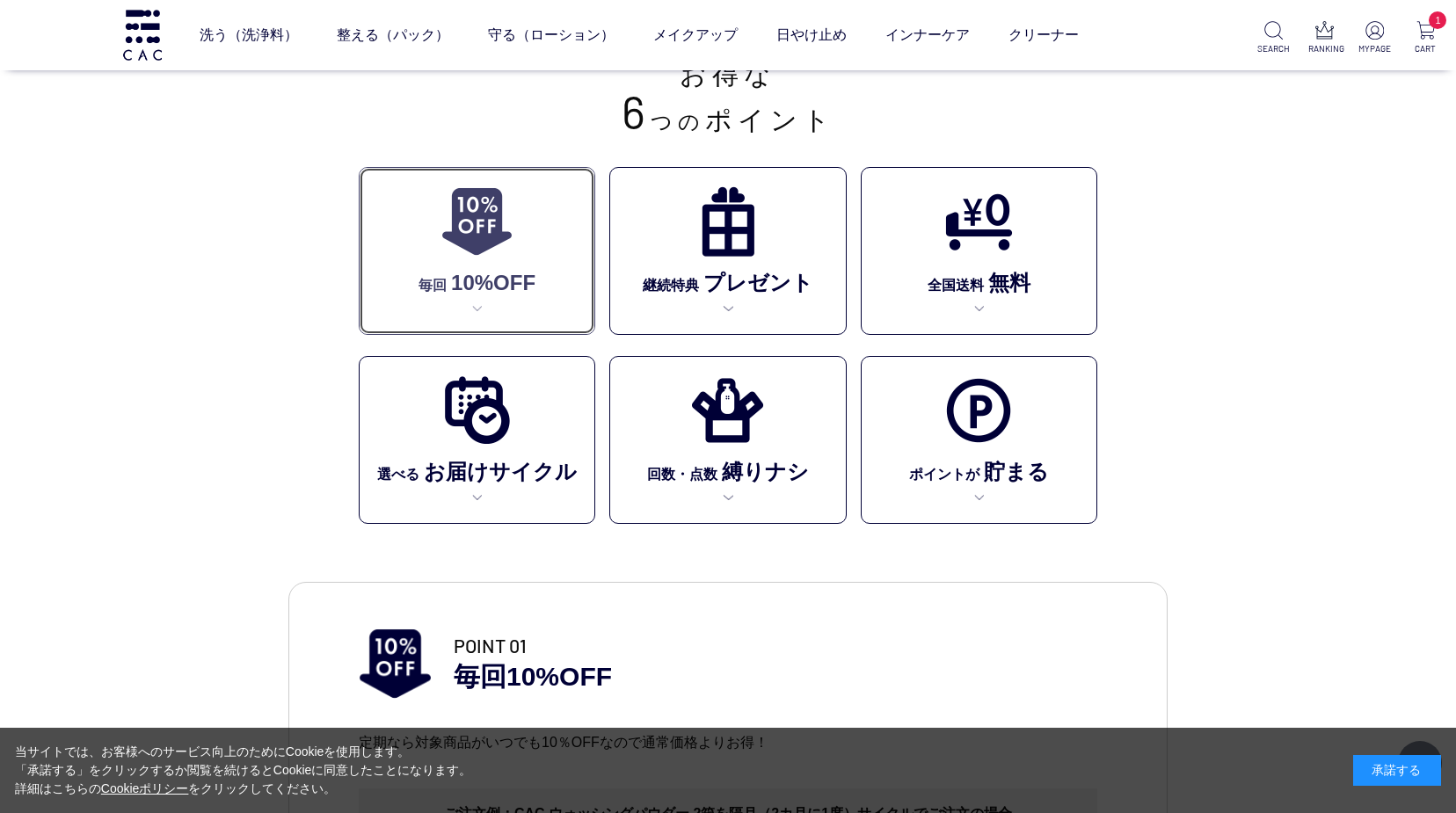
click at [538, 266] on link "毎回 10%OFF" at bounding box center [478, 250] width 237 height 168
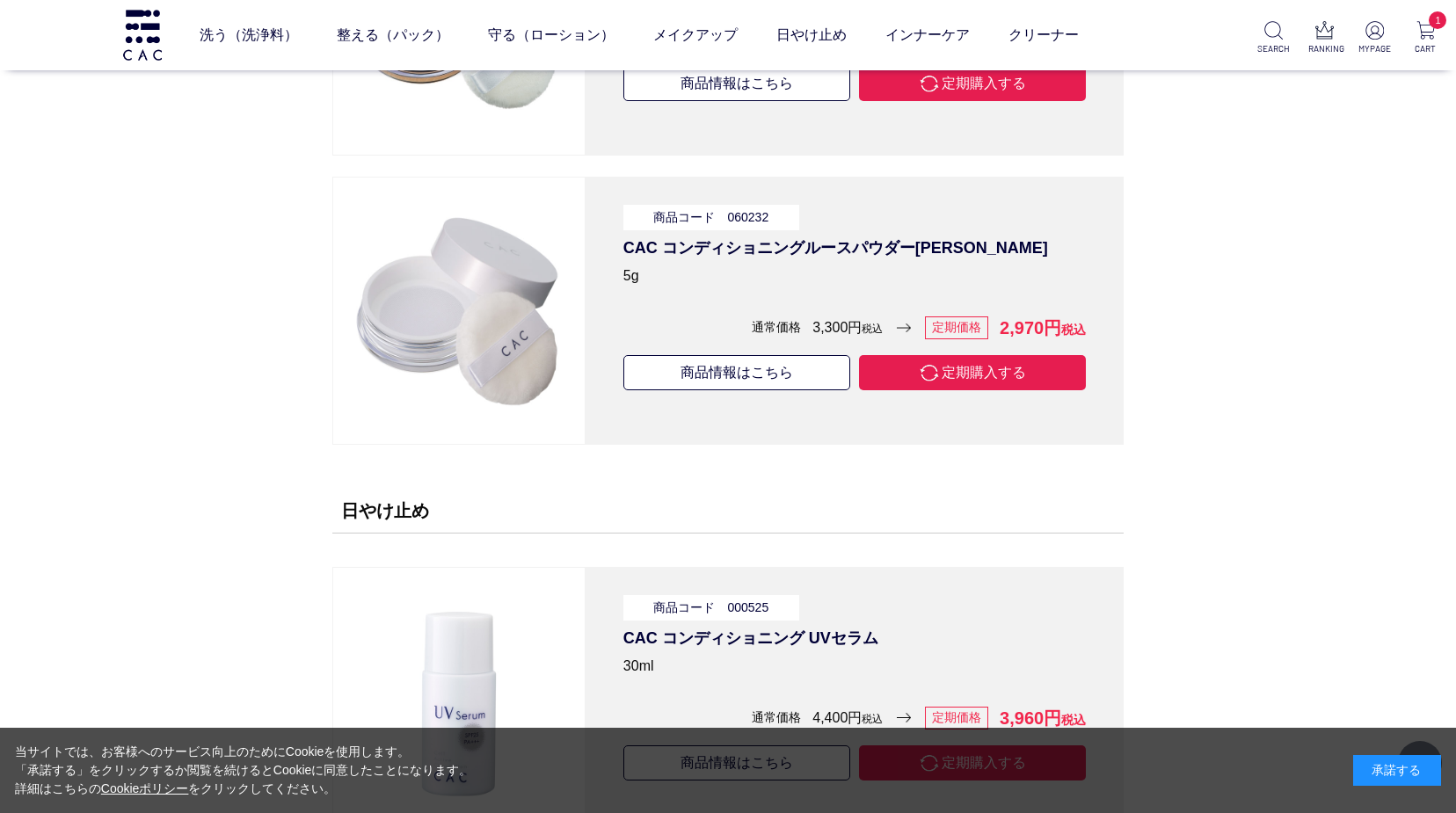
scroll to position [13507, 0]
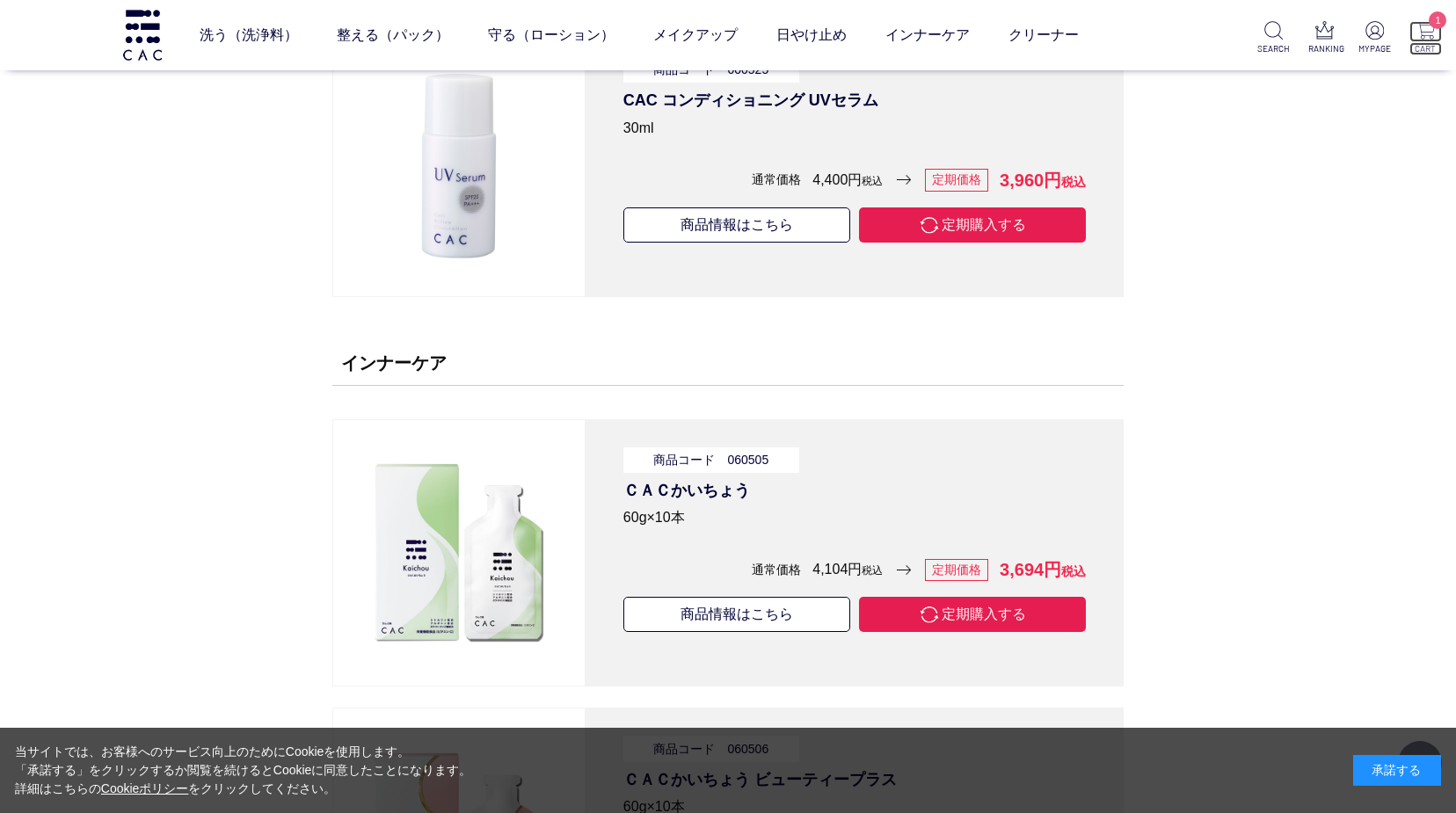
click at [1428, 29] on img at bounding box center [1425, 30] width 18 height 18
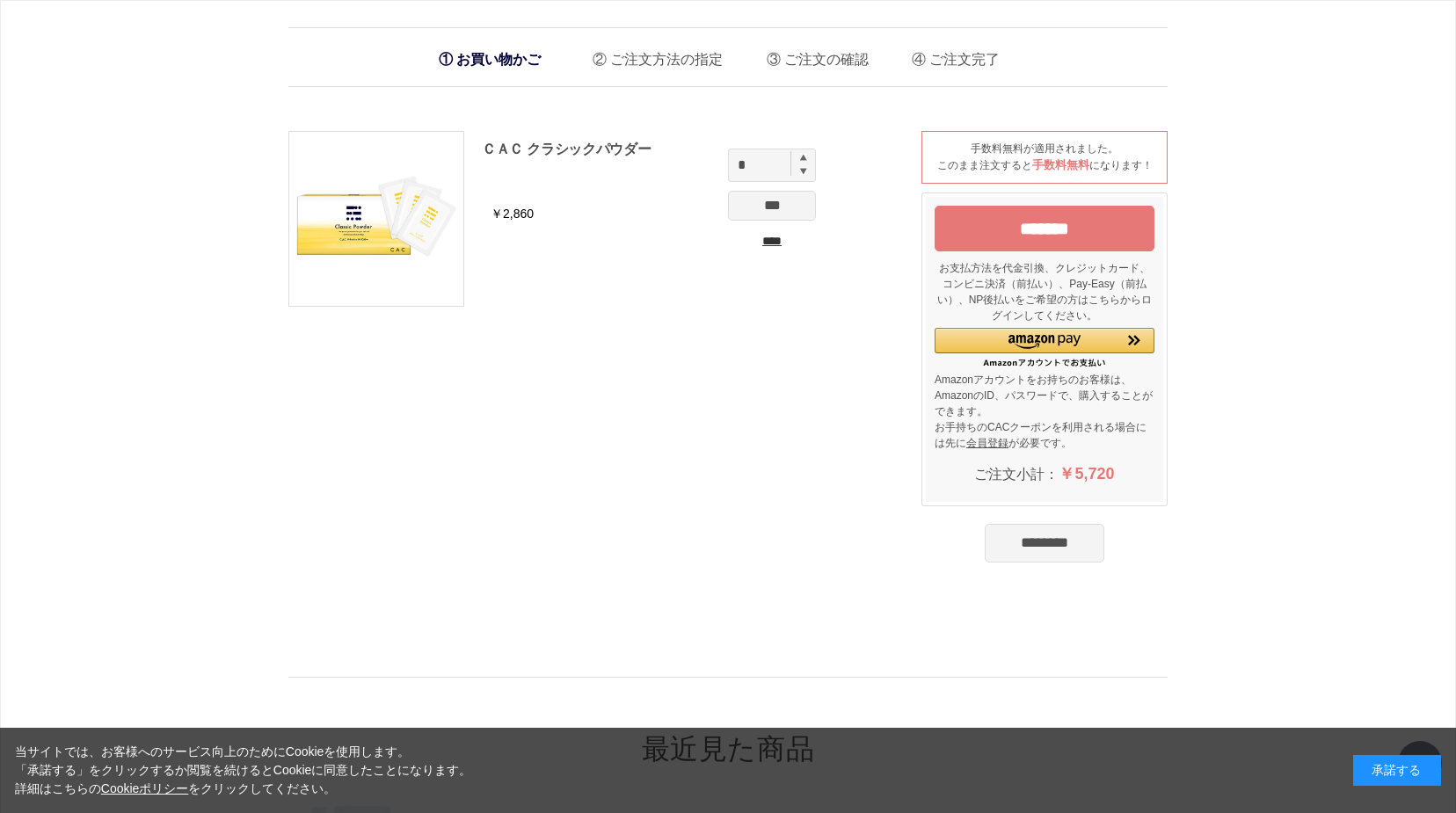
drag, startPoint x: 1379, startPoint y: 173, endPoint x: 1349, endPoint y: 233, distance: 67.1
drag, startPoint x: 593, startPoint y: 346, endPoint x: 546, endPoint y: 334, distance: 48.5
drag, startPoint x: 686, startPoint y: 260, endPoint x: 558, endPoint y: 262, distance: 128.0
click at [503, 62] on li "お買い物かご" at bounding box center [489, 59] width 119 height 36
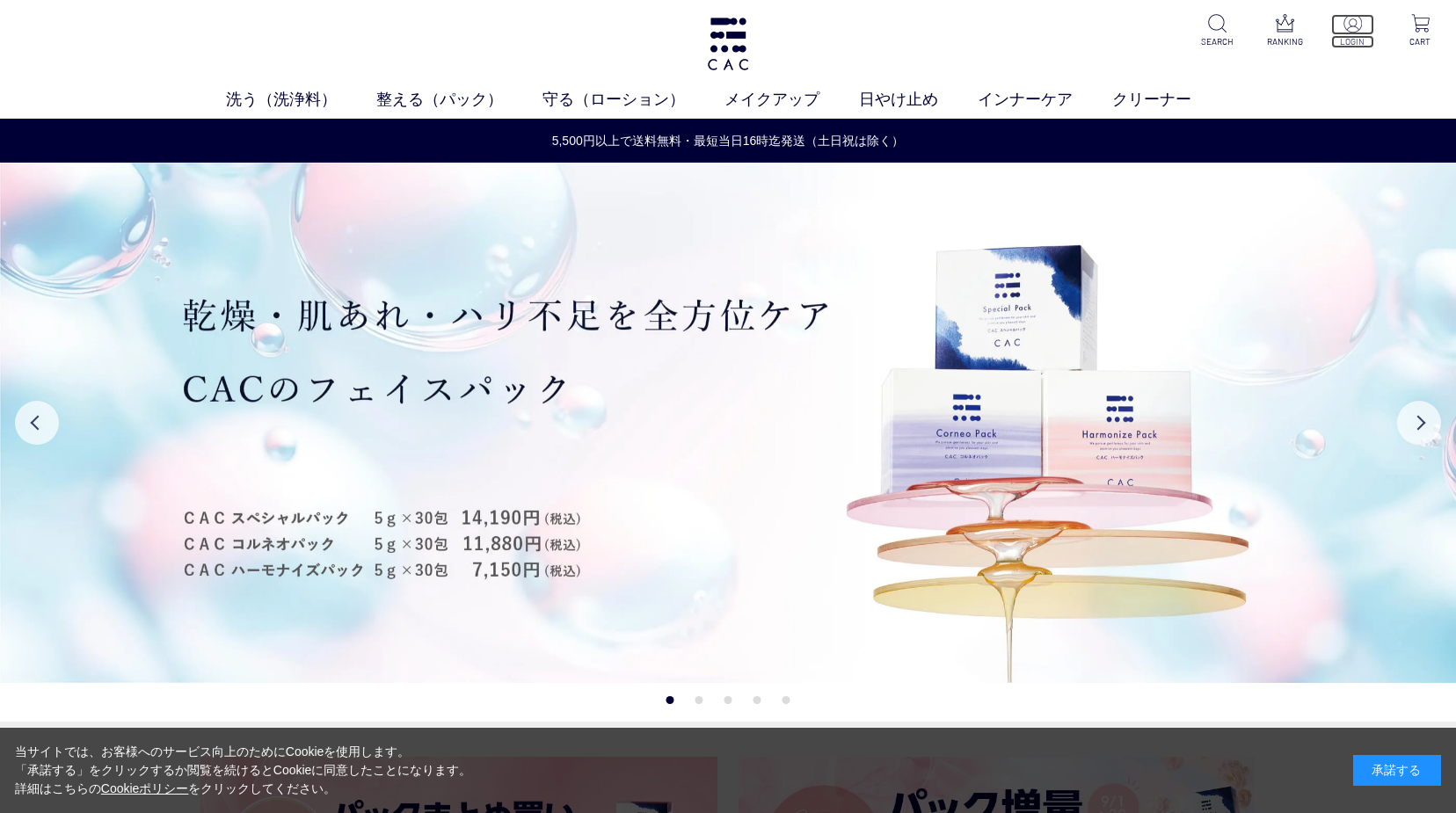
click at [1359, 33] on p at bounding box center [1353, 24] width 43 height 21
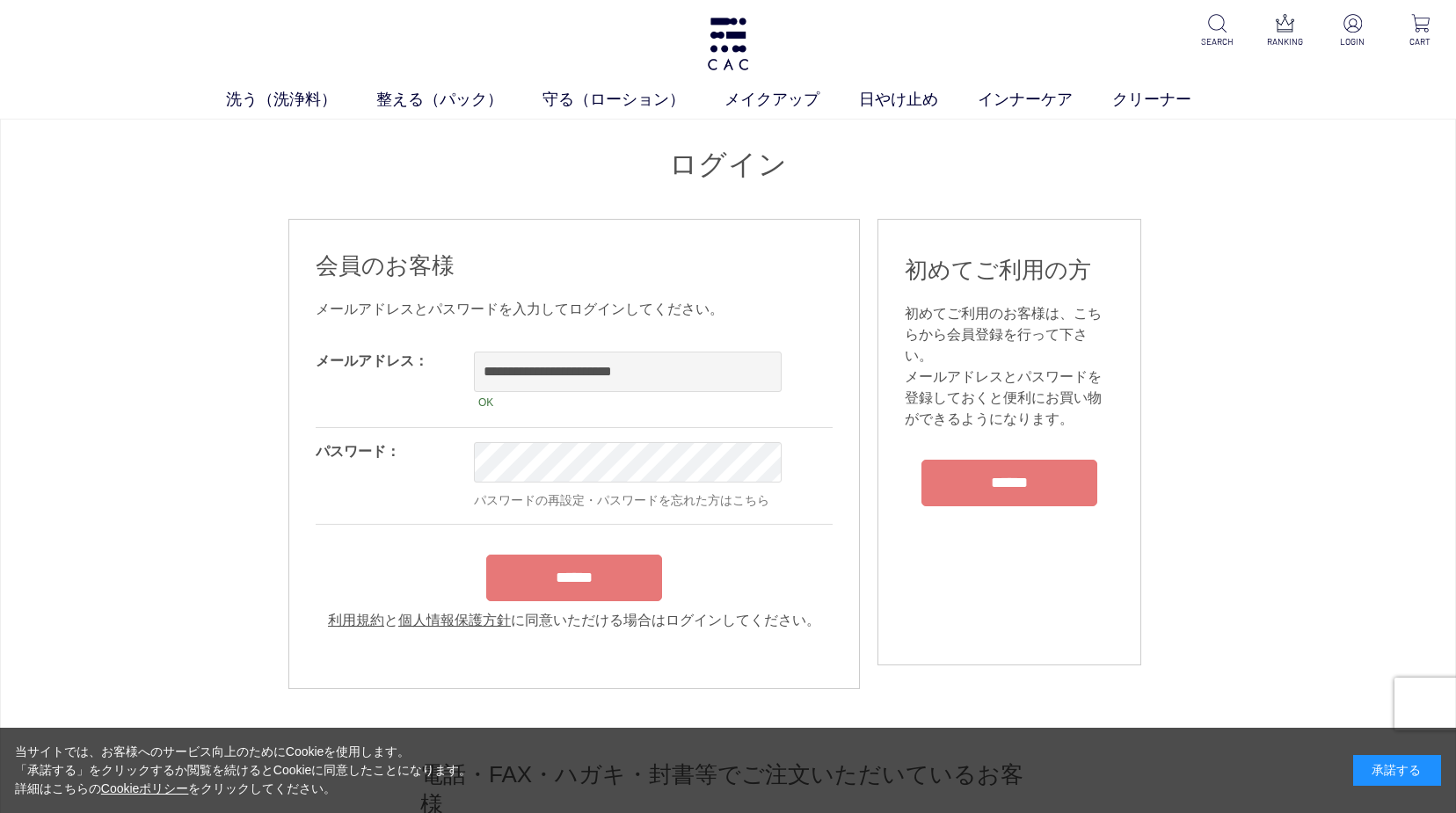
click at [595, 559] on input "******" at bounding box center [574, 578] width 176 height 47
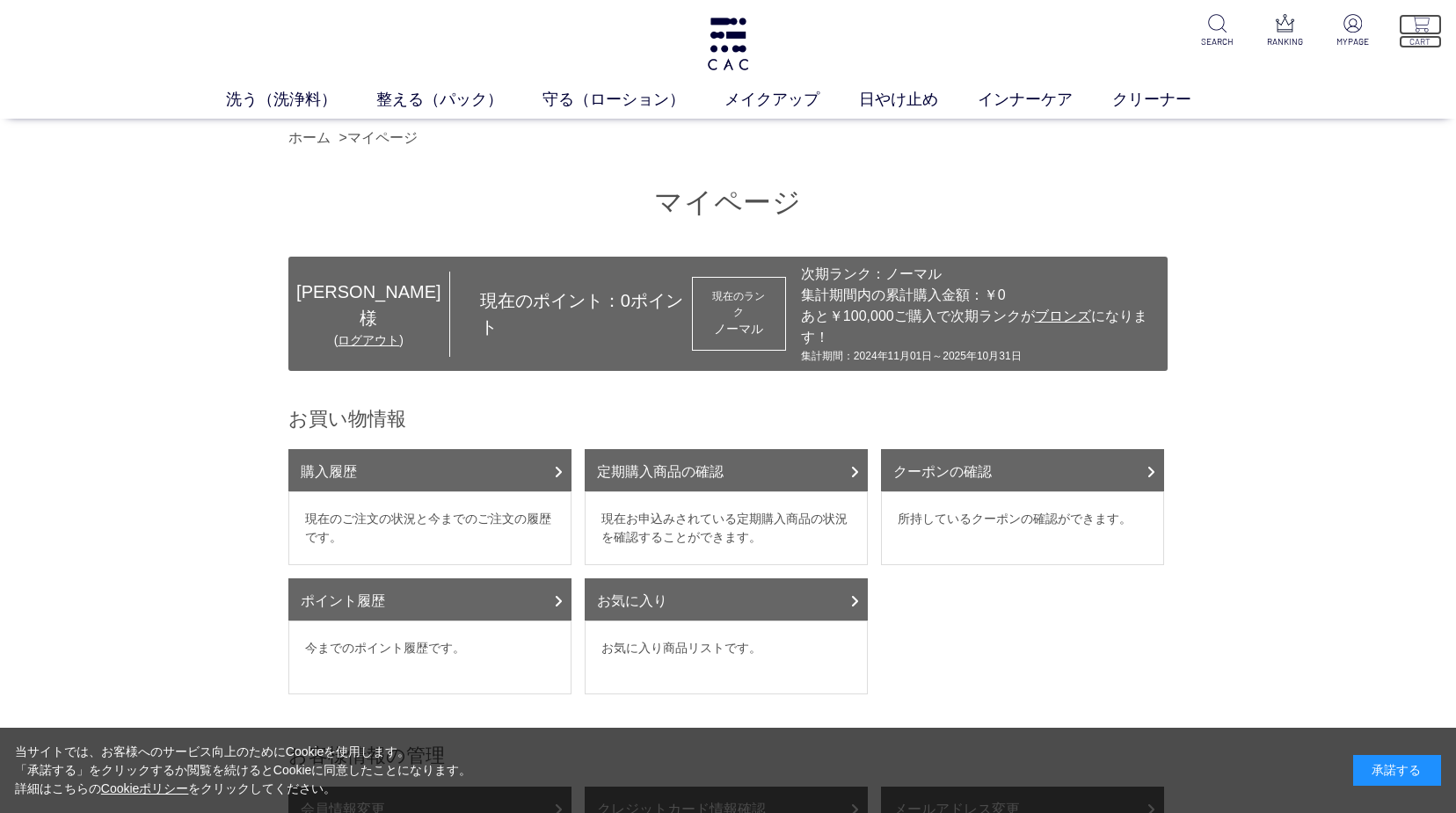
click at [1418, 30] on img at bounding box center [1420, 22] width 18 height 18
